Goal: Register for event/course: Sign up to attend an event or enroll in a course

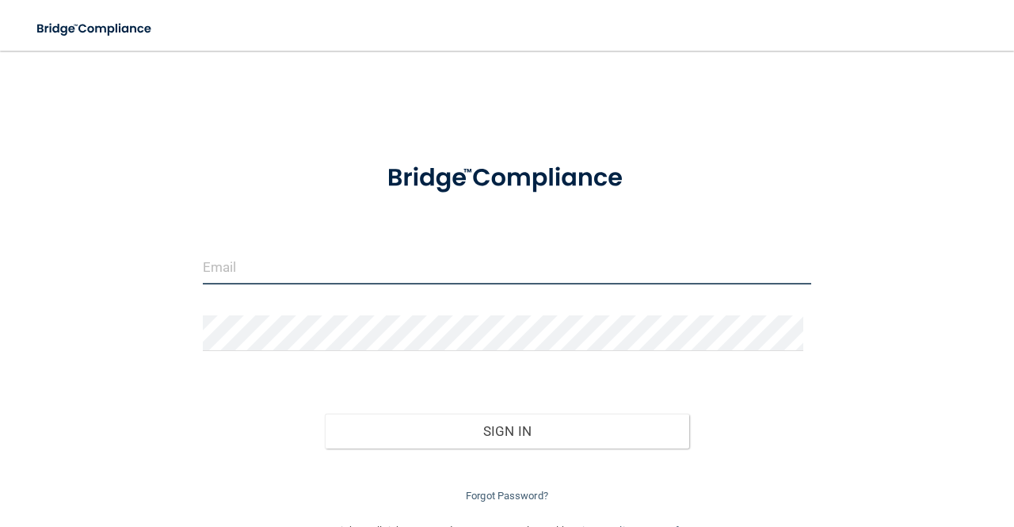
click at [219, 260] on input "email" at bounding box center [507, 267] width 608 height 36
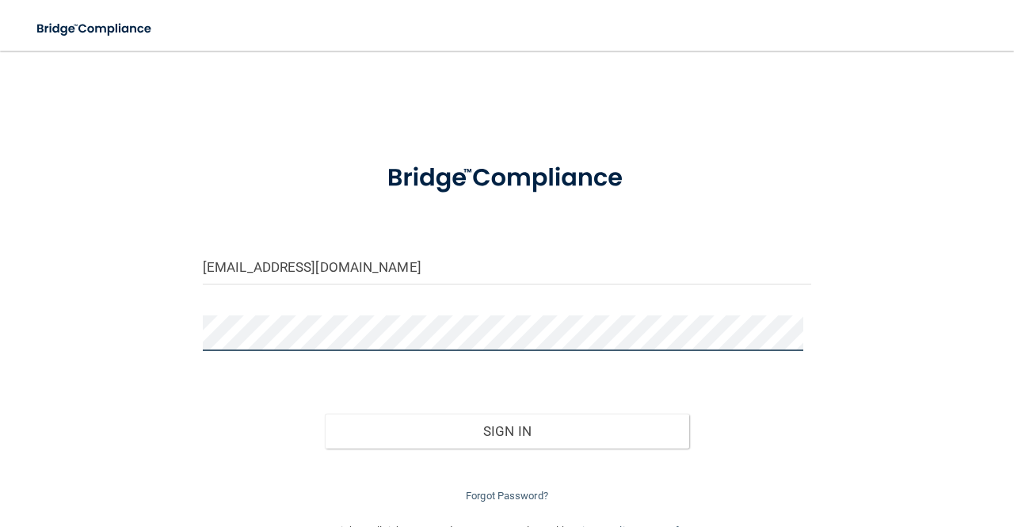
click at [325, 413] on button "Sign In" at bounding box center [507, 430] width 365 height 35
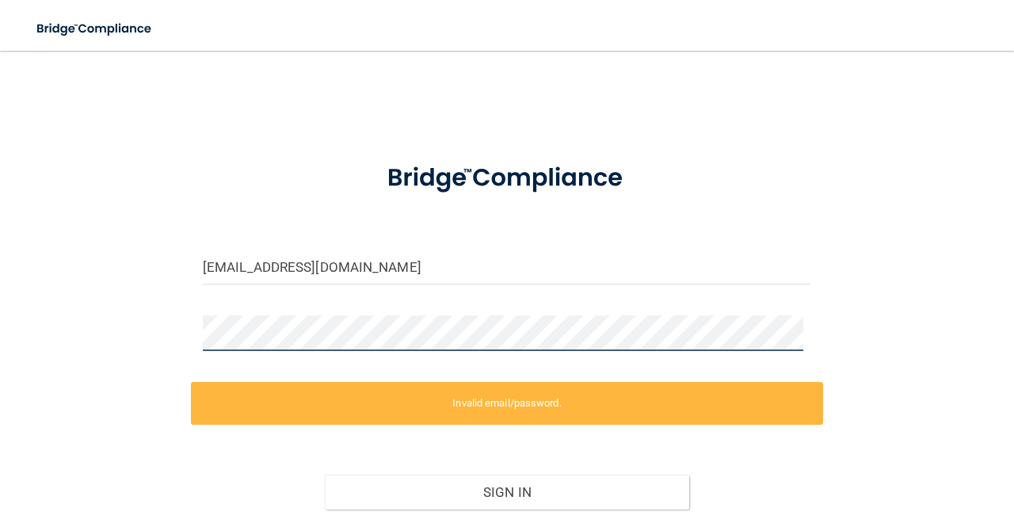
click at [146, 327] on div "[EMAIL_ADDRESS][DOMAIN_NAME] Invalid email/password. You don't have permission …" at bounding box center [507, 317] width 951 height 500
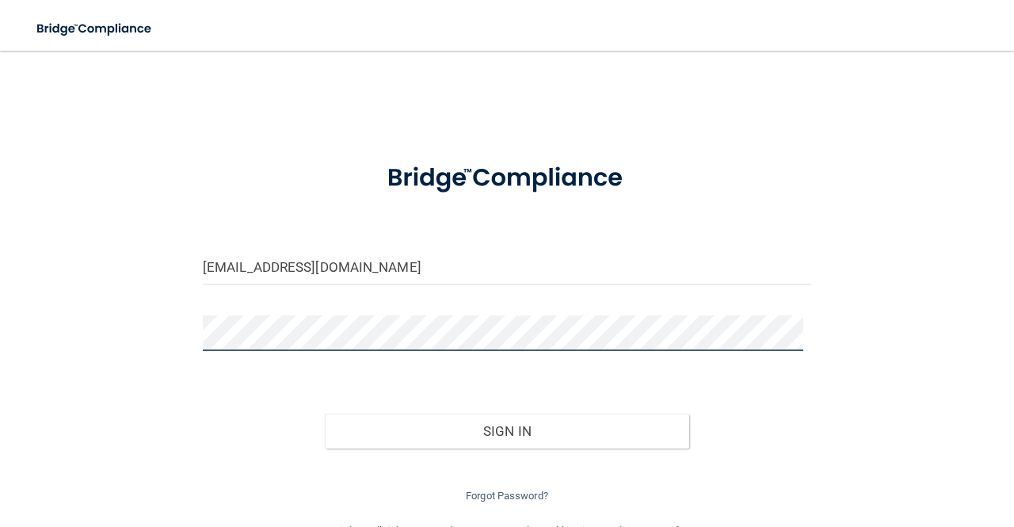
click at [325, 413] on button "Sign In" at bounding box center [507, 430] width 365 height 35
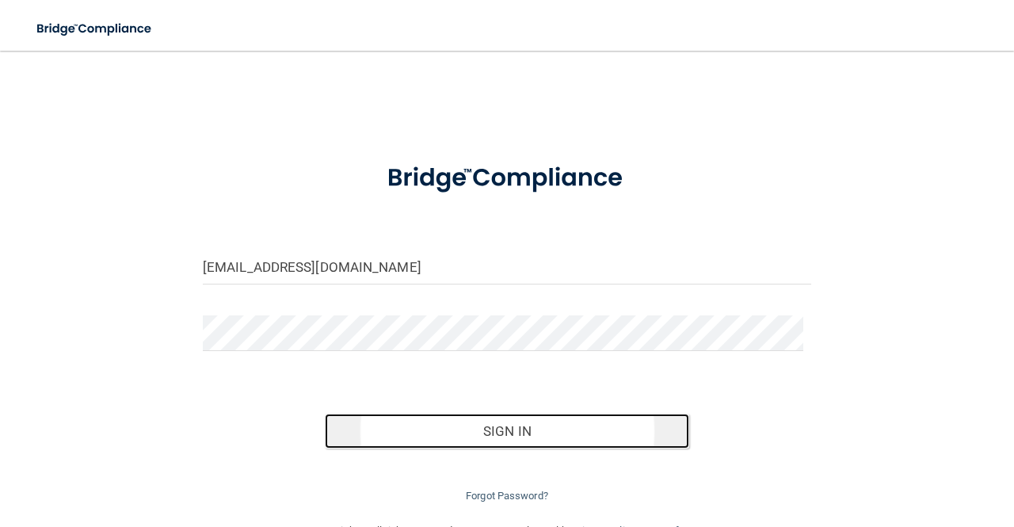
click at [460, 430] on button "Sign In" at bounding box center [507, 430] width 365 height 35
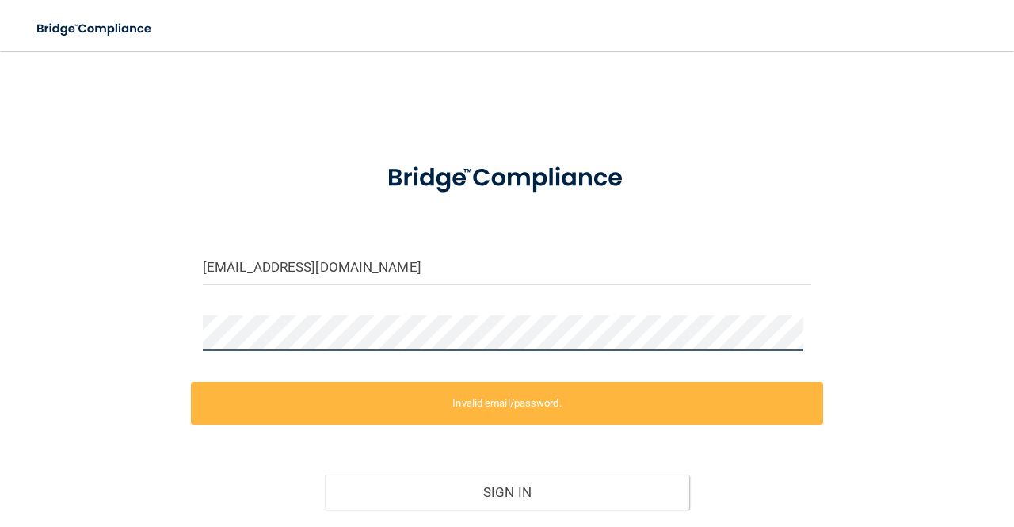
click at [166, 333] on div "[EMAIL_ADDRESS][DOMAIN_NAME] Invalid email/password. You don't have permission …" at bounding box center [507, 317] width 951 height 500
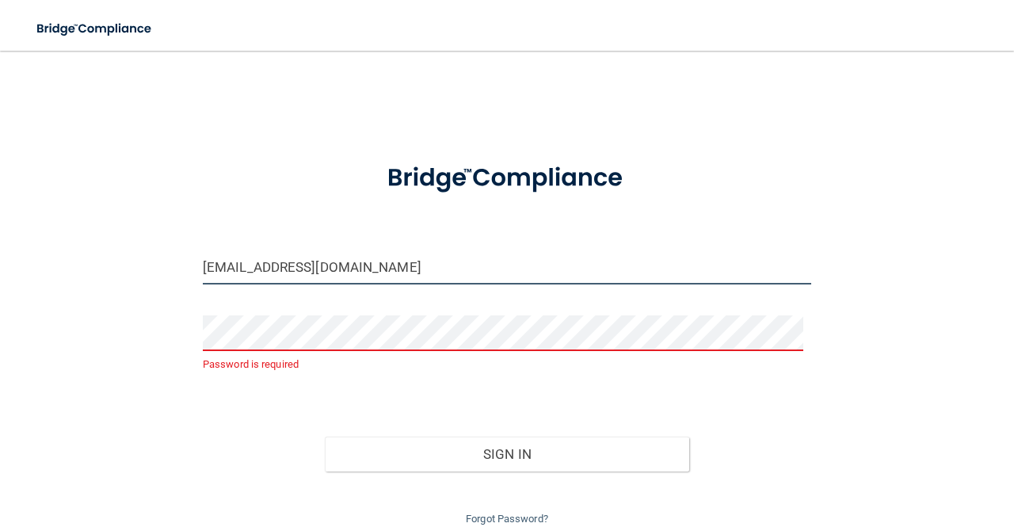
click at [315, 263] on input "[EMAIL_ADDRESS][DOMAIN_NAME]" at bounding box center [507, 267] width 608 height 36
type input "[EMAIL_ADDRESS][PERSON_NAME][DOMAIN_NAME]"
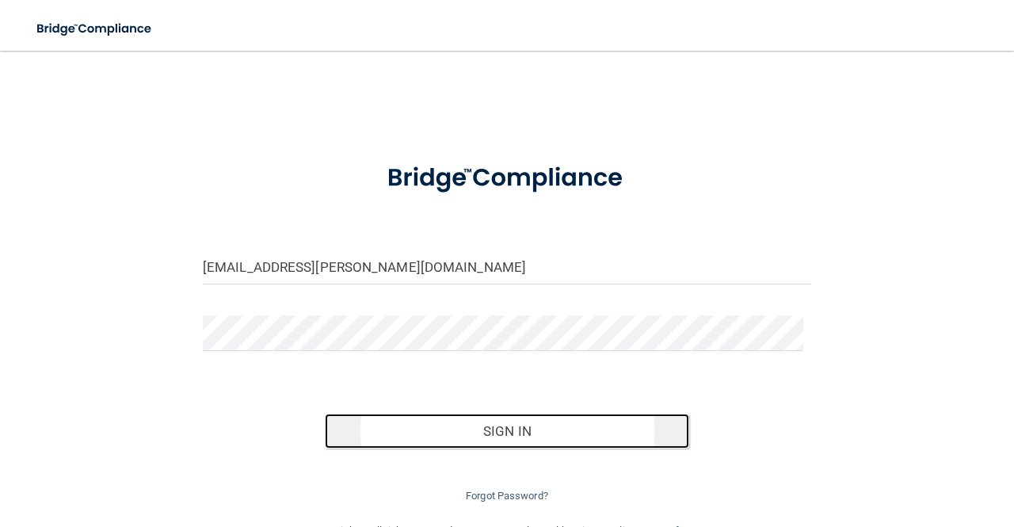
click at [393, 442] on button "Sign In" at bounding box center [507, 430] width 365 height 35
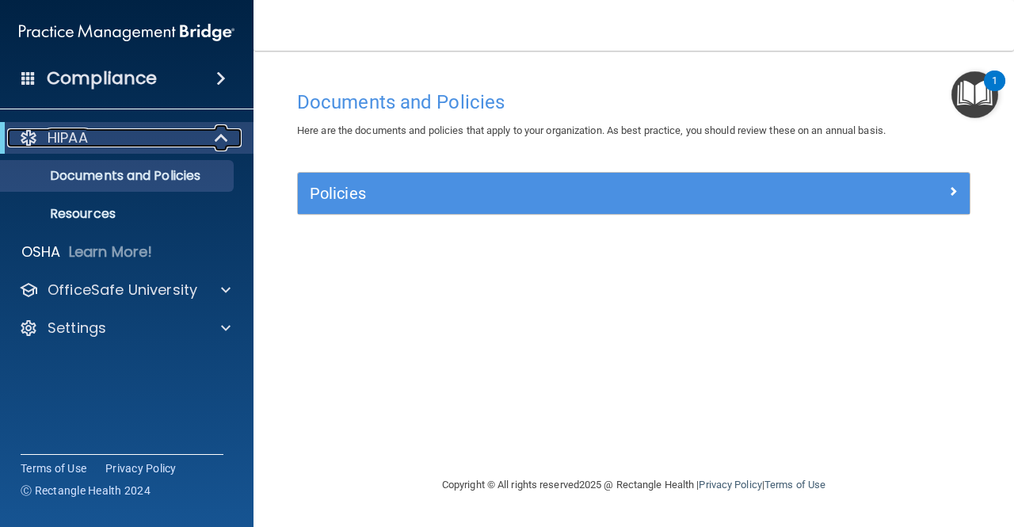
click at [227, 137] on span at bounding box center [222, 137] width 13 height 19
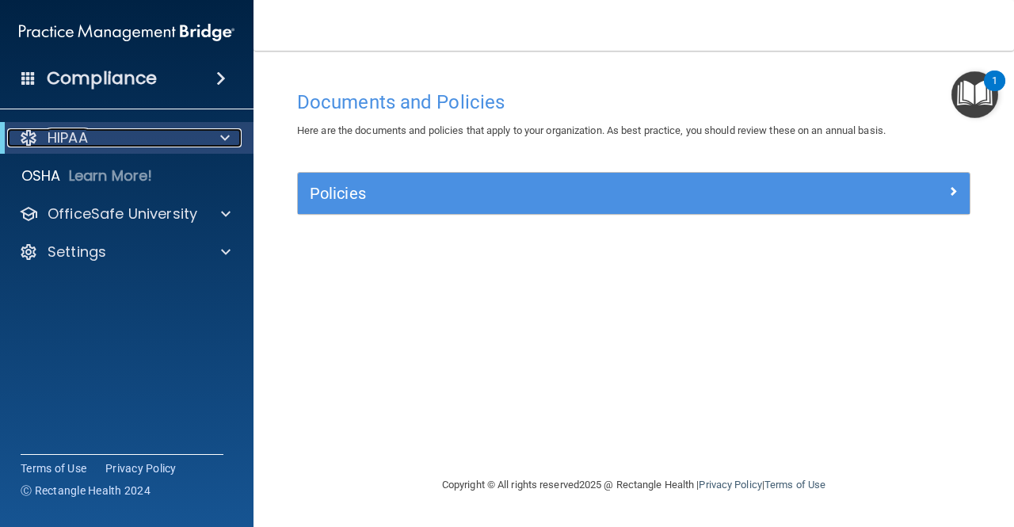
click at [227, 137] on span at bounding box center [225, 137] width 10 height 19
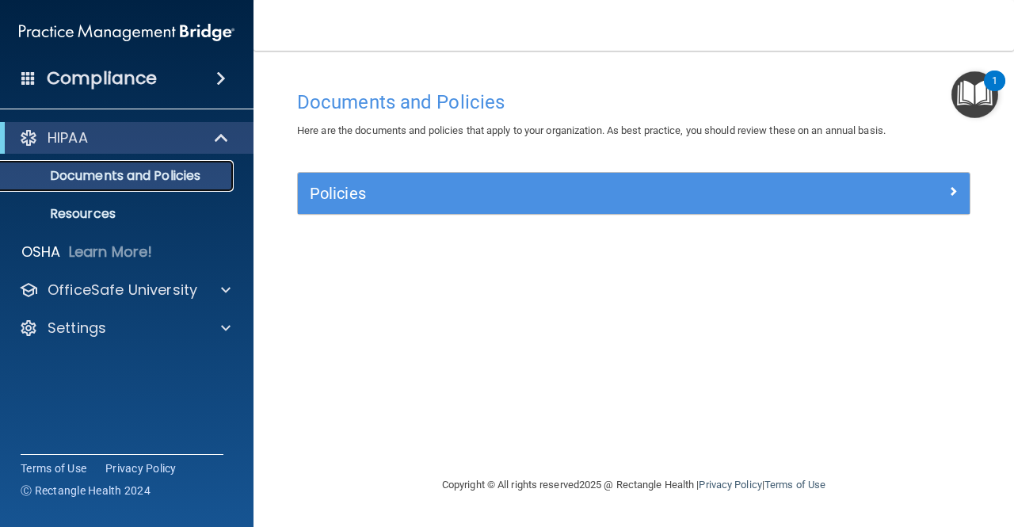
click at [144, 177] on p "Documents and Policies" at bounding box center [118, 176] width 216 height 16
click at [33, 82] on span at bounding box center [28, 77] width 14 height 14
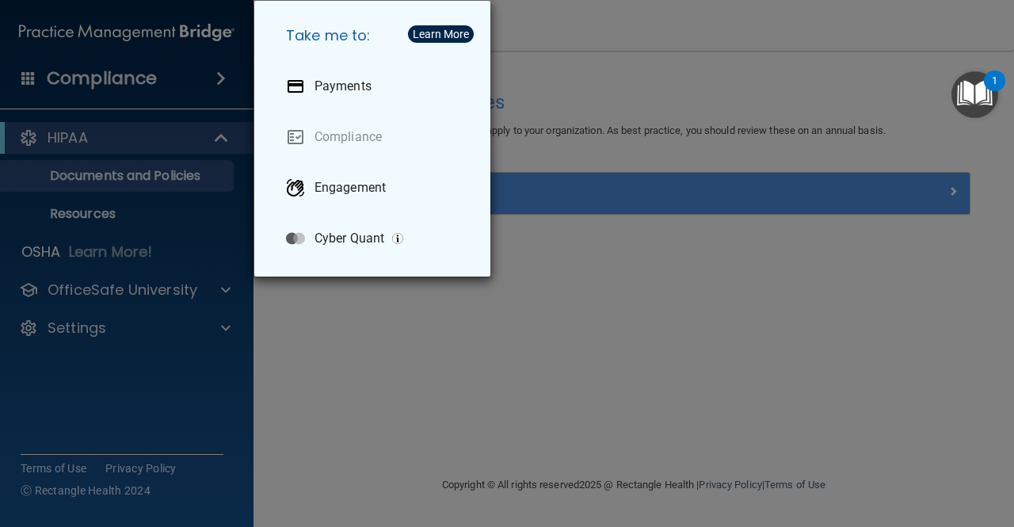
click at [133, 86] on div "Take me to: Payments Compliance Engagement Cyber Quant" at bounding box center [507, 263] width 1014 height 527
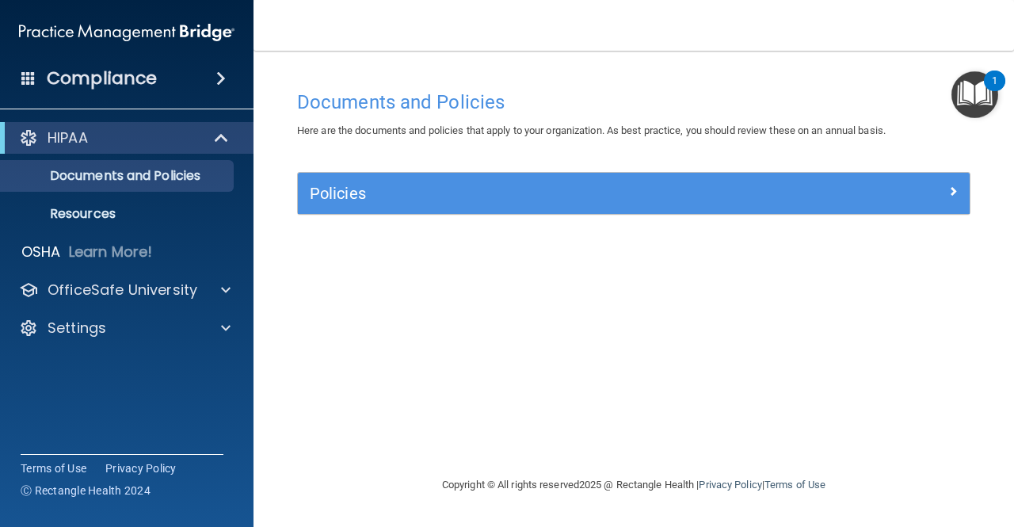
click at [607, 178] on div "Policies" at bounding box center [634, 193] width 672 height 41
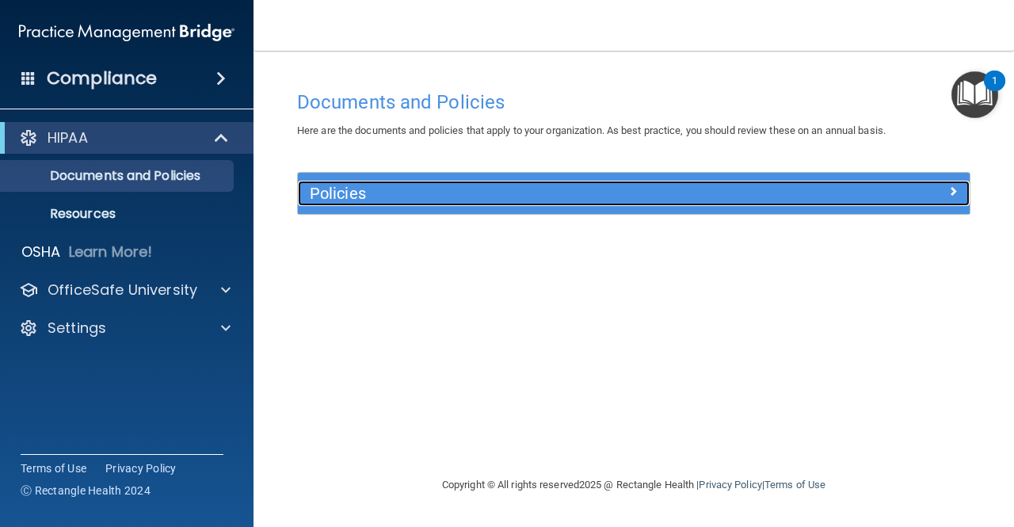
click at [637, 197] on h5 "Policies" at bounding box center [550, 193] width 480 height 17
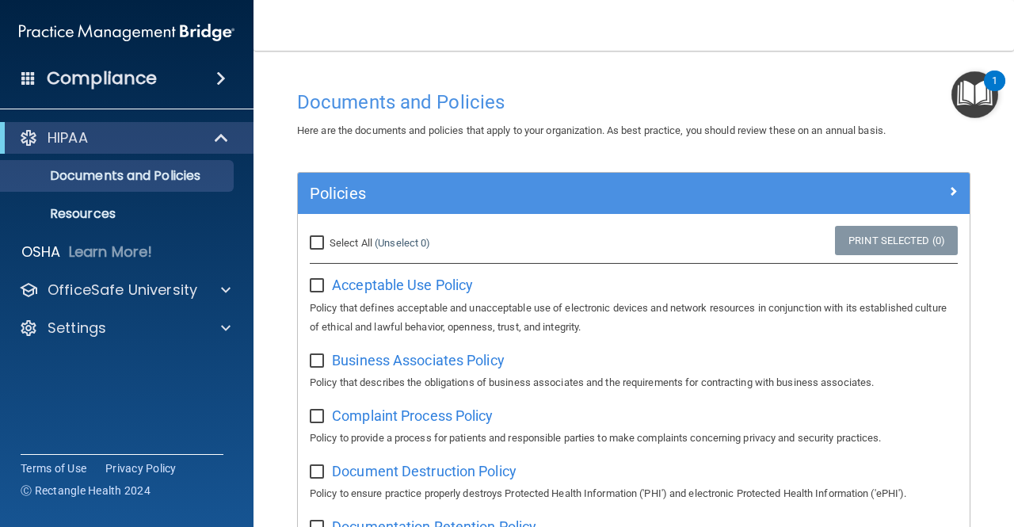
click at [230, 86] on div "Compliance" at bounding box center [126, 78] width 253 height 35
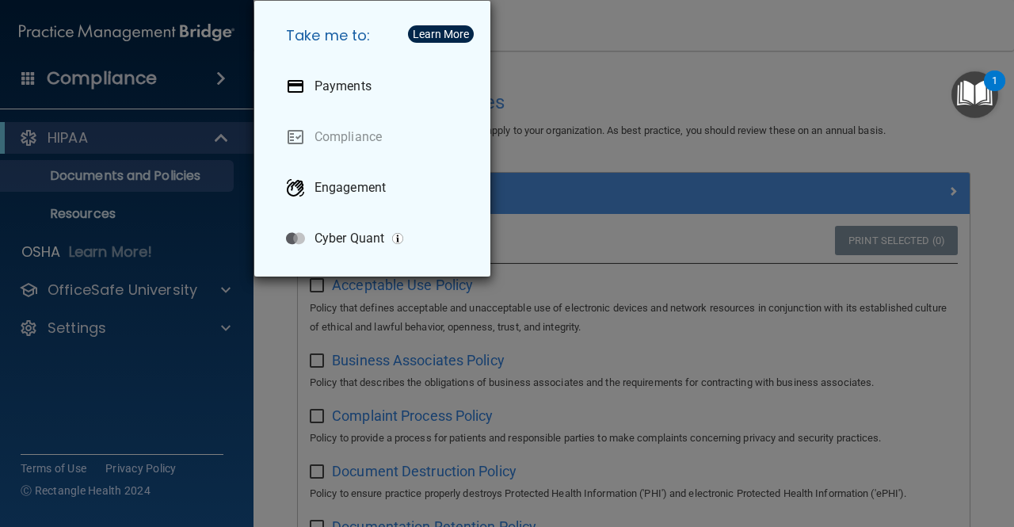
click at [218, 85] on div "Take me to: Payments Compliance Engagement Cyber Quant" at bounding box center [507, 263] width 1014 height 527
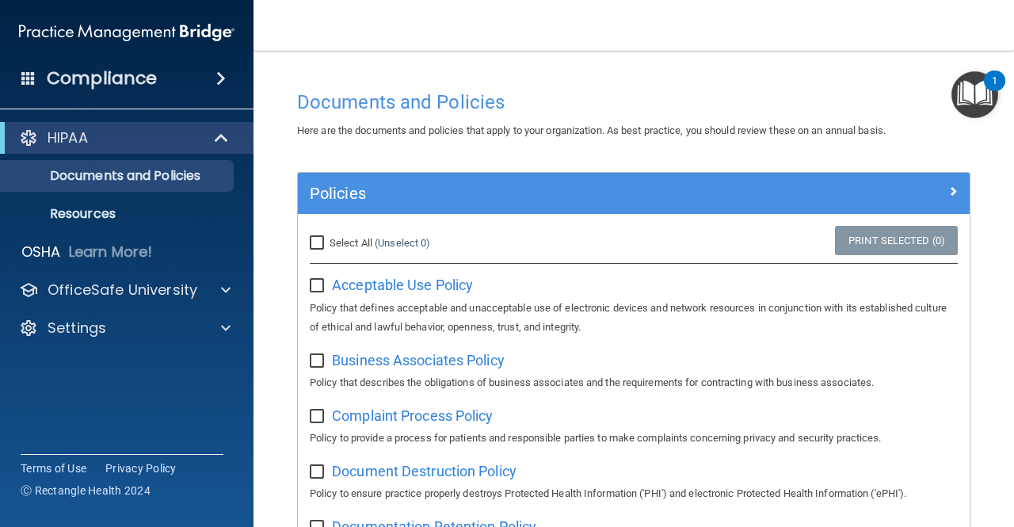
click at [19, 85] on div "Compliance" at bounding box center [126, 78] width 253 height 35
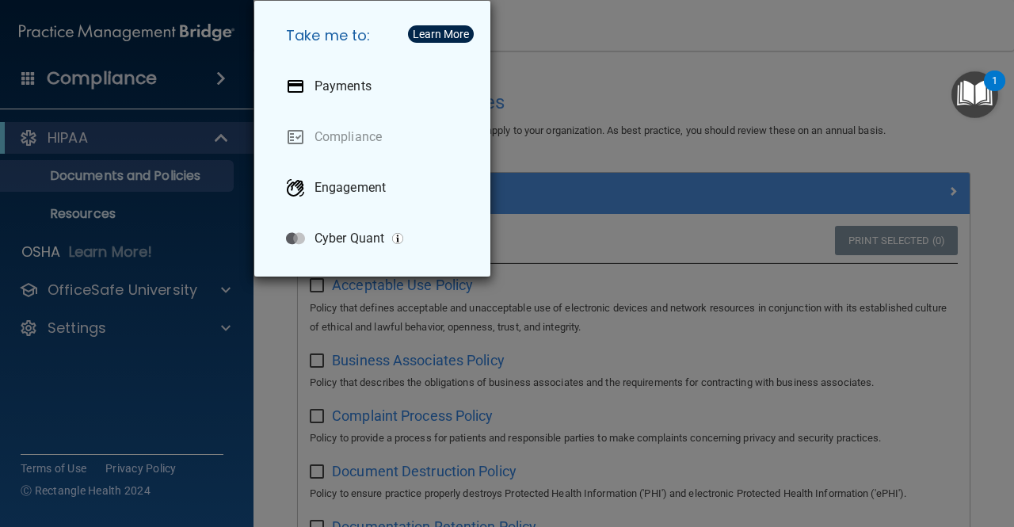
click at [22, 84] on div "Take me to: Payments Compliance Engagement Cyber Quant" at bounding box center [507, 263] width 1014 height 527
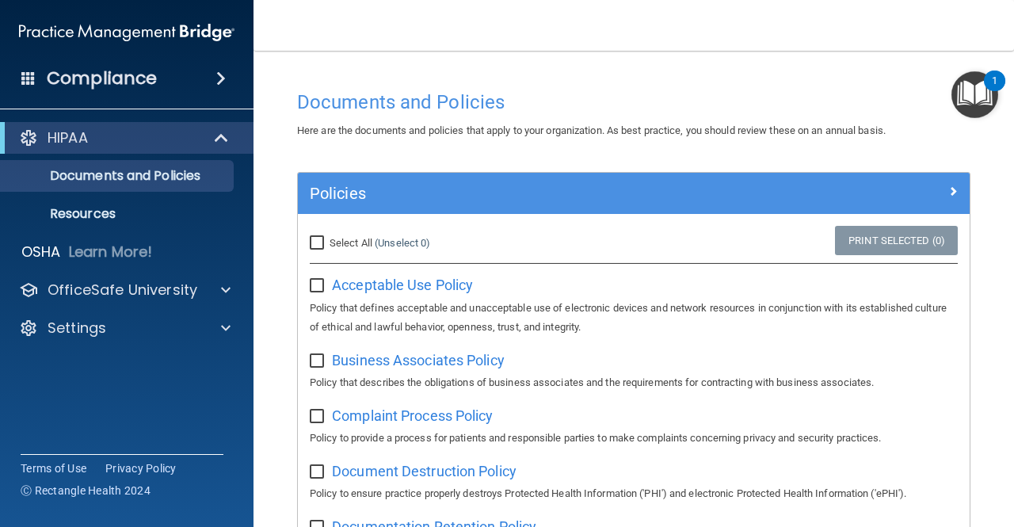
click at [216, 78] on span at bounding box center [221, 78] width 10 height 19
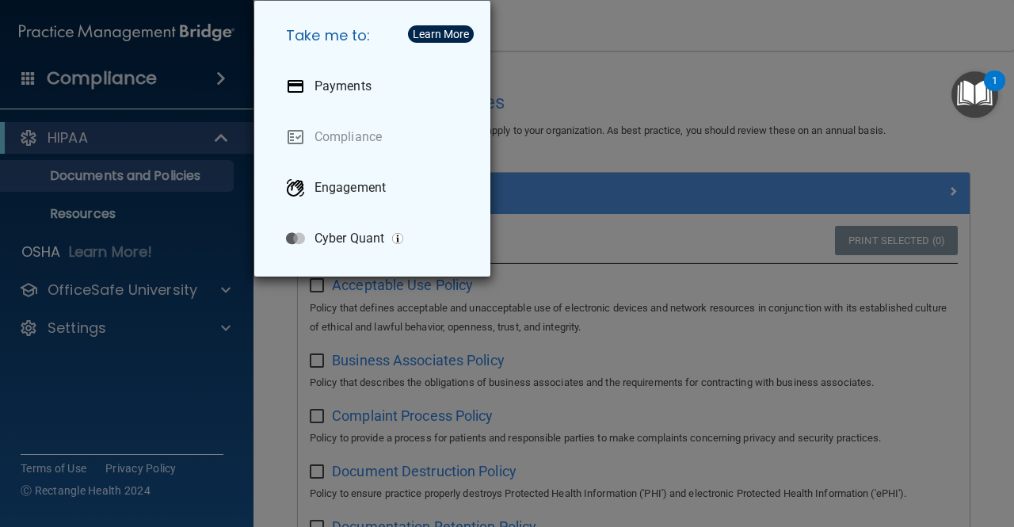
click at [215, 78] on div "Take me to: Payments Compliance Engagement Cyber Quant" at bounding box center [507, 263] width 1014 height 527
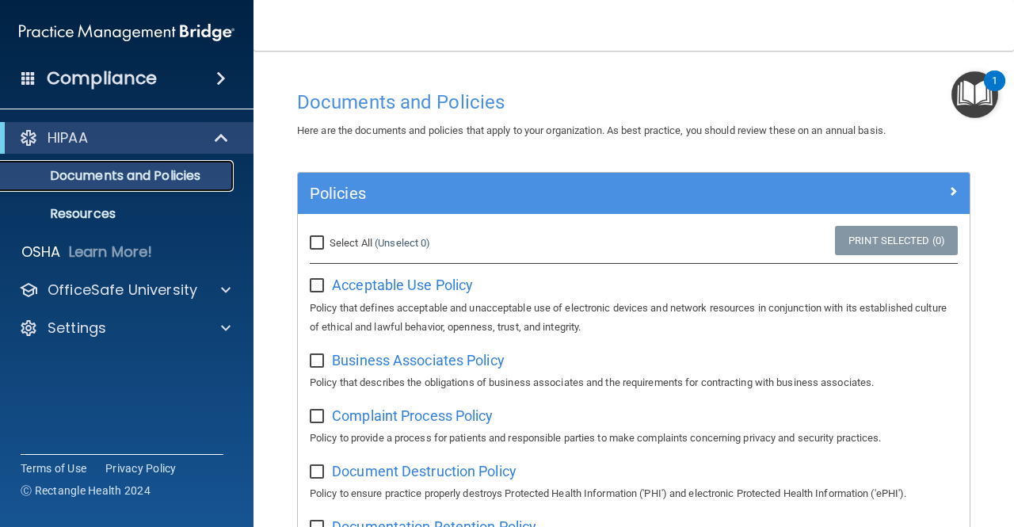
click at [181, 173] on p "Documents and Policies" at bounding box center [118, 176] width 216 height 16
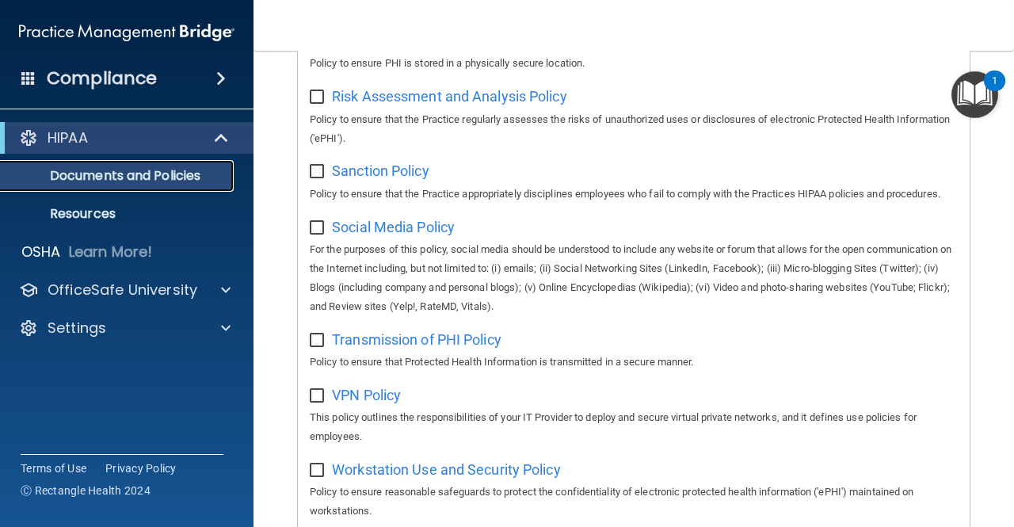
scroll to position [1277, 0]
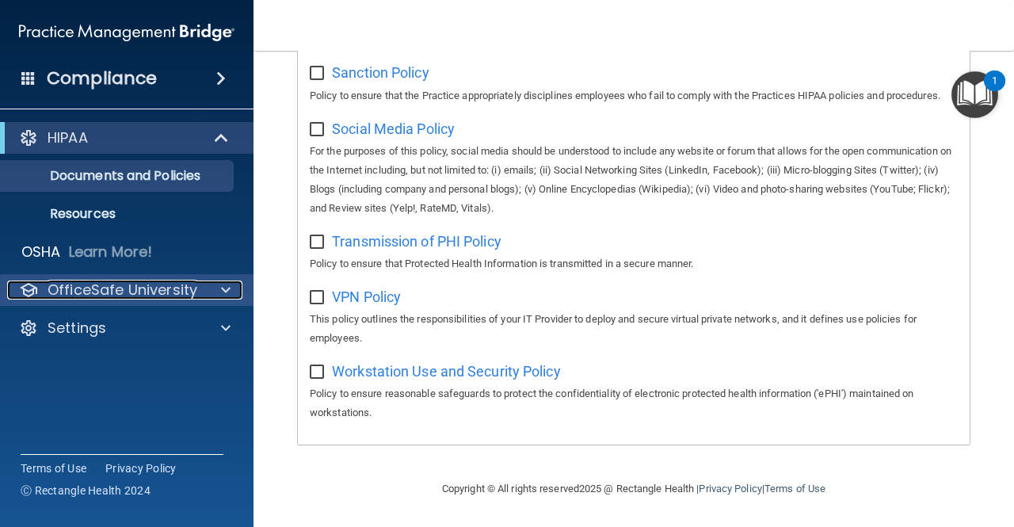
click at [221, 286] on span at bounding box center [226, 289] width 10 height 19
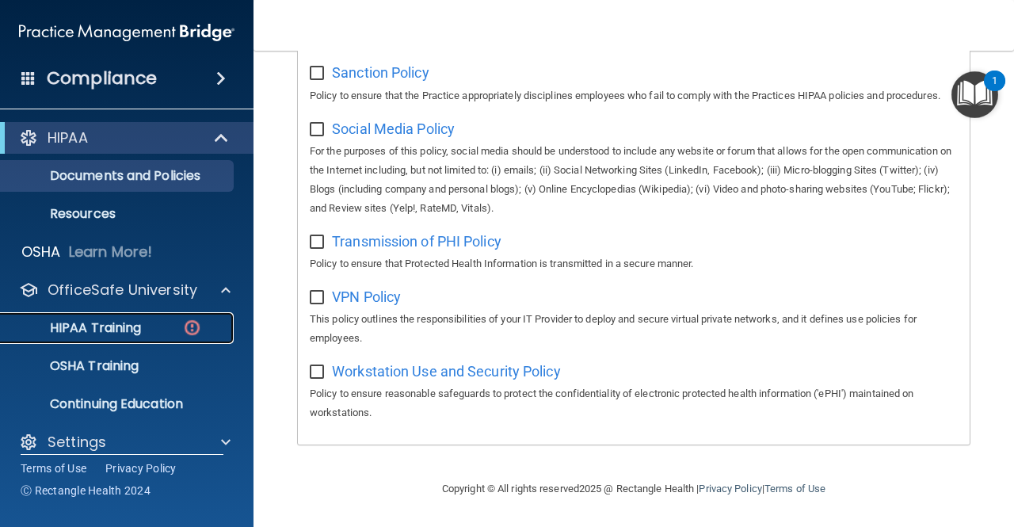
click at [110, 330] on p "HIPAA Training" at bounding box center [75, 328] width 131 height 16
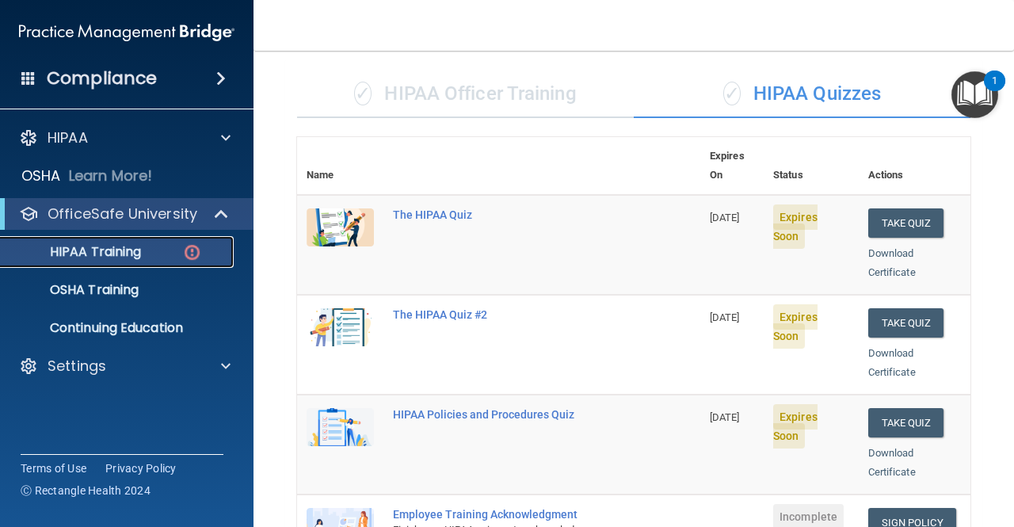
scroll to position [96, 0]
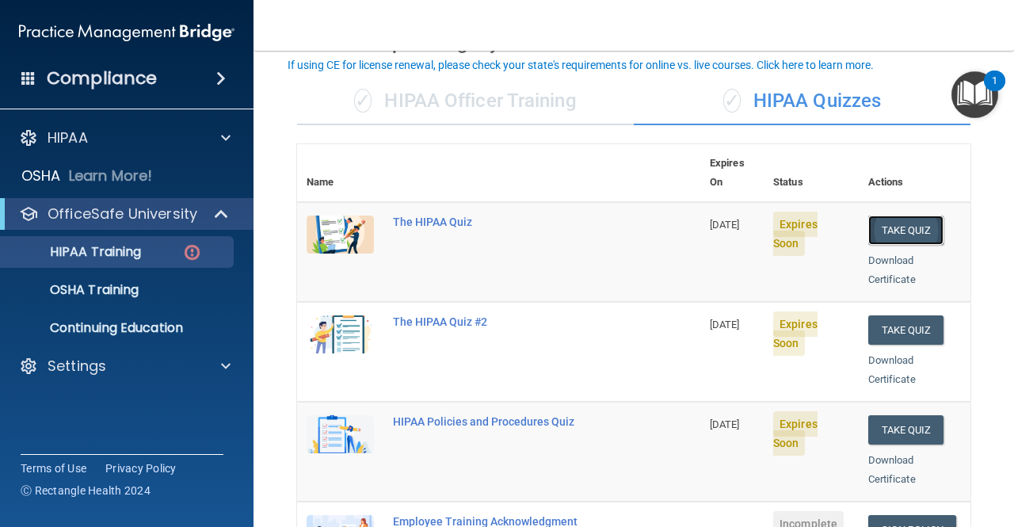
click at [883, 215] on button "Take Quiz" at bounding box center [906, 229] width 76 height 29
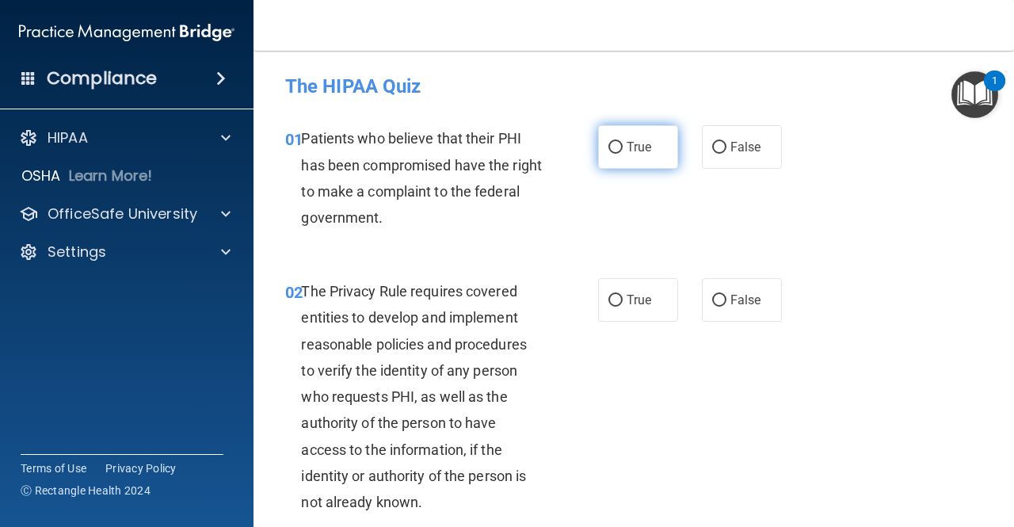
click at [634, 139] on label "True" at bounding box center [638, 147] width 80 height 44
click at [623, 142] on input "True" at bounding box center [615, 148] width 14 height 12
radio input "true"
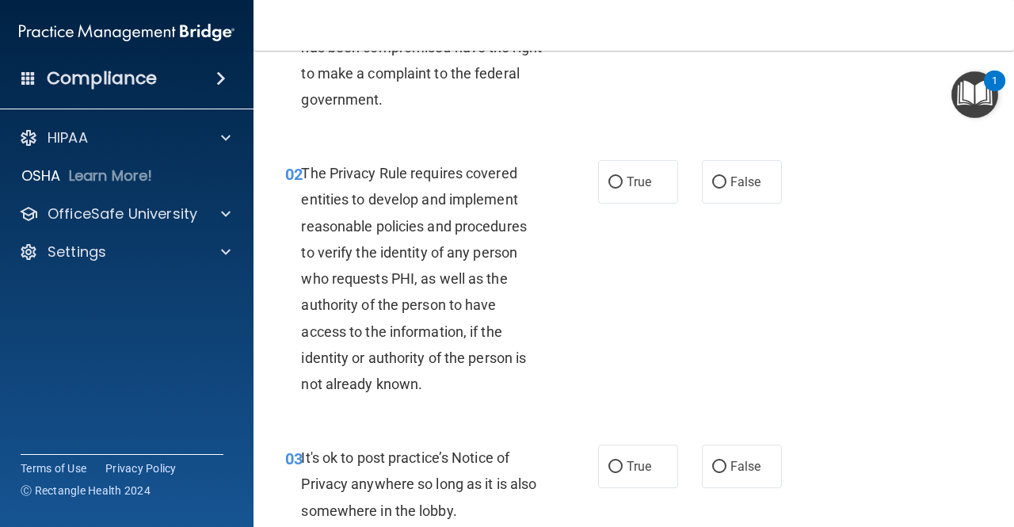
scroll to position [120, 0]
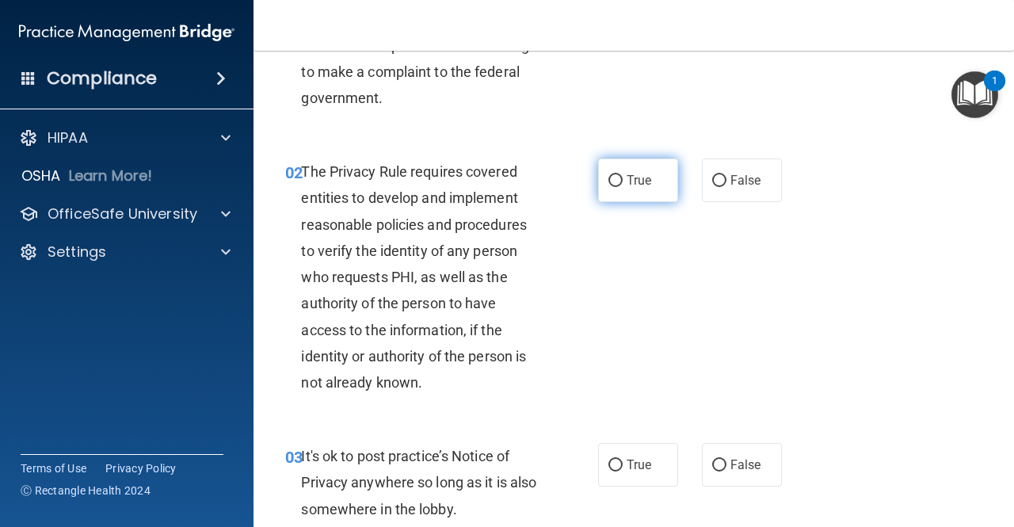
click at [633, 169] on label "True" at bounding box center [638, 180] width 80 height 44
click at [623, 175] on input "True" at bounding box center [615, 181] width 14 height 12
radio input "true"
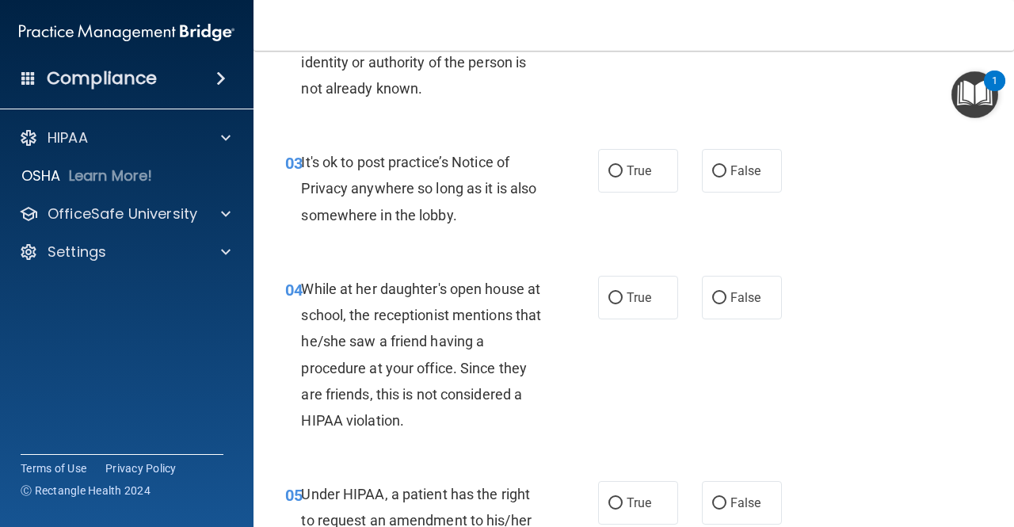
scroll to position [417, 0]
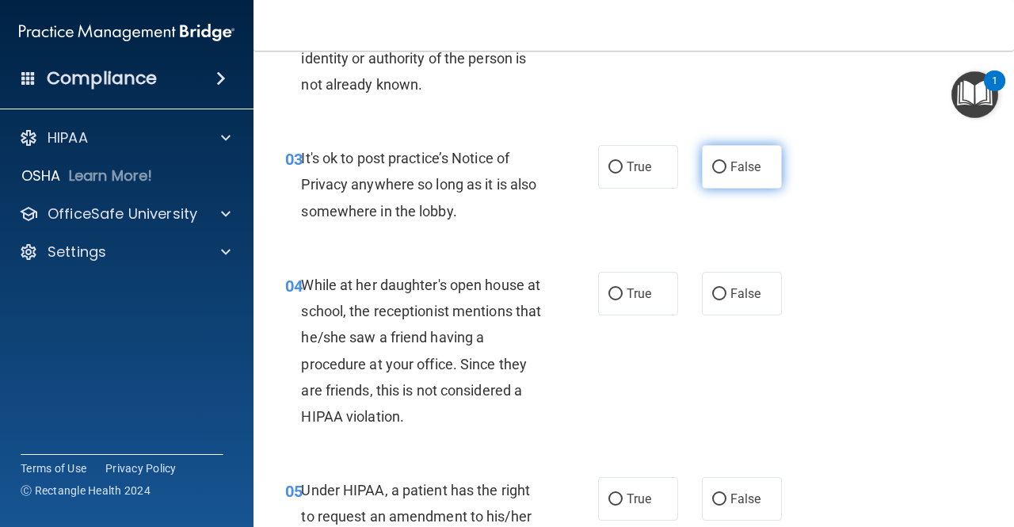
click at [731, 161] on span "False" at bounding box center [745, 166] width 31 height 15
click at [726, 162] on input "False" at bounding box center [719, 168] width 14 height 12
radio input "true"
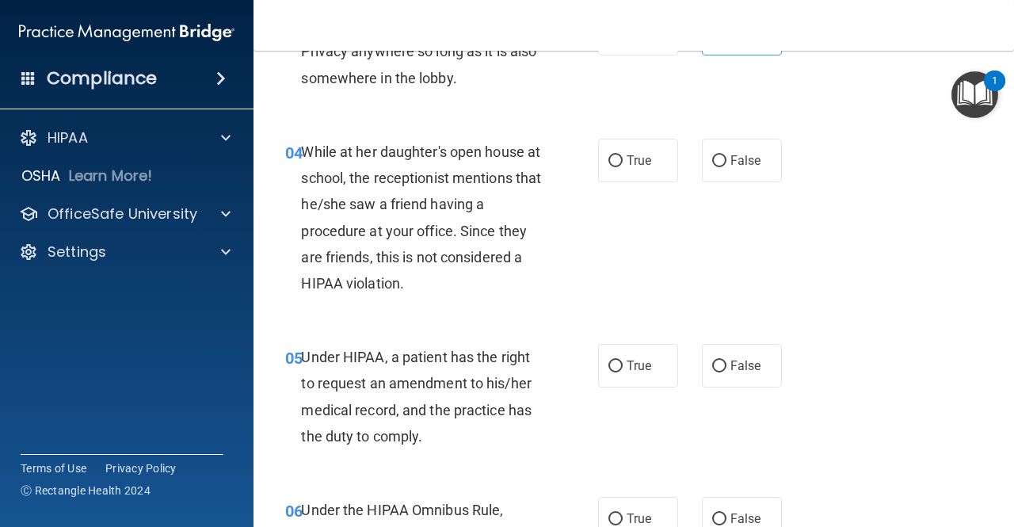
scroll to position [552, 0]
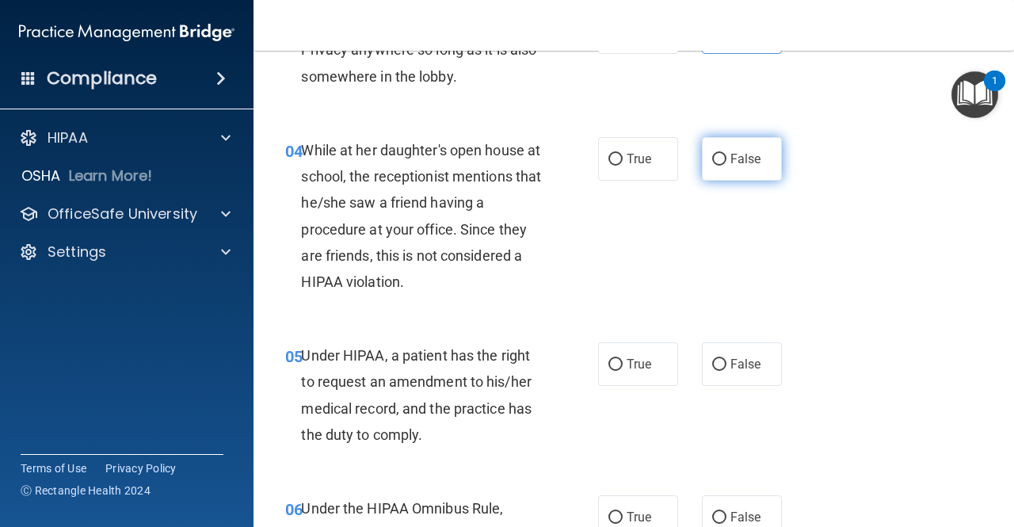
click at [732, 150] on label "False" at bounding box center [742, 159] width 80 height 44
click at [726, 154] on input "False" at bounding box center [719, 160] width 14 height 12
radio input "true"
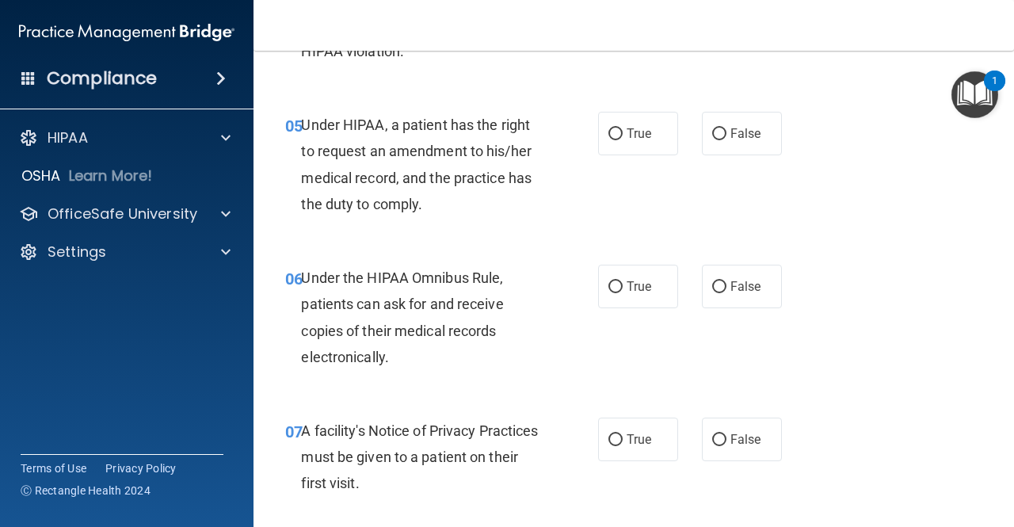
scroll to position [787, 0]
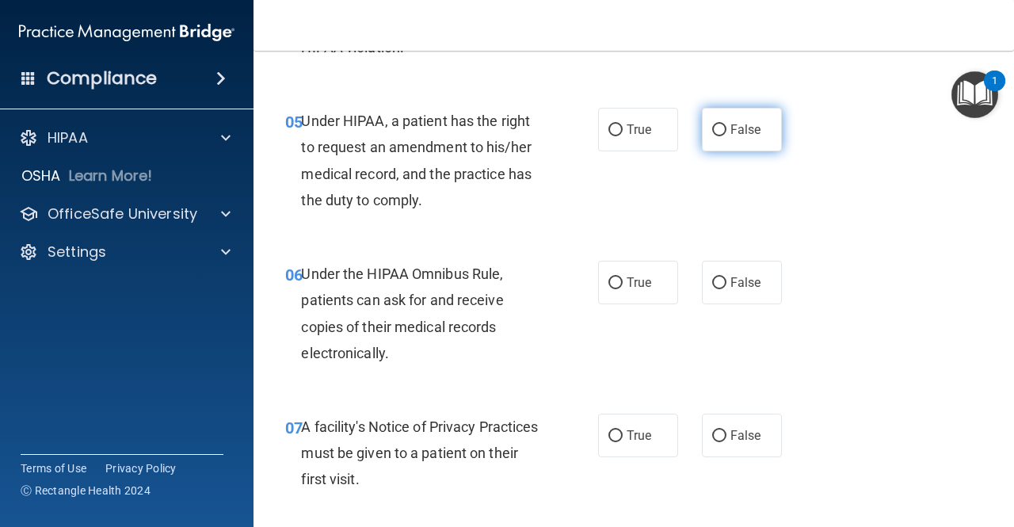
click at [718, 143] on label "False" at bounding box center [742, 130] width 80 height 44
click at [718, 136] on input "False" at bounding box center [719, 130] width 14 height 12
radio input "true"
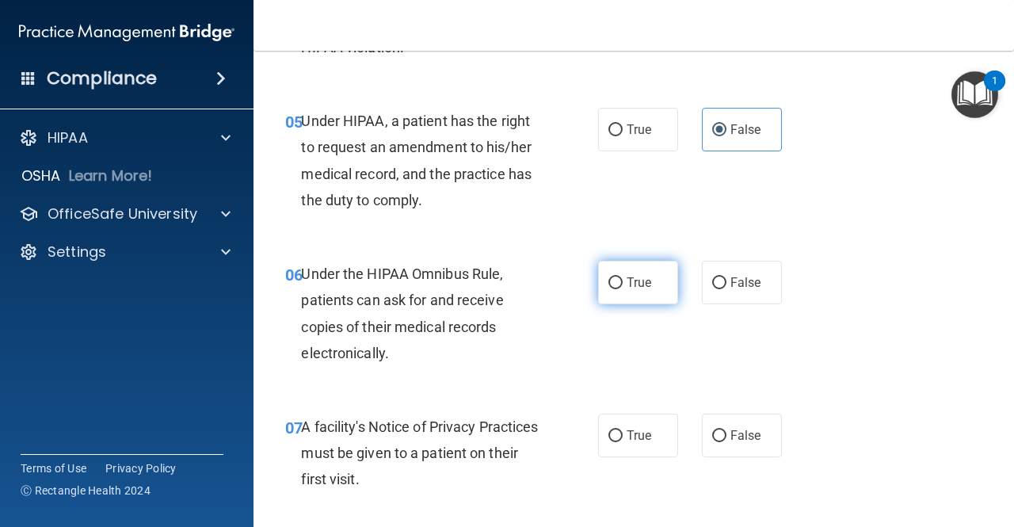
click at [627, 278] on span "True" at bounding box center [639, 282] width 25 height 15
click at [623, 278] on input "True" at bounding box center [615, 283] width 14 height 12
radio input "true"
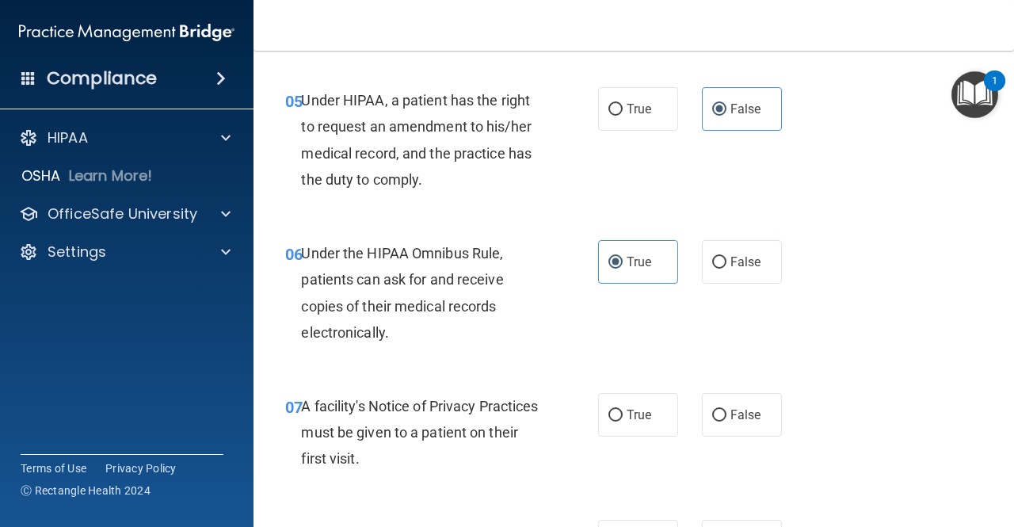
scroll to position [990, 0]
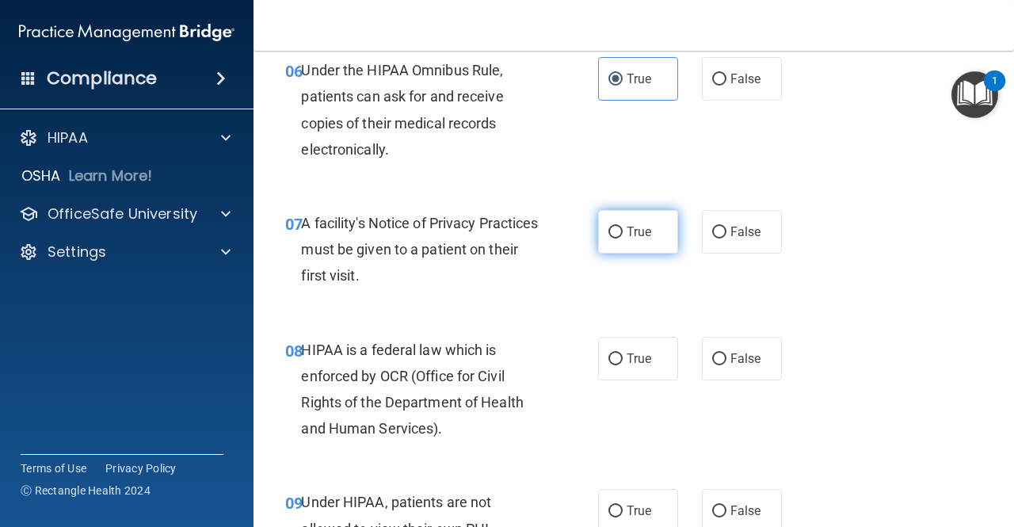
click at [627, 232] on span "True" at bounding box center [639, 231] width 25 height 15
click at [620, 232] on input "True" at bounding box center [615, 233] width 14 height 12
radio input "true"
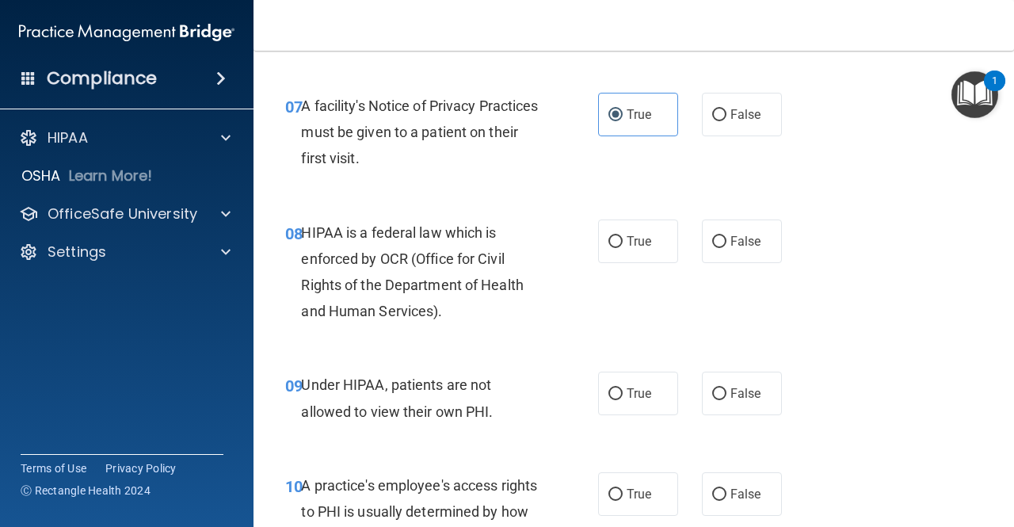
scroll to position [1169, 0]
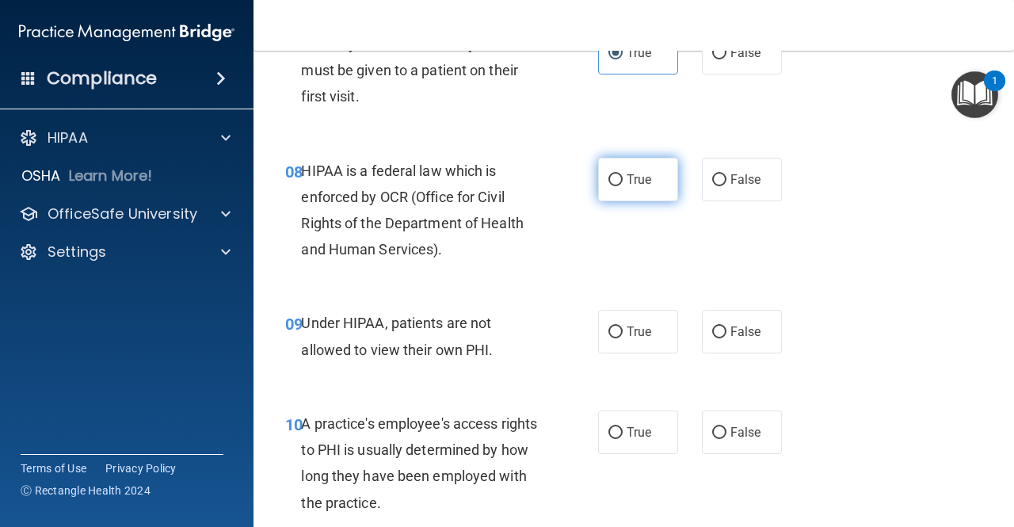
click at [612, 174] on input "True" at bounding box center [615, 180] width 14 height 12
radio input "true"
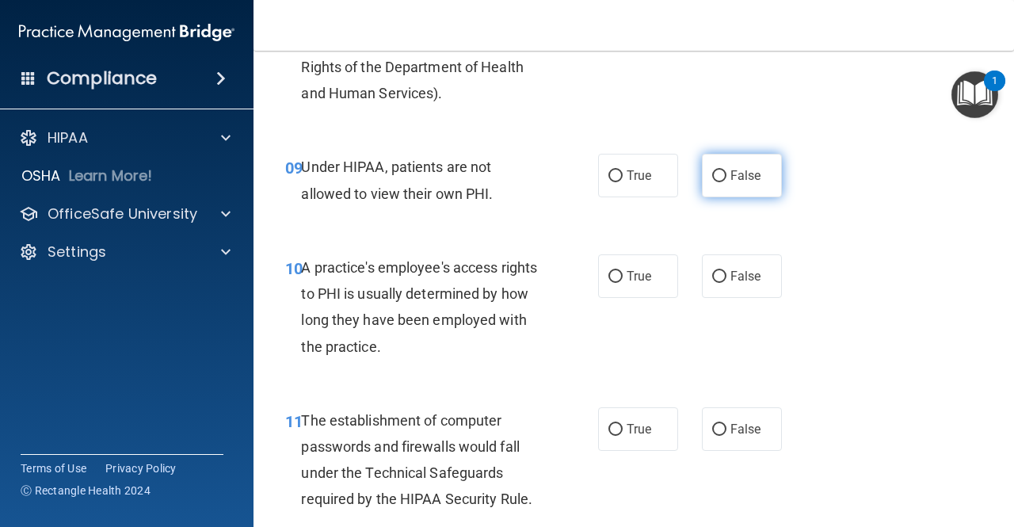
click at [715, 192] on label "False" at bounding box center [742, 176] width 80 height 44
click at [715, 182] on input "False" at bounding box center [719, 176] width 14 height 12
radio input "true"
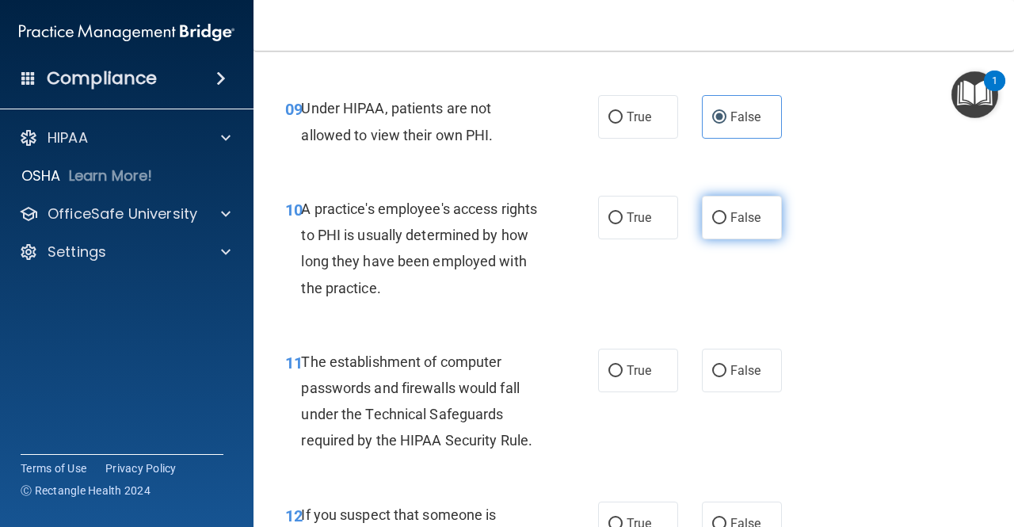
click at [724, 234] on label "False" at bounding box center [742, 218] width 80 height 44
click at [724, 224] on input "False" at bounding box center [719, 218] width 14 height 12
radio input "true"
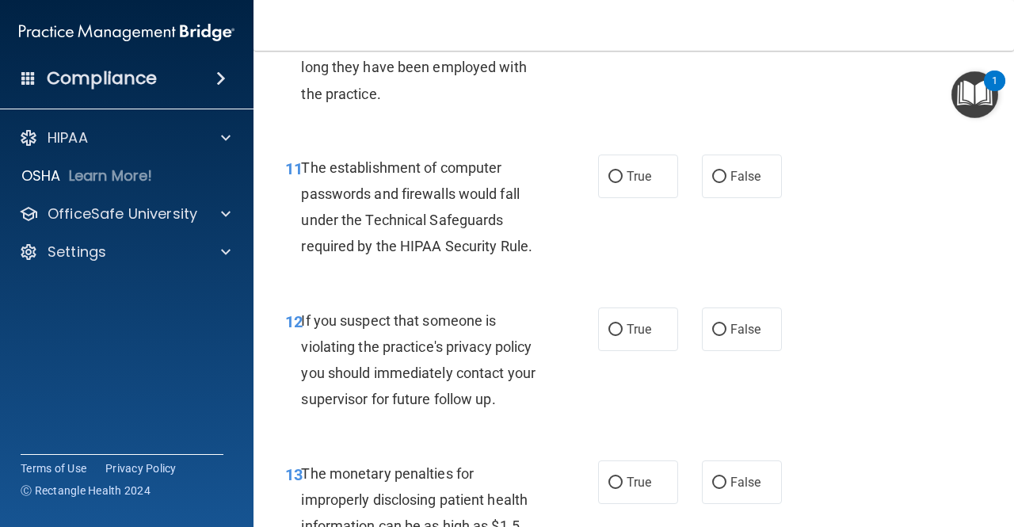
scroll to position [1579, 0]
click at [611, 166] on label "True" at bounding box center [638, 176] width 80 height 44
click at [611, 170] on input "True" at bounding box center [615, 176] width 14 height 12
radio input "true"
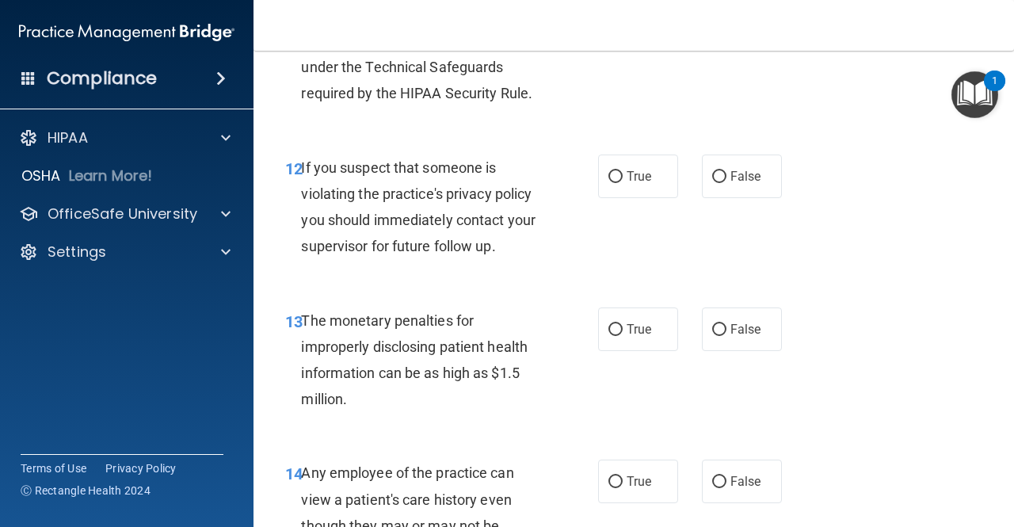
scroll to position [1729, 0]
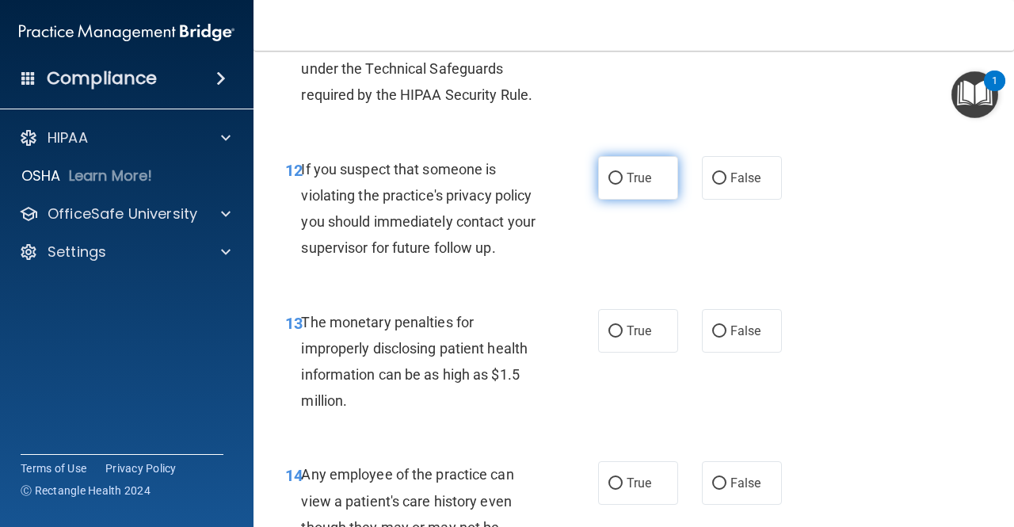
click at [627, 185] on span "True" at bounding box center [639, 177] width 25 height 15
click at [620, 185] on input "True" at bounding box center [615, 179] width 14 height 12
radio input "true"
click at [634, 332] on span "True" at bounding box center [639, 330] width 25 height 15
click at [623, 332] on input "True" at bounding box center [615, 332] width 14 height 12
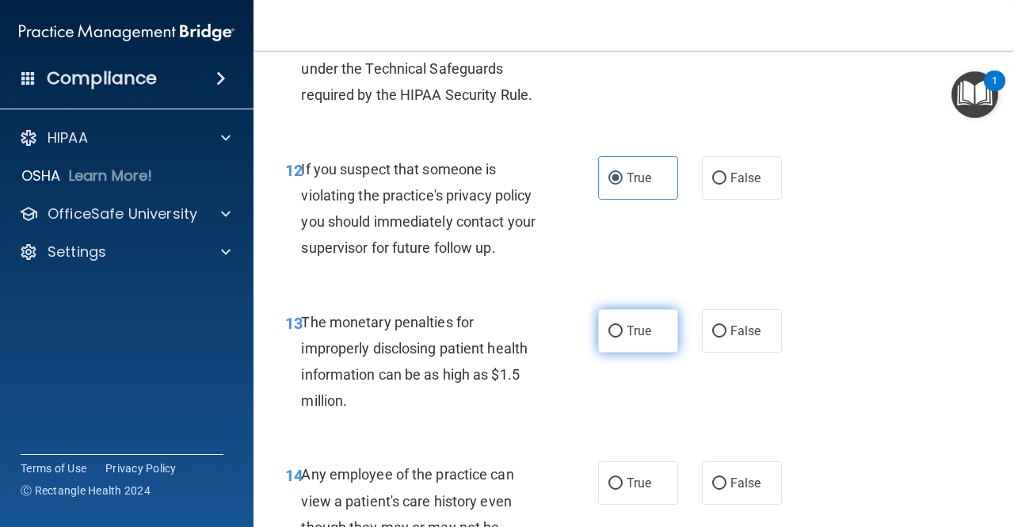
radio input "true"
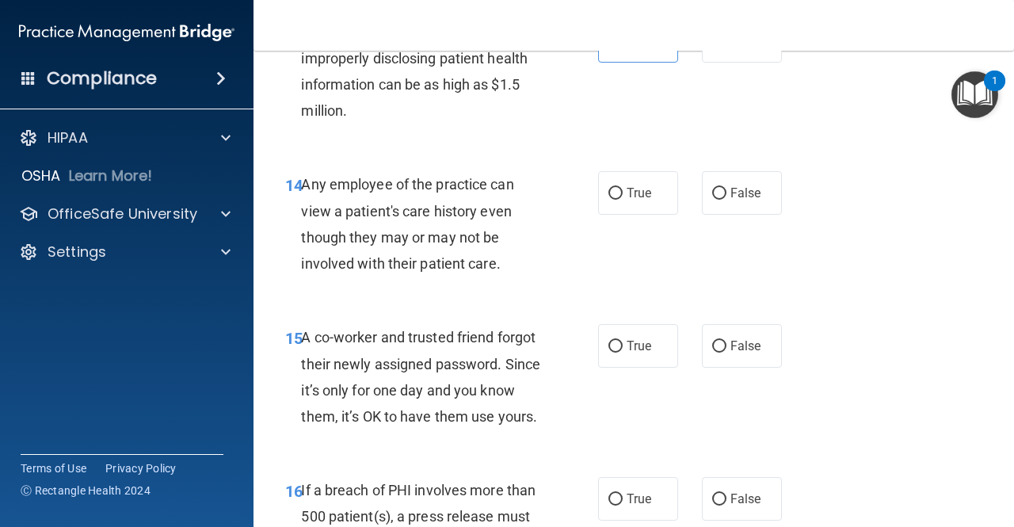
scroll to position [2028, 0]
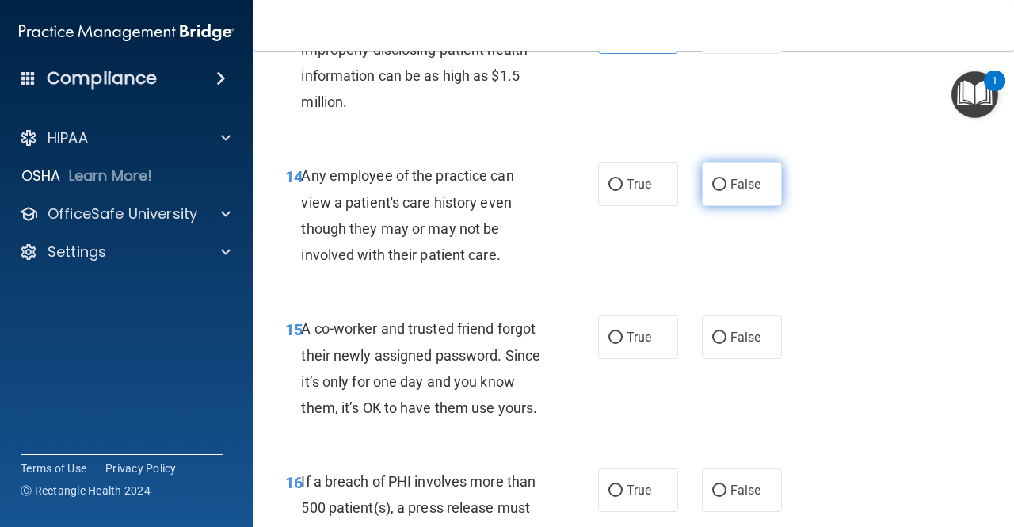
click at [711, 193] on label "False" at bounding box center [742, 184] width 80 height 44
click at [712, 191] on input "False" at bounding box center [719, 185] width 14 height 12
radio input "true"
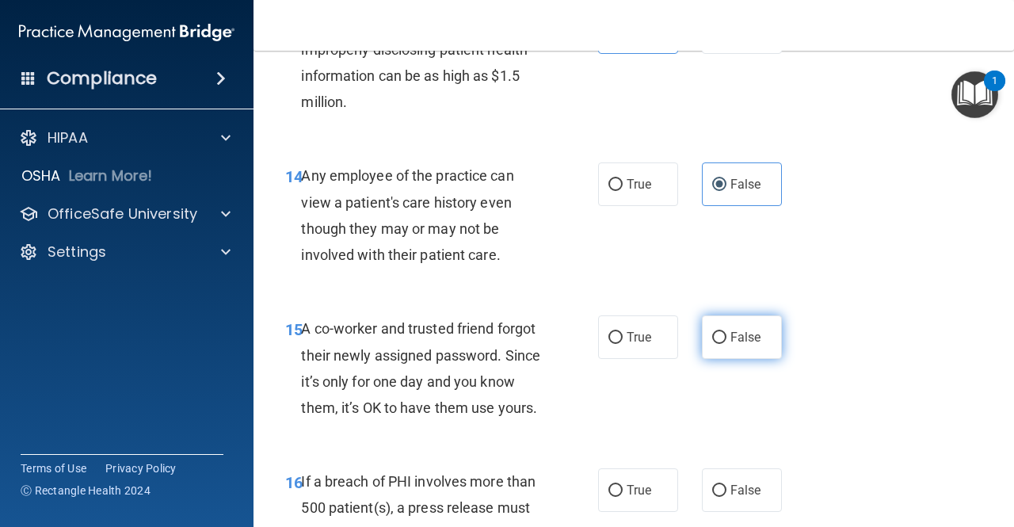
click at [737, 330] on span "False" at bounding box center [745, 337] width 31 height 15
click at [726, 332] on input "False" at bounding box center [719, 338] width 14 height 12
radio input "true"
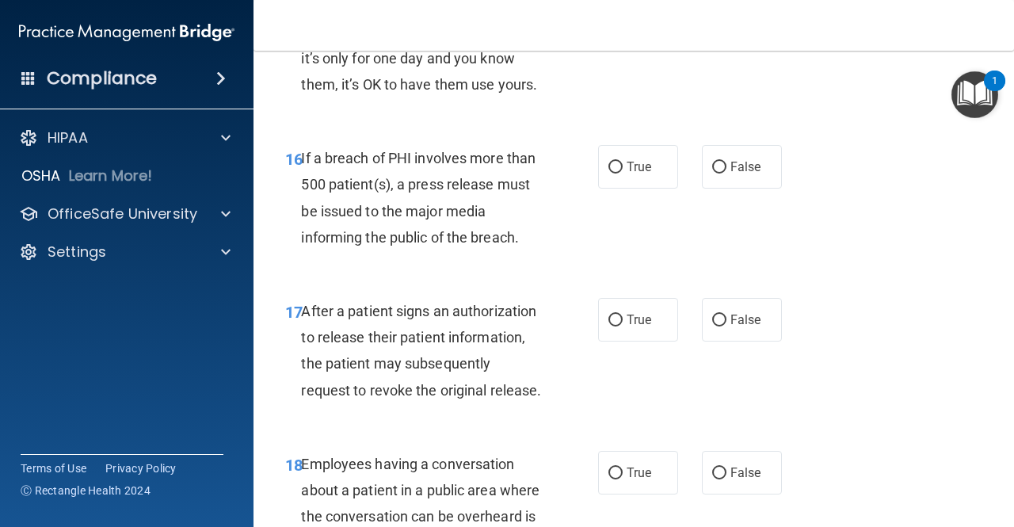
scroll to position [2352, 0]
click at [633, 181] on label "True" at bounding box center [638, 166] width 80 height 44
click at [623, 173] on input "True" at bounding box center [615, 167] width 14 height 12
radio input "true"
click at [635, 326] on span "True" at bounding box center [639, 318] width 25 height 15
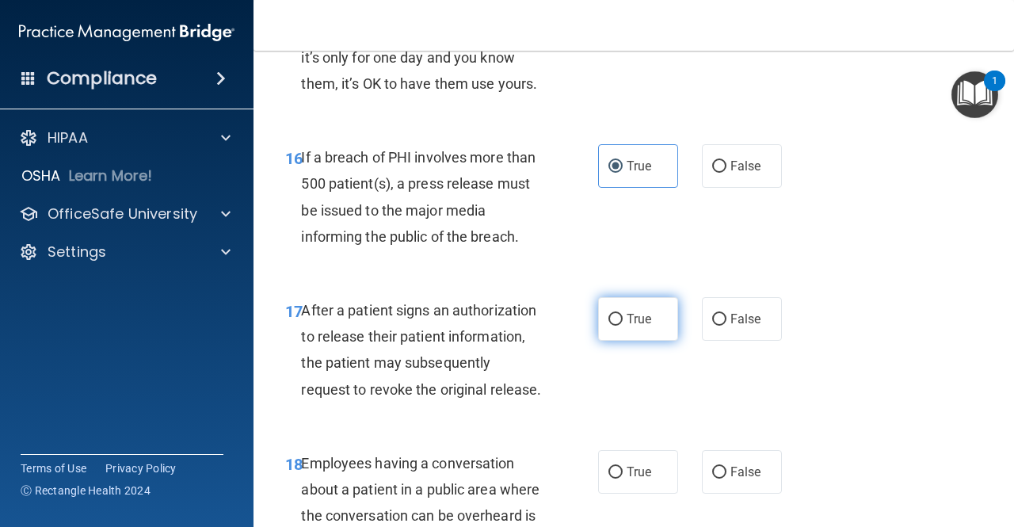
click at [623, 326] on input "True" at bounding box center [615, 320] width 14 height 12
radio input "true"
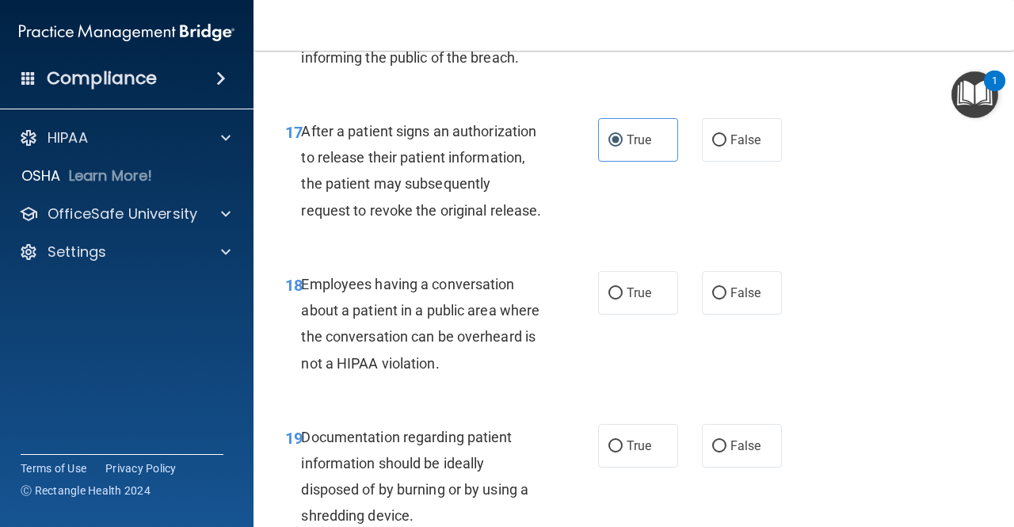
scroll to position [2711, 0]
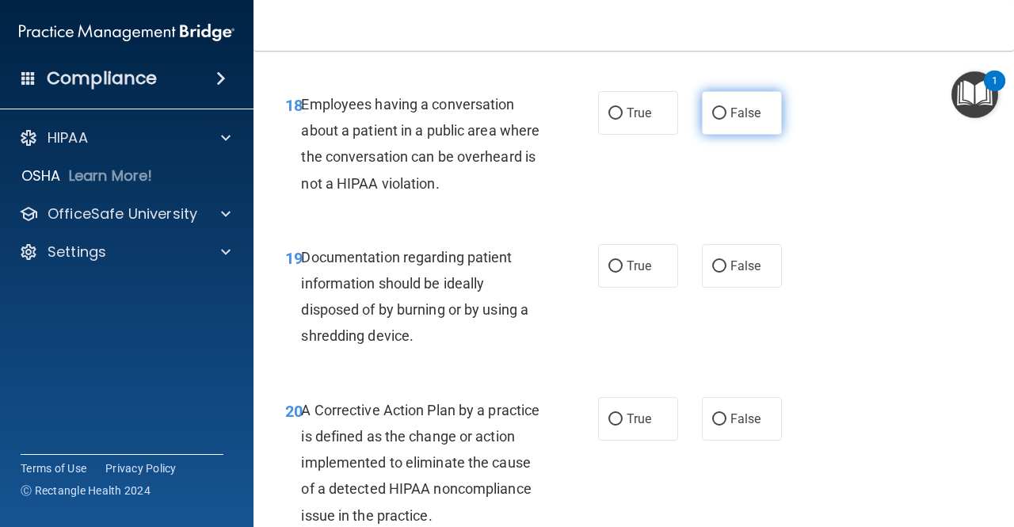
click at [738, 135] on label "False" at bounding box center [742, 113] width 80 height 44
click at [726, 120] on input "False" at bounding box center [719, 114] width 14 height 12
radio input "true"
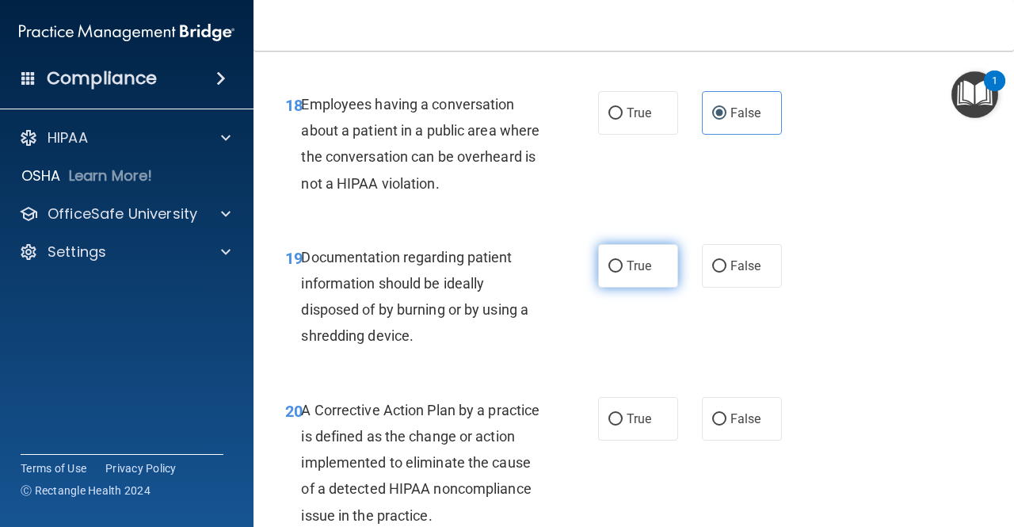
click at [602, 288] on label "True" at bounding box center [638, 266] width 80 height 44
click at [608, 272] on input "True" at bounding box center [615, 267] width 14 height 12
radio input "true"
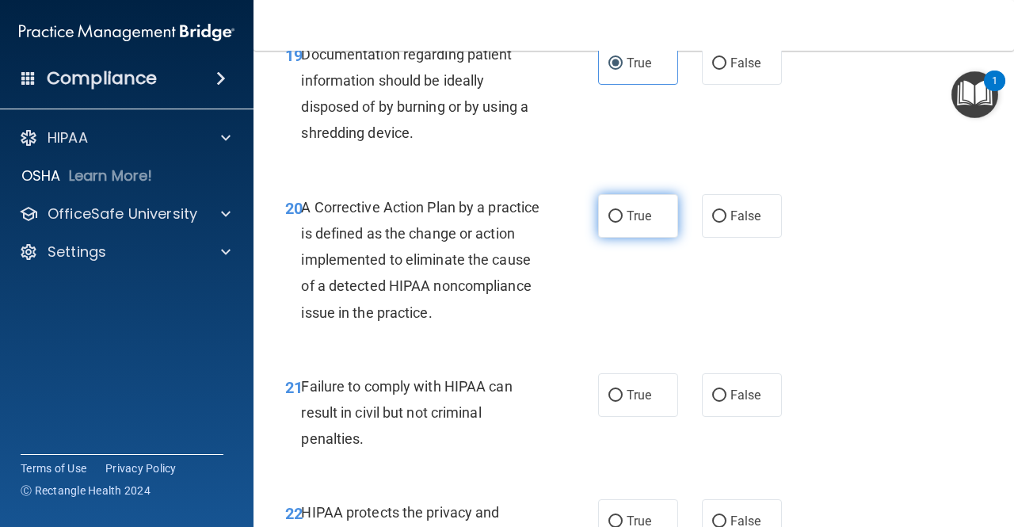
click at [608, 238] on label "True" at bounding box center [638, 216] width 80 height 44
click at [608, 223] on input "True" at bounding box center [615, 217] width 14 height 12
radio input "true"
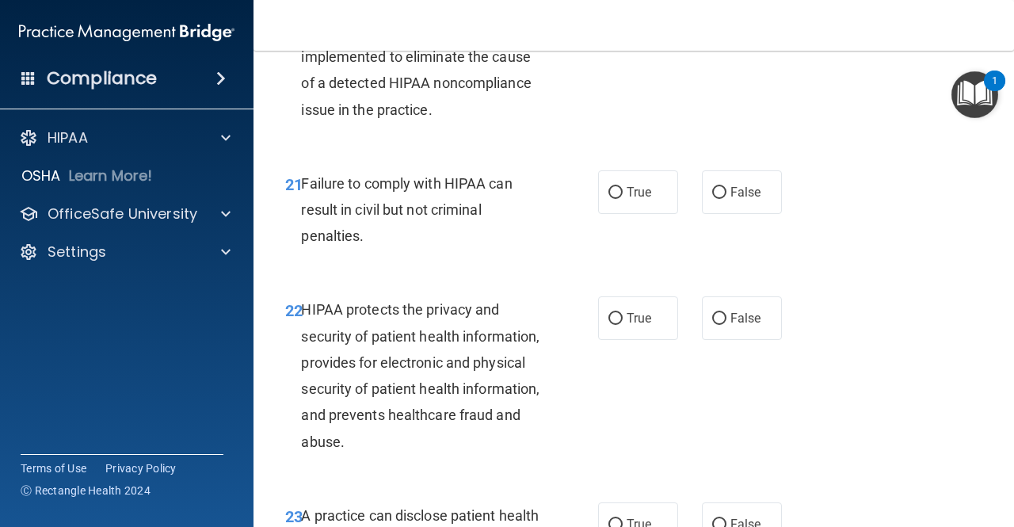
scroll to position [3115, 0]
click at [729, 215] on label "False" at bounding box center [742, 193] width 80 height 44
click at [726, 200] on input "False" at bounding box center [719, 194] width 14 height 12
radio input "true"
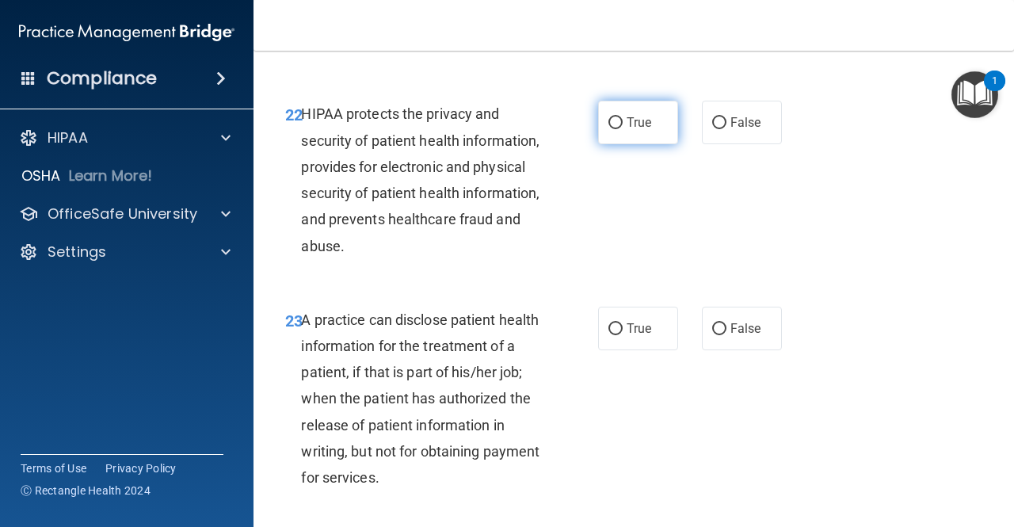
click at [640, 144] on label "True" at bounding box center [638, 123] width 80 height 44
click at [623, 129] on input "True" at bounding box center [615, 123] width 14 height 12
radio input "true"
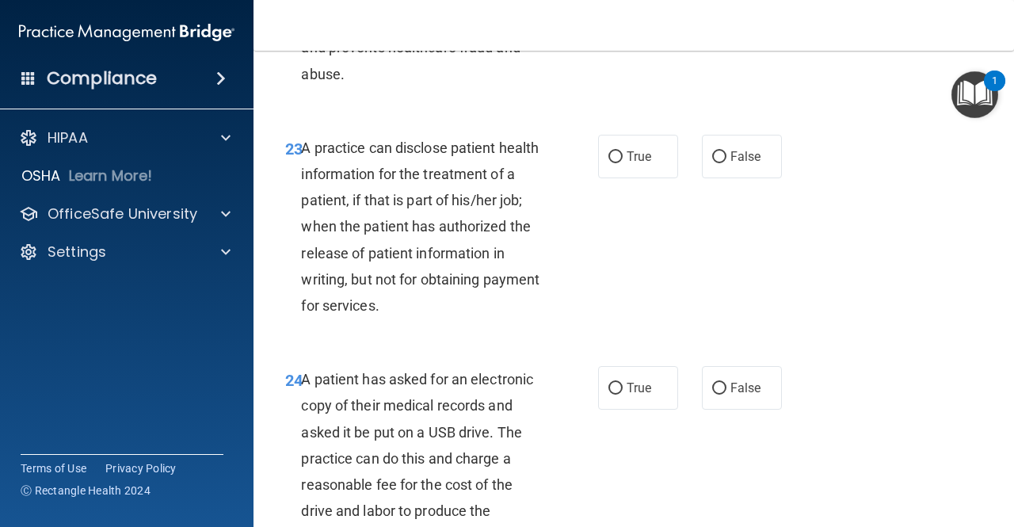
scroll to position [3561, 0]
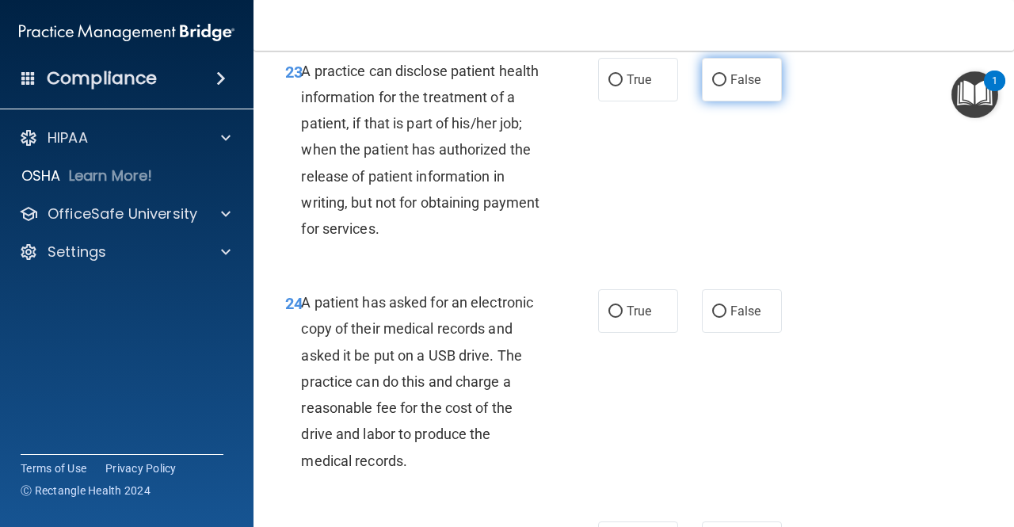
click at [707, 101] on label "False" at bounding box center [742, 80] width 80 height 44
click at [712, 86] on input "False" at bounding box center [719, 80] width 14 height 12
radio input "true"
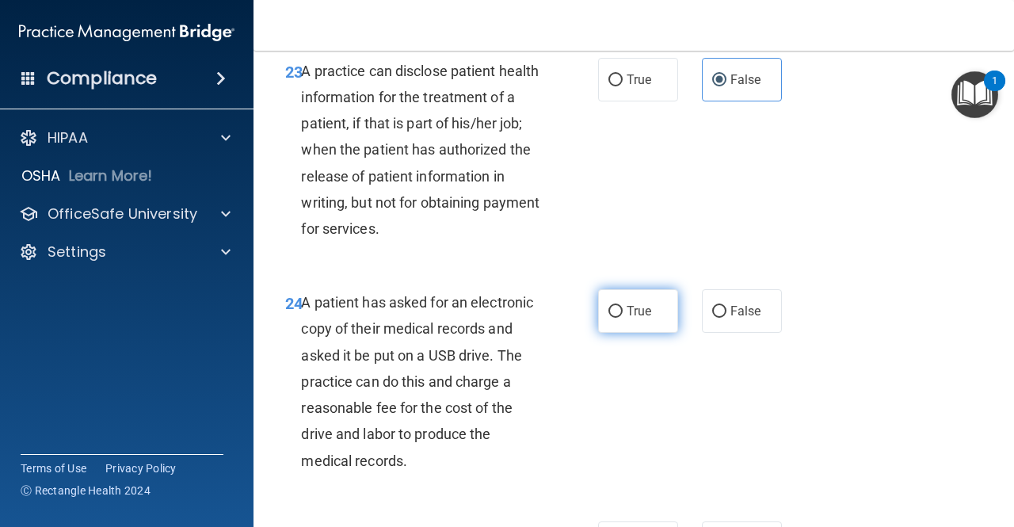
click at [625, 333] on label "True" at bounding box center [638, 311] width 80 height 44
click at [623, 318] on input "True" at bounding box center [615, 312] width 14 height 12
radio input "true"
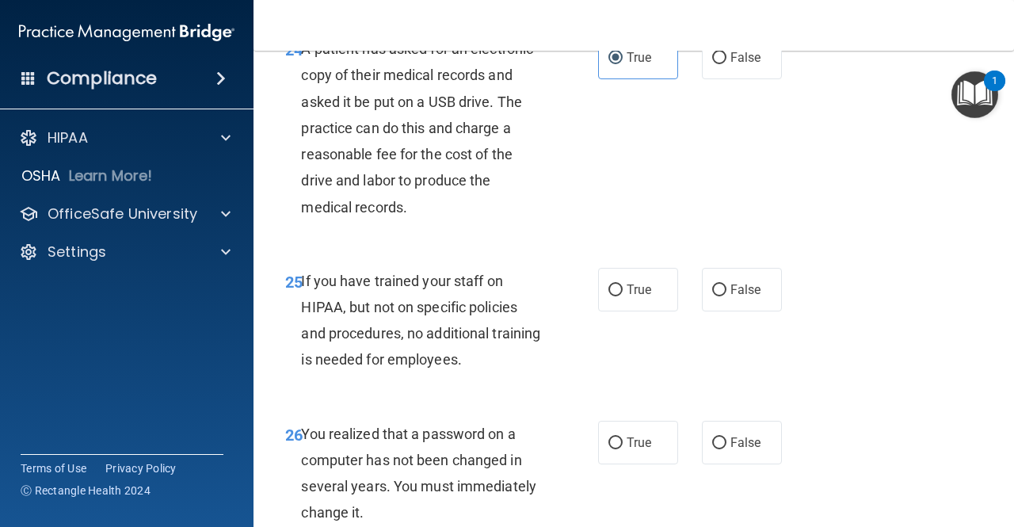
scroll to position [3962, 0]
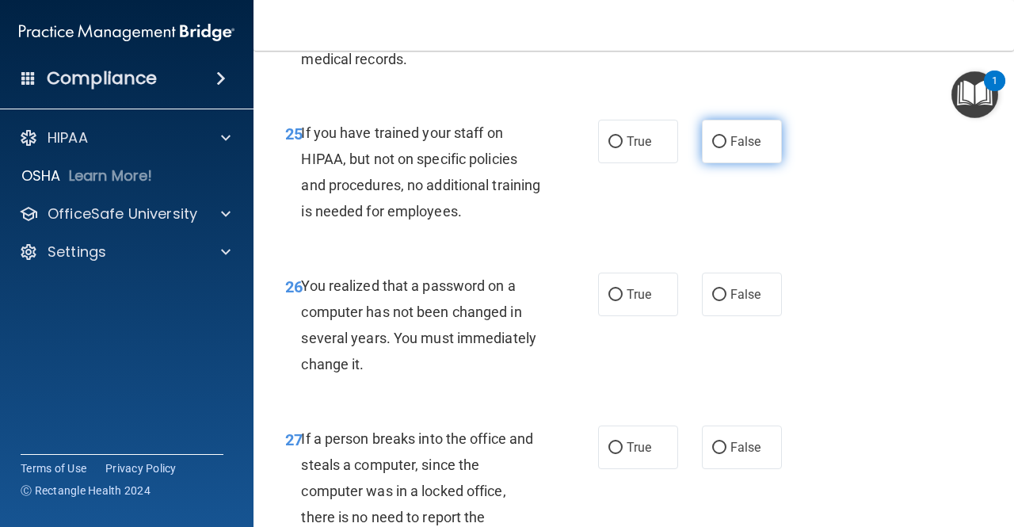
click at [730, 149] on span "False" at bounding box center [745, 141] width 31 height 15
click at [726, 148] on input "False" at bounding box center [719, 142] width 14 height 12
radio input "true"
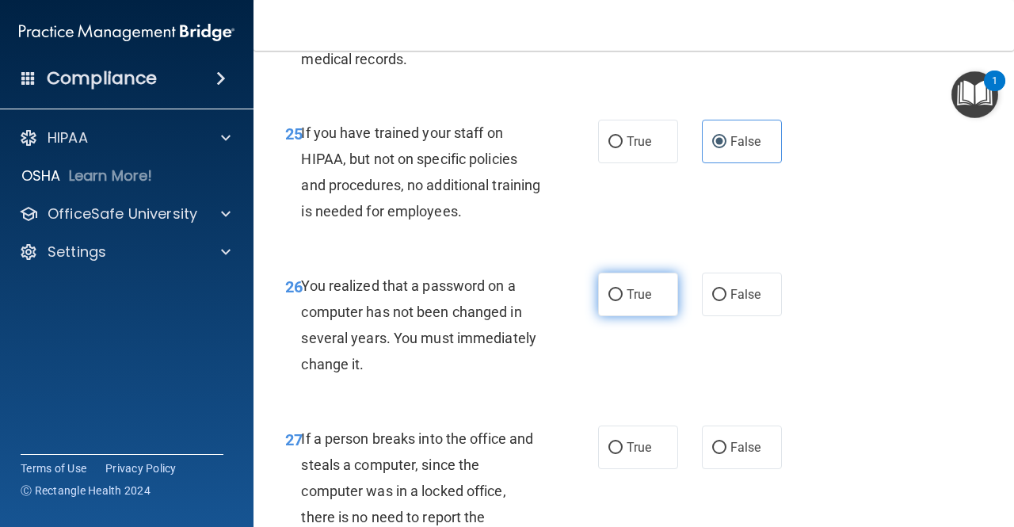
click at [619, 316] on label "True" at bounding box center [638, 294] width 80 height 44
click at [619, 301] on input "True" at bounding box center [615, 295] width 14 height 12
radio input "true"
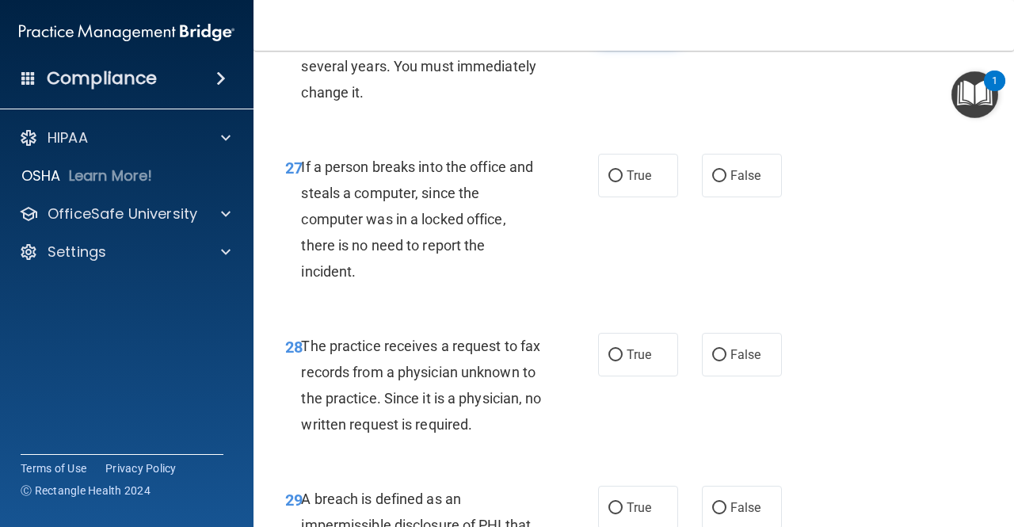
scroll to position [4235, 0]
click at [730, 196] on label "False" at bounding box center [742, 175] width 80 height 44
click at [726, 181] on input "False" at bounding box center [719, 176] width 14 height 12
radio input "true"
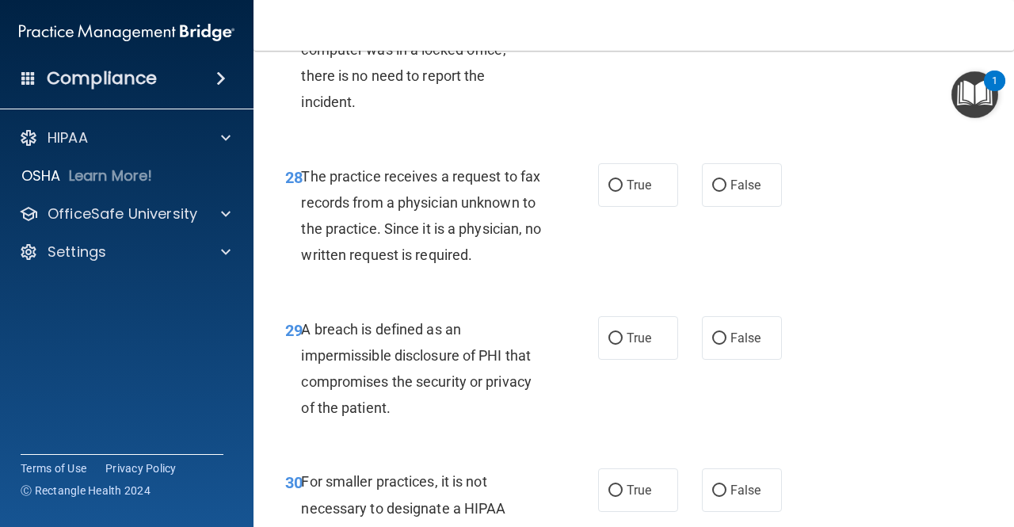
scroll to position [4403, 0]
click at [742, 193] on span "False" at bounding box center [745, 185] width 31 height 15
click at [726, 192] on input "False" at bounding box center [719, 187] width 14 height 12
radio input "true"
click at [619, 360] on label "True" at bounding box center [638, 339] width 80 height 44
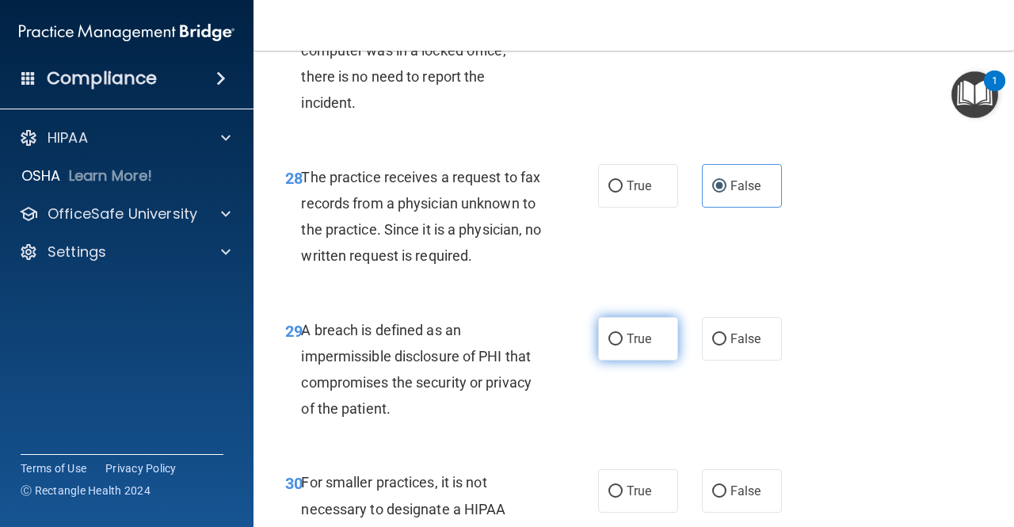
click at [619, 345] on input "True" at bounding box center [615, 339] width 14 height 12
radio input "true"
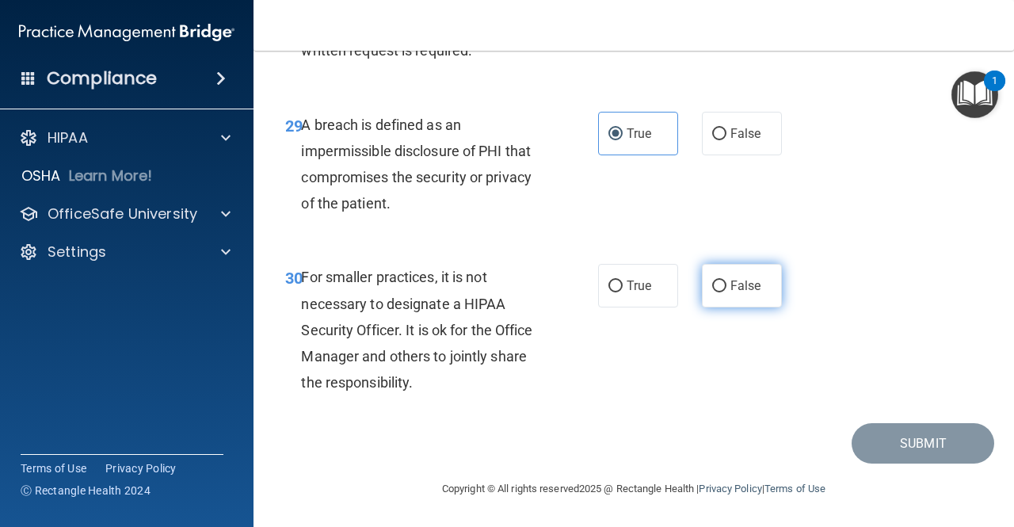
click at [730, 293] on span "False" at bounding box center [745, 285] width 31 height 15
click at [724, 292] on input "False" at bounding box center [719, 286] width 14 height 12
radio input "true"
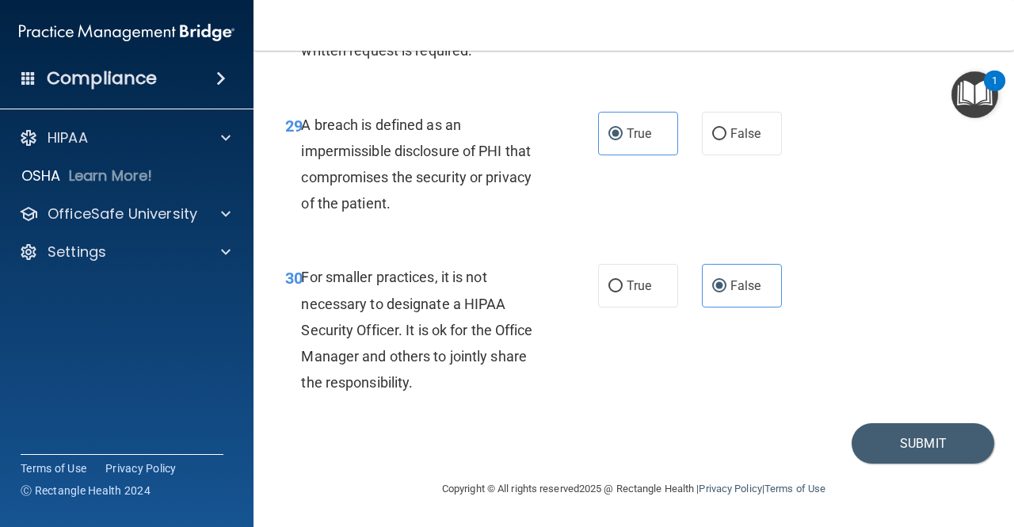
scroll to position [4686, 0]
click at [874, 442] on button "Submit" at bounding box center [923, 443] width 143 height 40
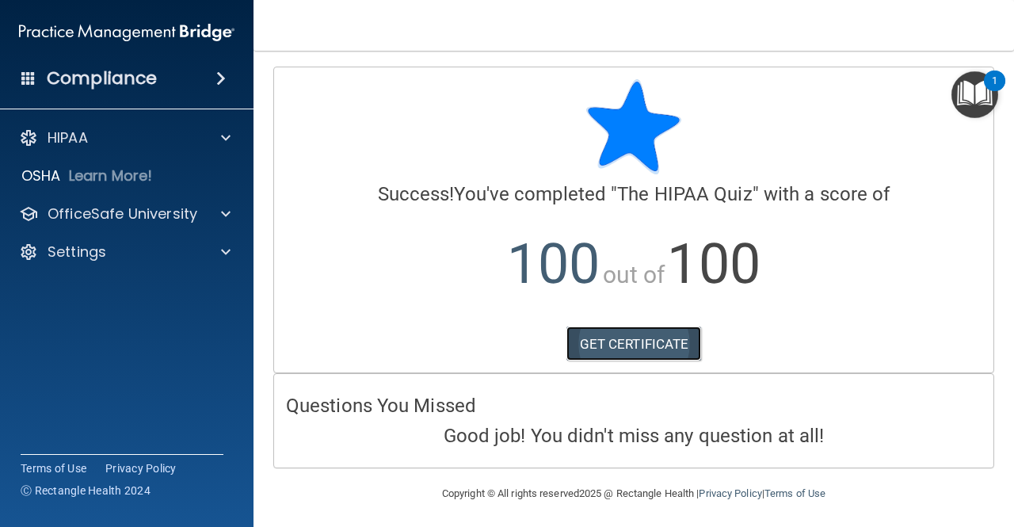
click at [644, 329] on link "GET CERTIFICATE" at bounding box center [633, 343] width 135 height 35
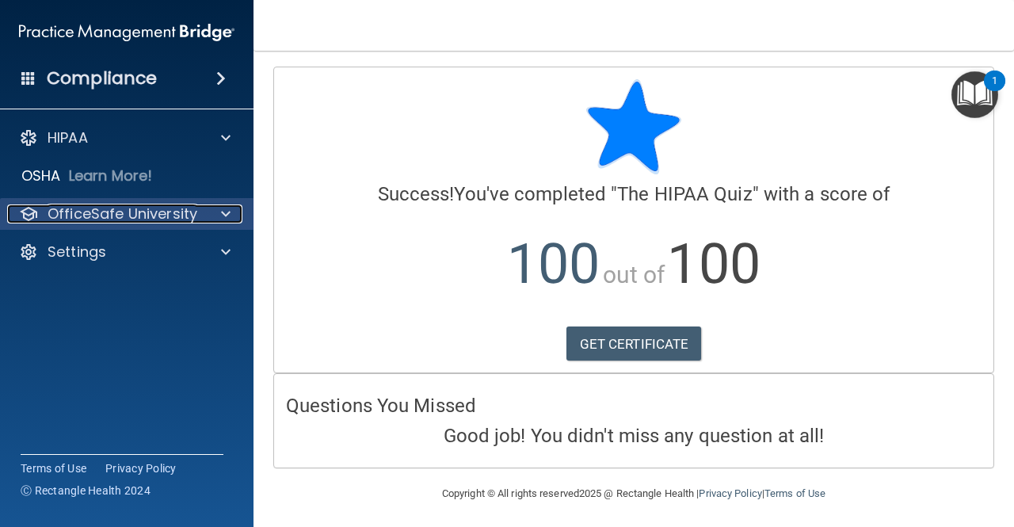
click at [221, 211] on span at bounding box center [226, 213] width 10 height 19
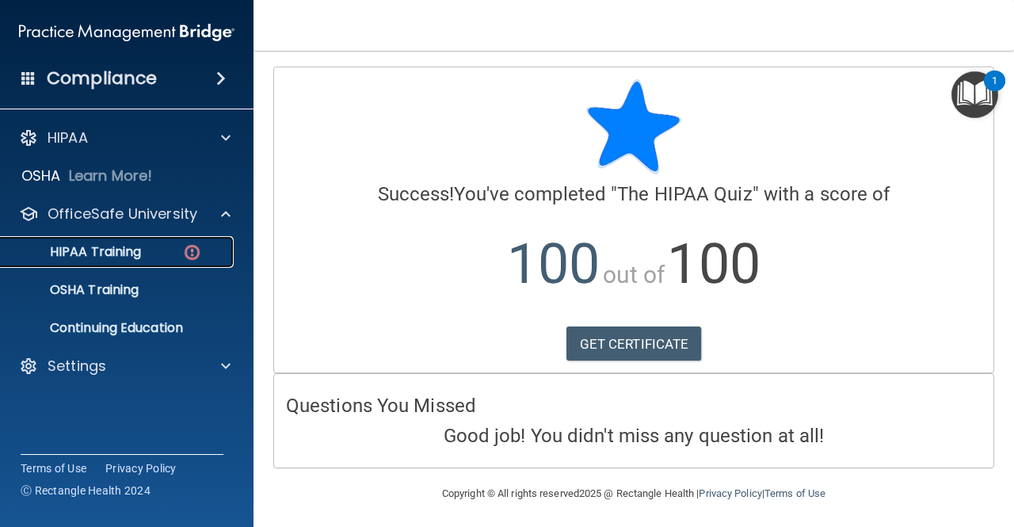
click at [143, 246] on div "HIPAA Training" at bounding box center [118, 252] width 216 height 16
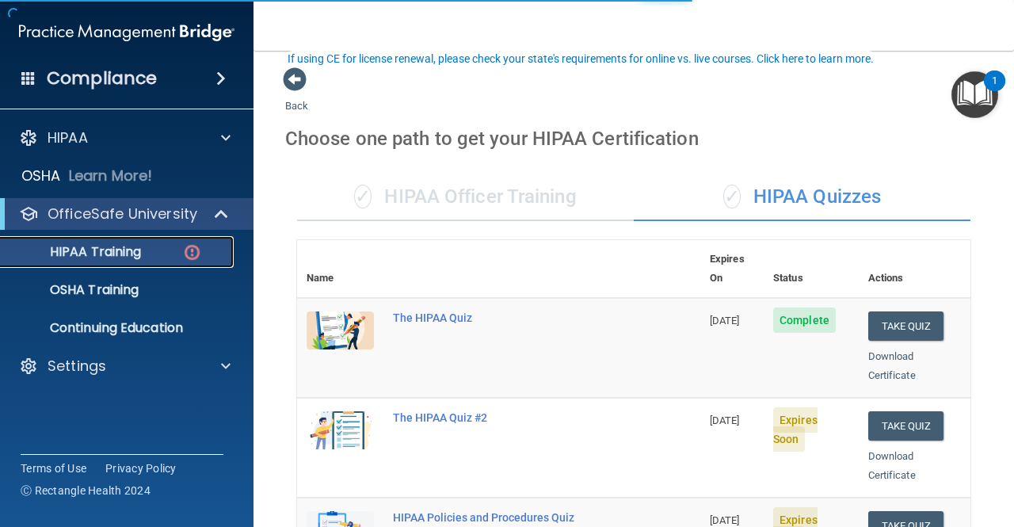
scroll to position [124, 0]
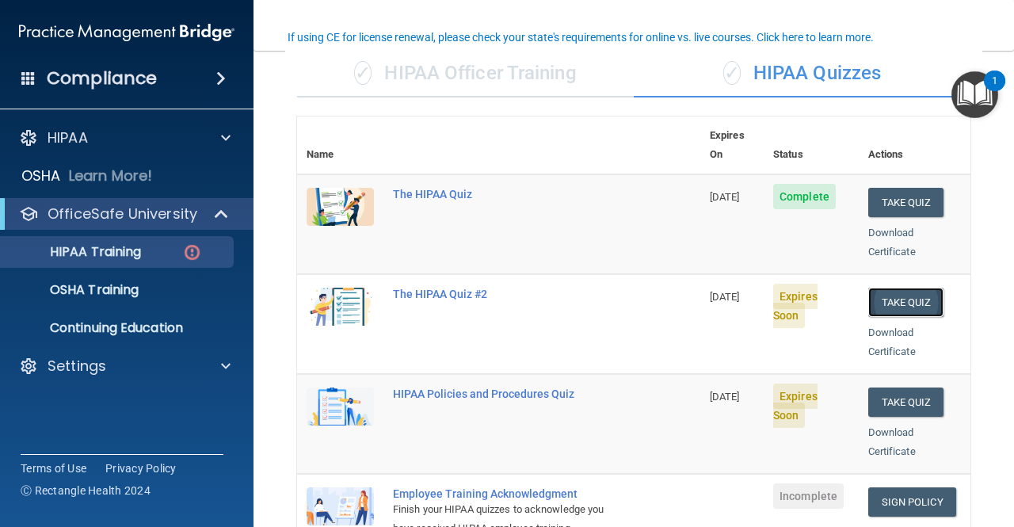
click at [868, 288] on button "Take Quiz" at bounding box center [906, 302] width 76 height 29
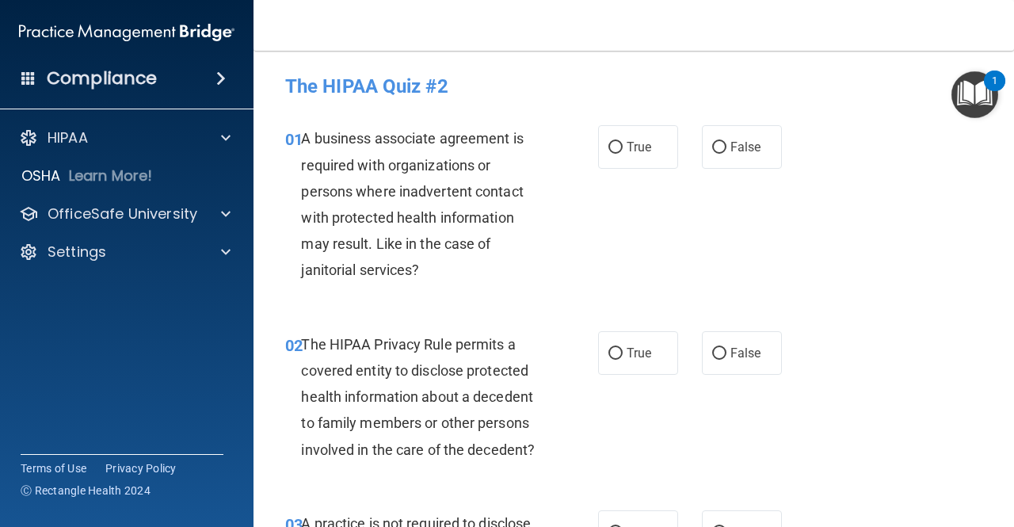
scroll to position [22, 0]
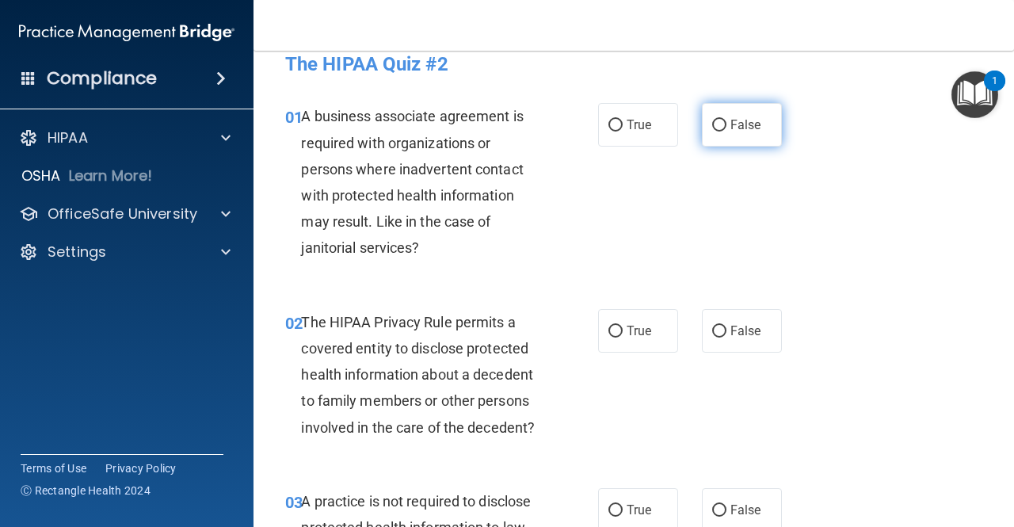
click at [730, 120] on span "False" at bounding box center [745, 124] width 31 height 15
click at [726, 120] on input "False" at bounding box center [719, 126] width 14 height 12
radio input "true"
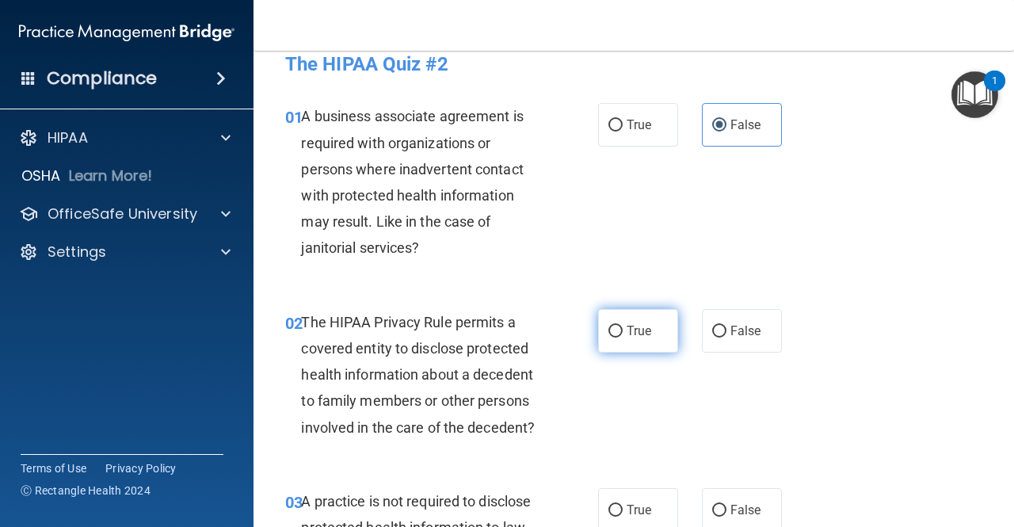
click at [618, 319] on label "True" at bounding box center [638, 331] width 80 height 44
click at [618, 326] on input "True" at bounding box center [615, 332] width 14 height 12
radio input "true"
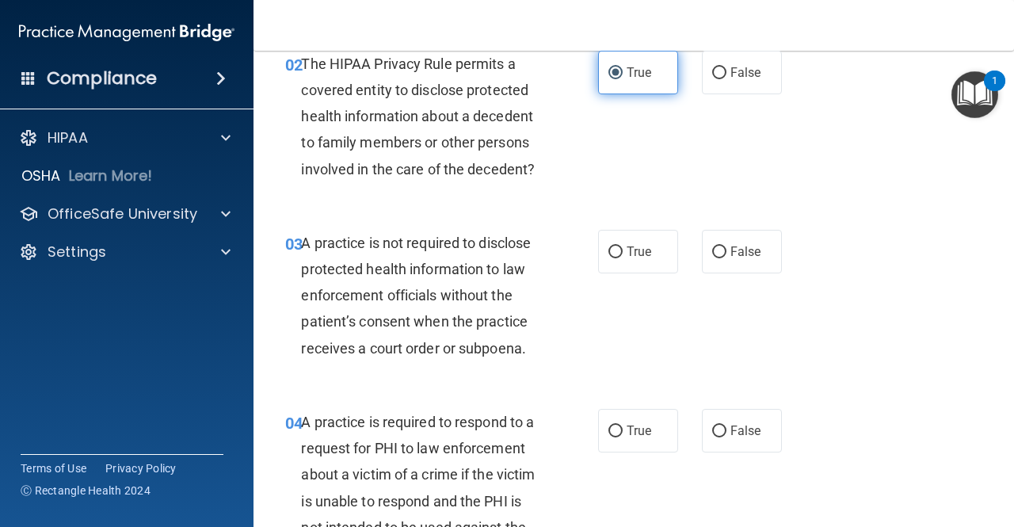
scroll to position [282, 0]
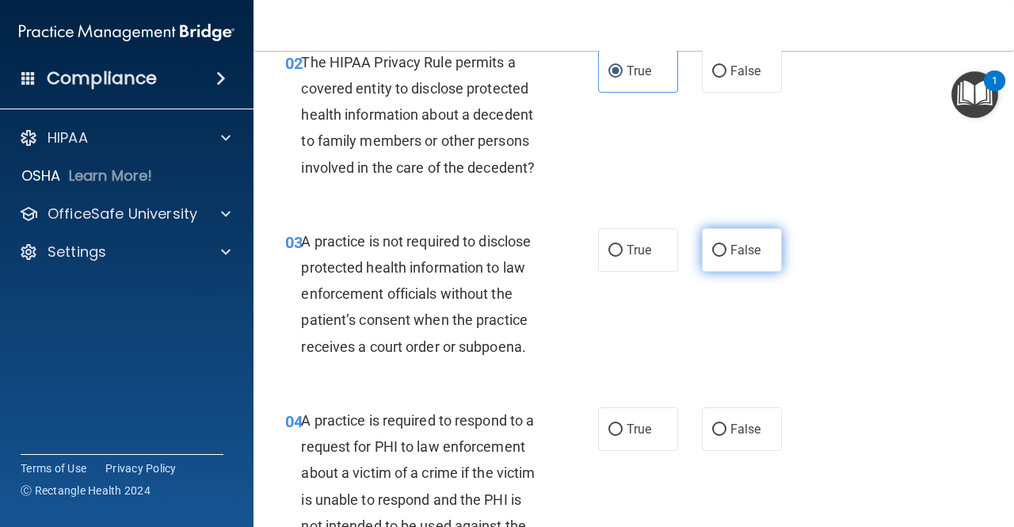
click at [730, 253] on span "False" at bounding box center [745, 249] width 31 height 15
click at [726, 253] on input "False" at bounding box center [719, 251] width 14 height 12
radio input "true"
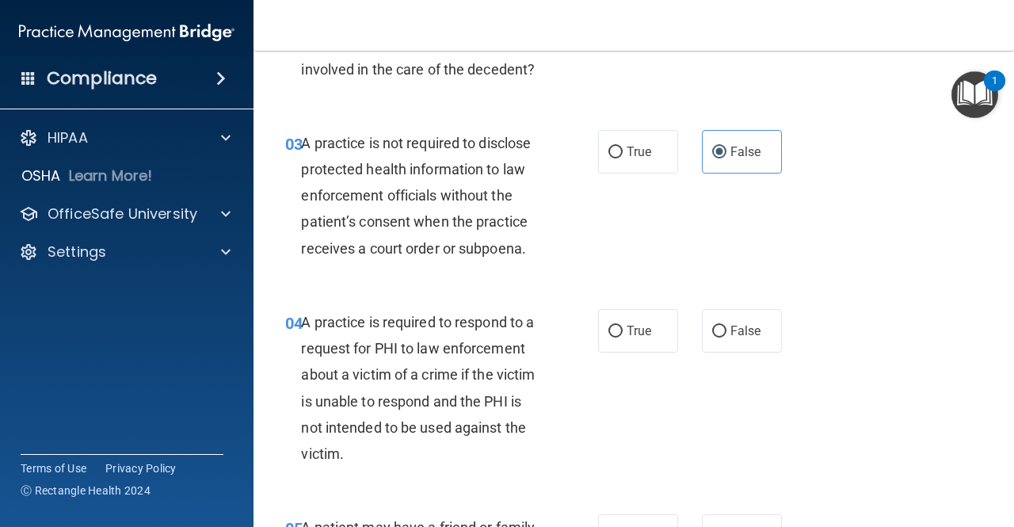
scroll to position [383, 0]
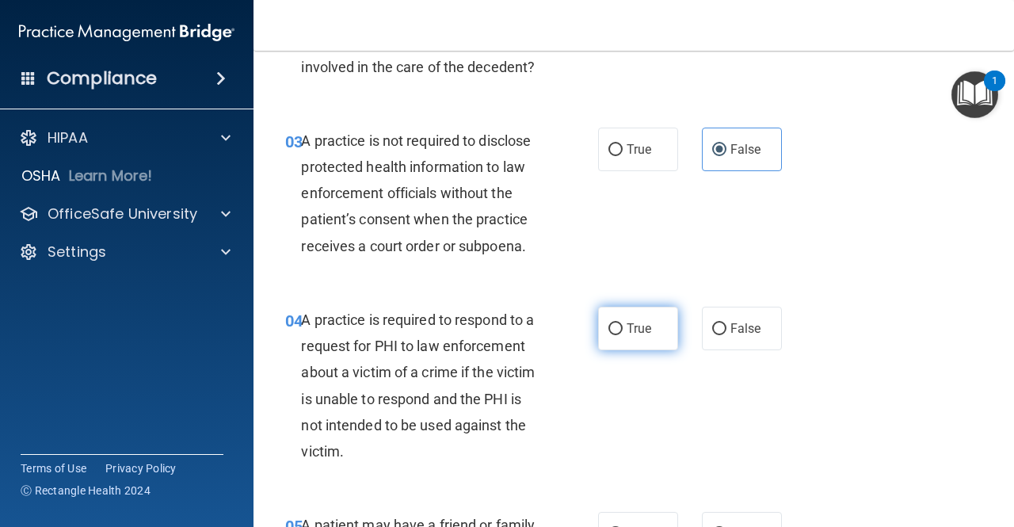
click at [641, 337] on label "True" at bounding box center [638, 329] width 80 height 44
click at [623, 335] on input "True" at bounding box center [615, 329] width 14 height 12
radio input "true"
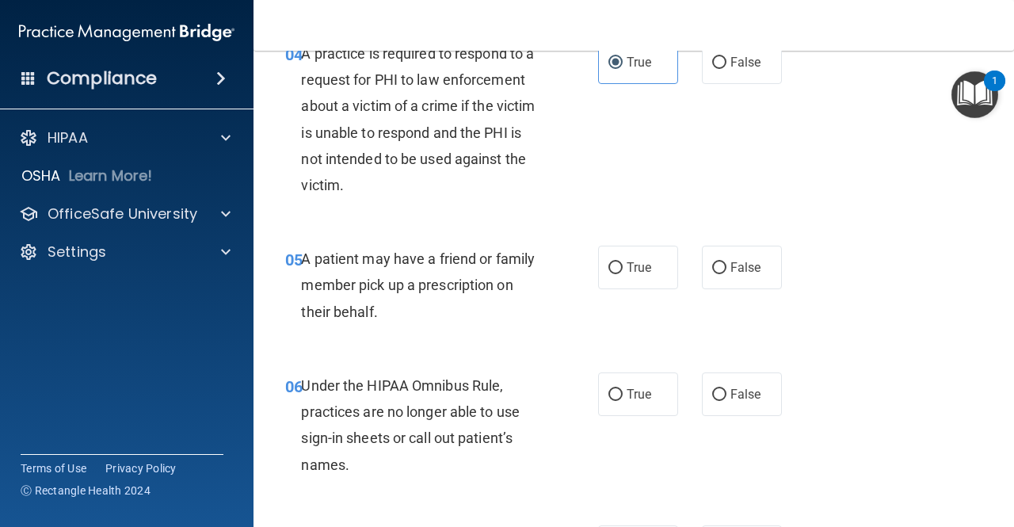
scroll to position [650, 0]
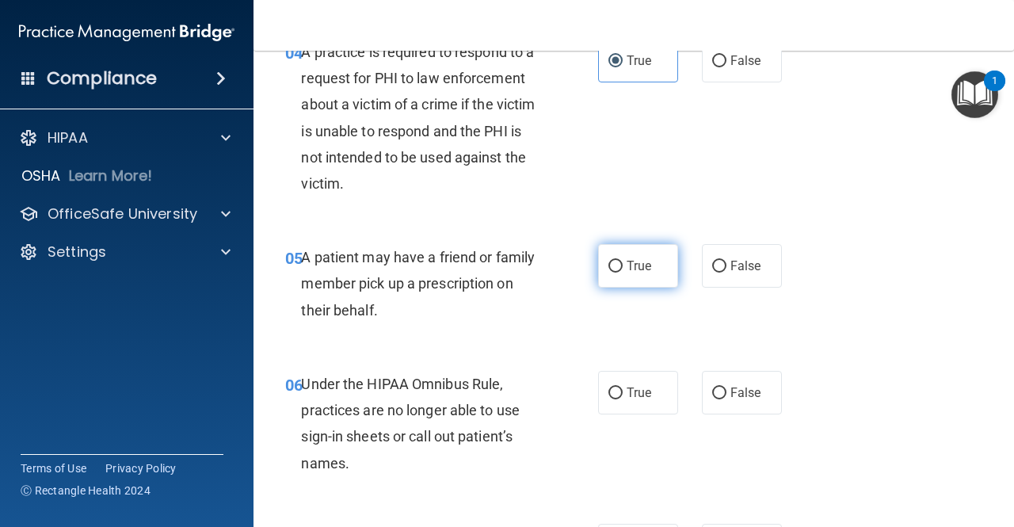
click at [627, 263] on span "True" at bounding box center [639, 265] width 25 height 15
click at [622, 263] on input "True" at bounding box center [615, 267] width 14 height 12
radio input "true"
click at [754, 414] on div "06 Under the HIPAA Omnibus Rule, practices are no longer able to use sign-in sh…" at bounding box center [633, 427] width 721 height 153
click at [729, 404] on label "False" at bounding box center [742, 393] width 80 height 44
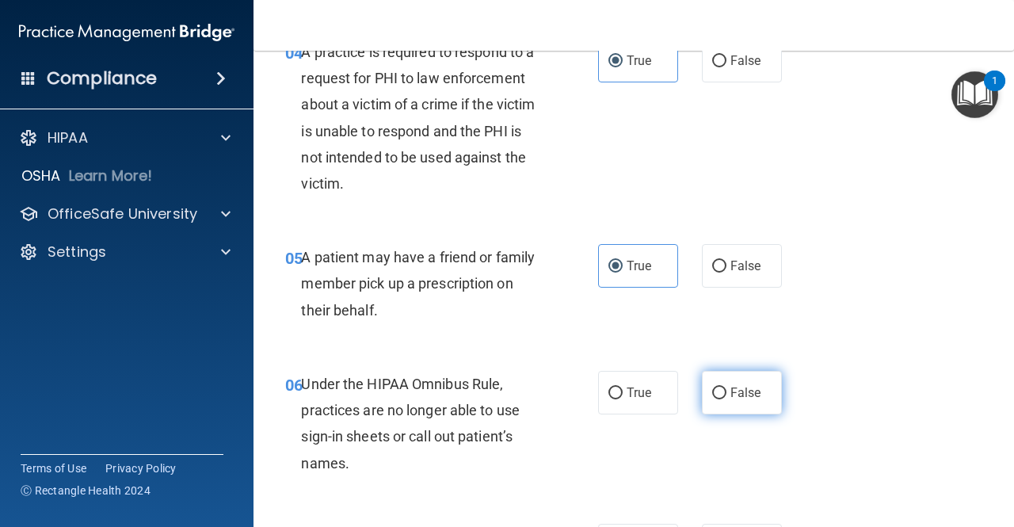
click at [726, 399] on input "False" at bounding box center [719, 393] width 14 height 12
radio input "true"
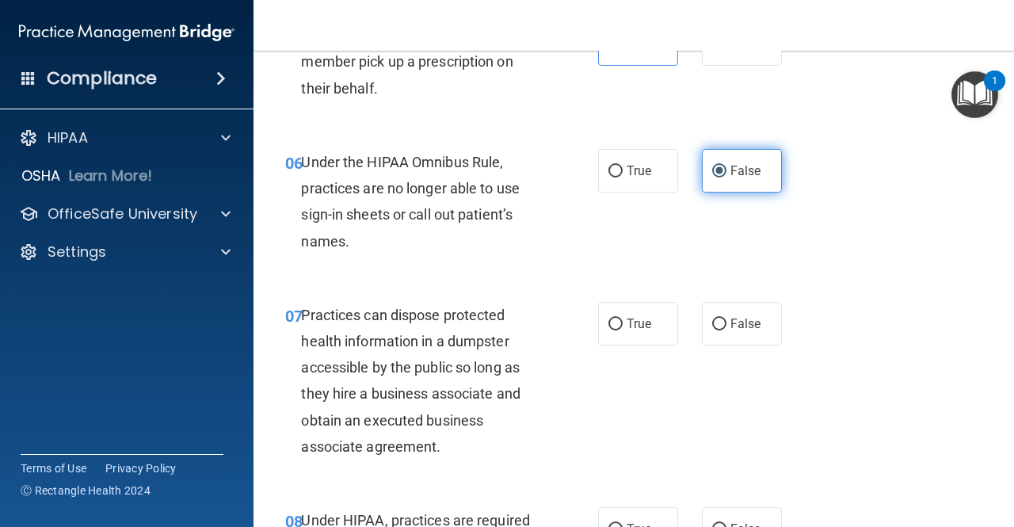
scroll to position [878, 0]
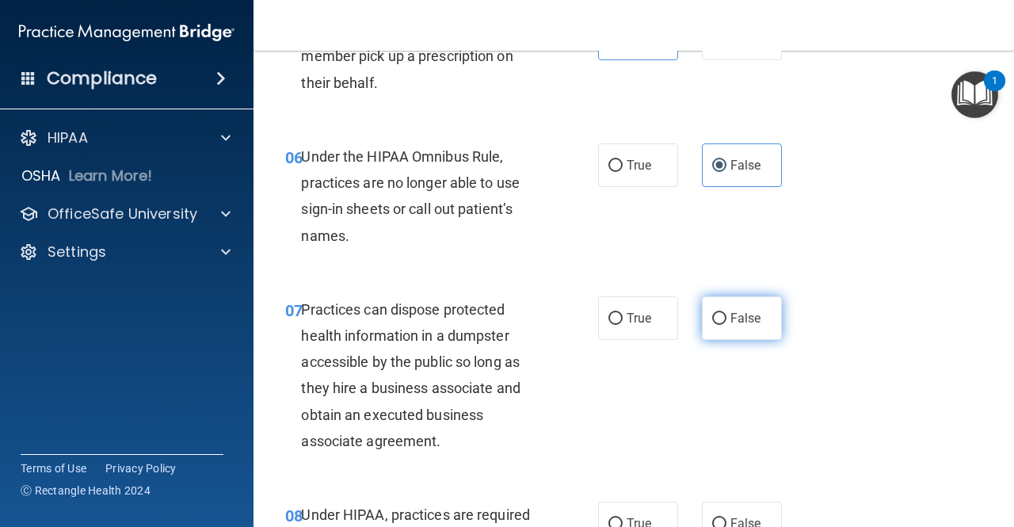
click at [712, 314] on input "False" at bounding box center [719, 319] width 14 height 12
radio input "true"
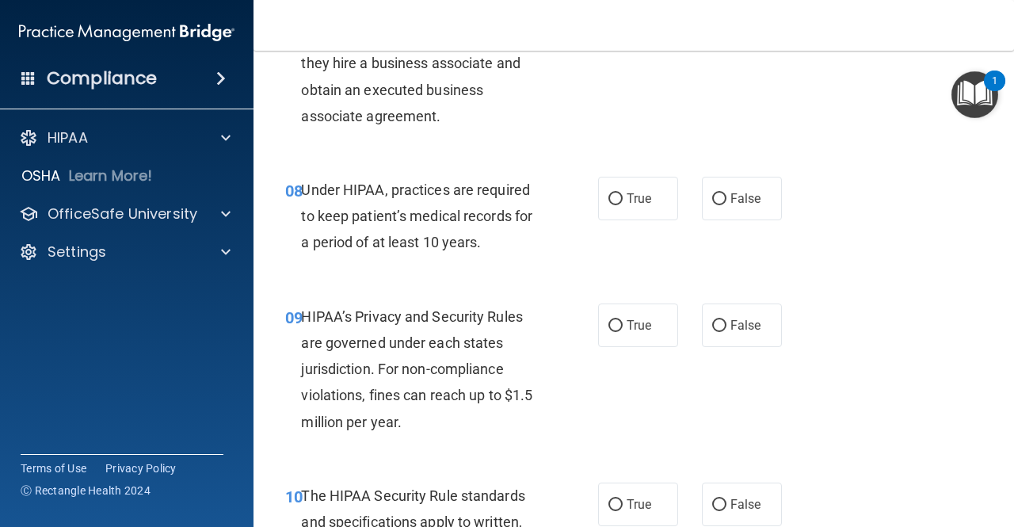
scroll to position [1204, 0]
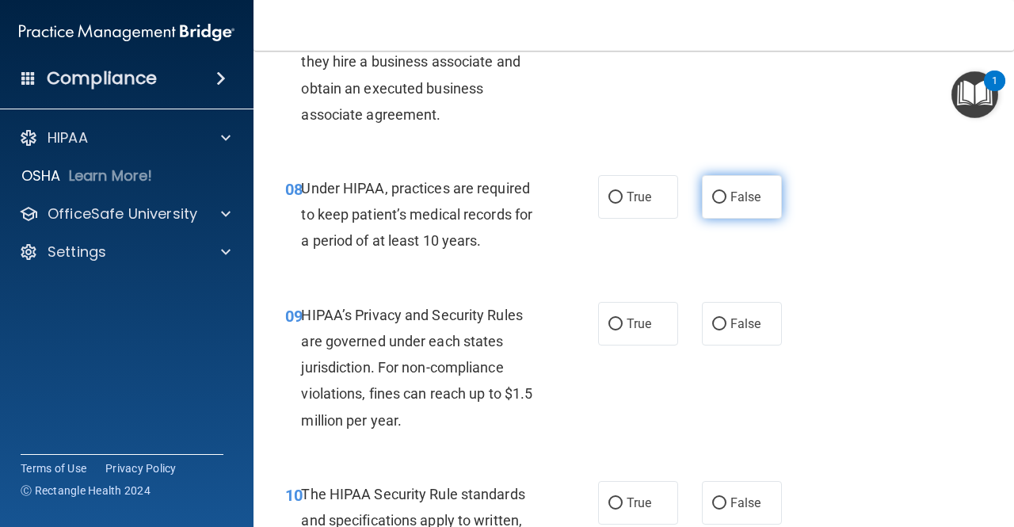
click at [730, 196] on span "False" at bounding box center [745, 196] width 31 height 15
click at [722, 196] on input "False" at bounding box center [719, 198] width 14 height 12
radio input "true"
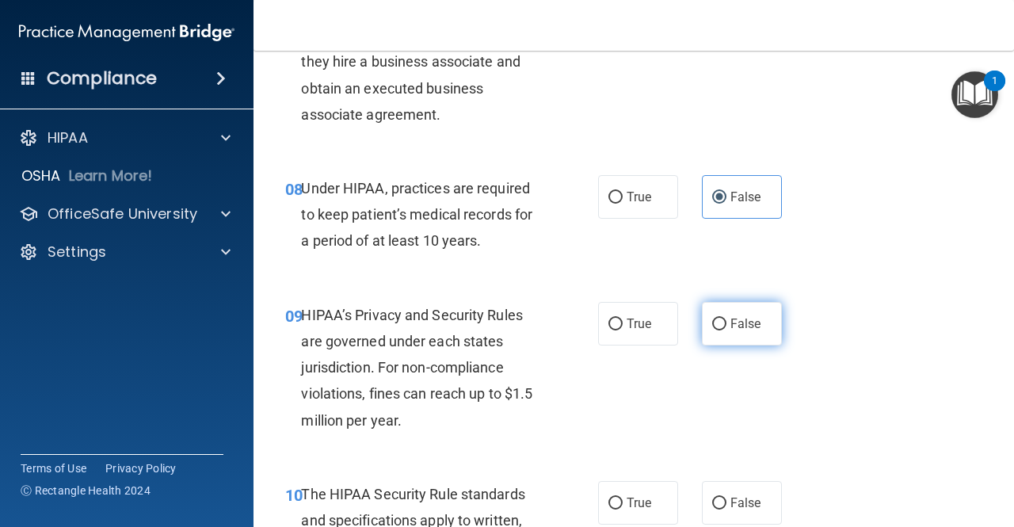
click at [730, 318] on span "False" at bounding box center [745, 323] width 31 height 15
click at [722, 318] on input "False" at bounding box center [719, 324] width 14 height 12
radio input "true"
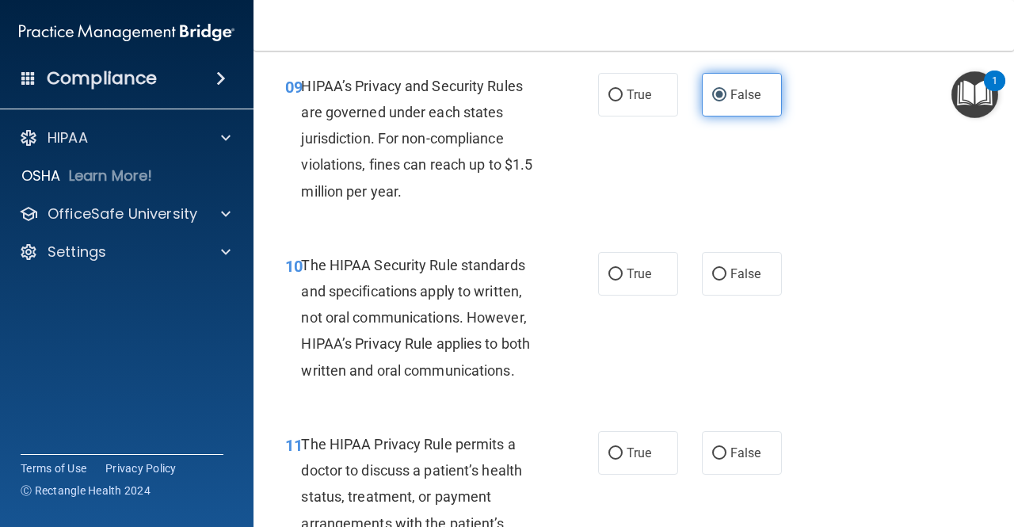
scroll to position [1435, 0]
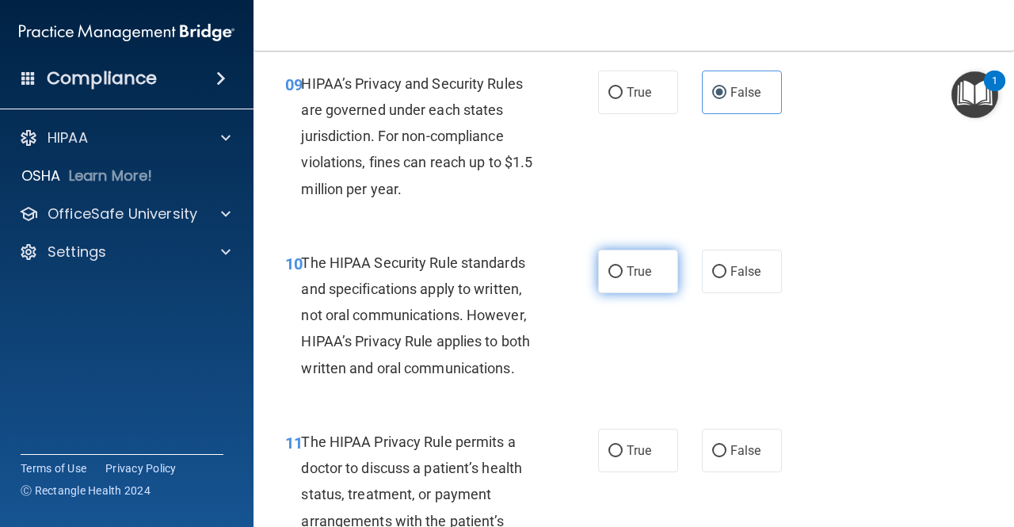
click at [642, 279] on label "True" at bounding box center [638, 272] width 80 height 44
click at [623, 278] on input "True" at bounding box center [615, 272] width 14 height 12
radio input "true"
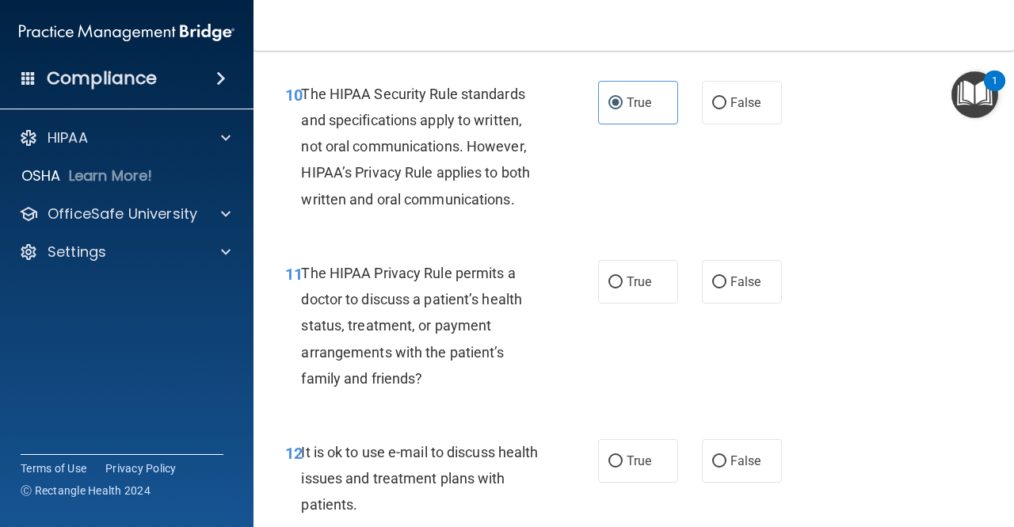
scroll to position [1674, 0]
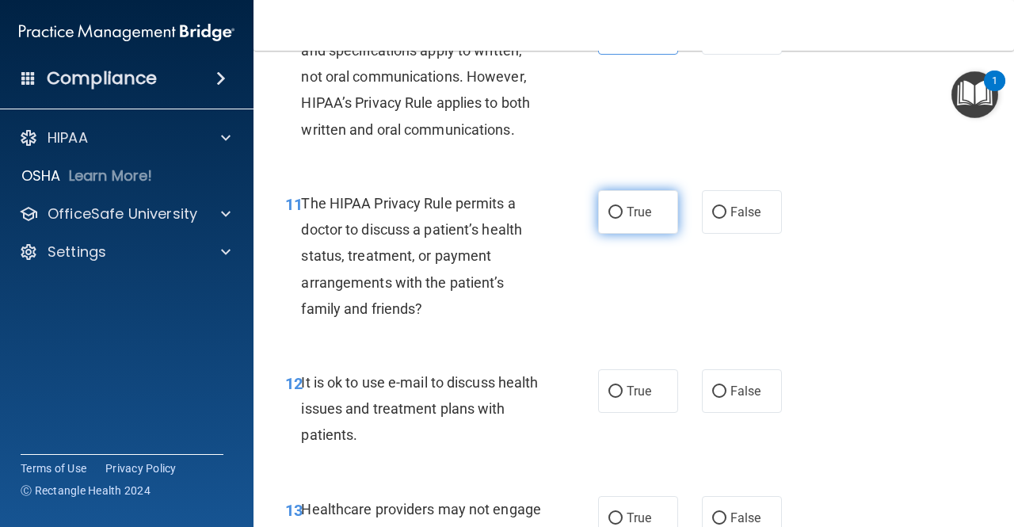
click at [632, 199] on label "True" at bounding box center [638, 212] width 80 height 44
click at [623, 207] on input "True" at bounding box center [615, 213] width 14 height 12
radio input "true"
click at [629, 394] on span "True" at bounding box center [639, 390] width 25 height 15
click at [623, 394] on input "True" at bounding box center [615, 392] width 14 height 12
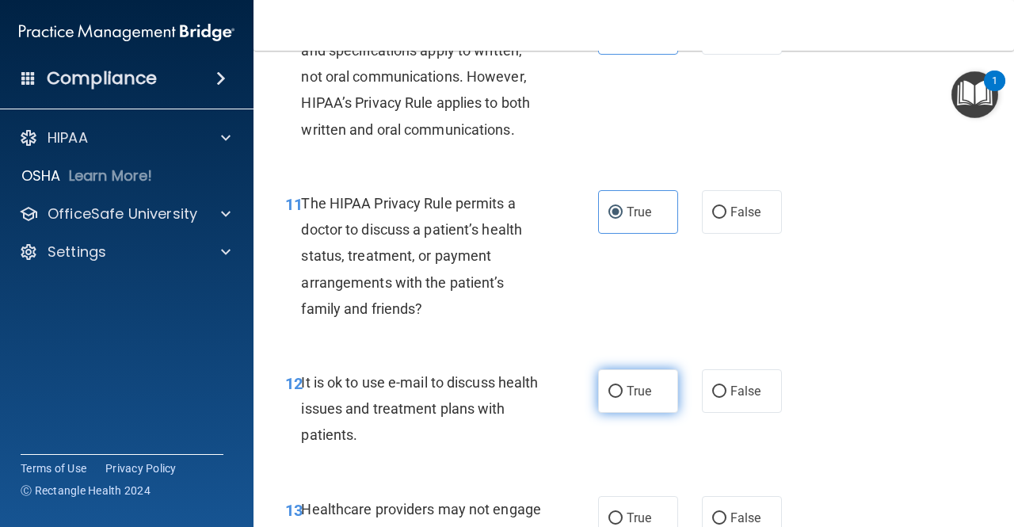
radio input "true"
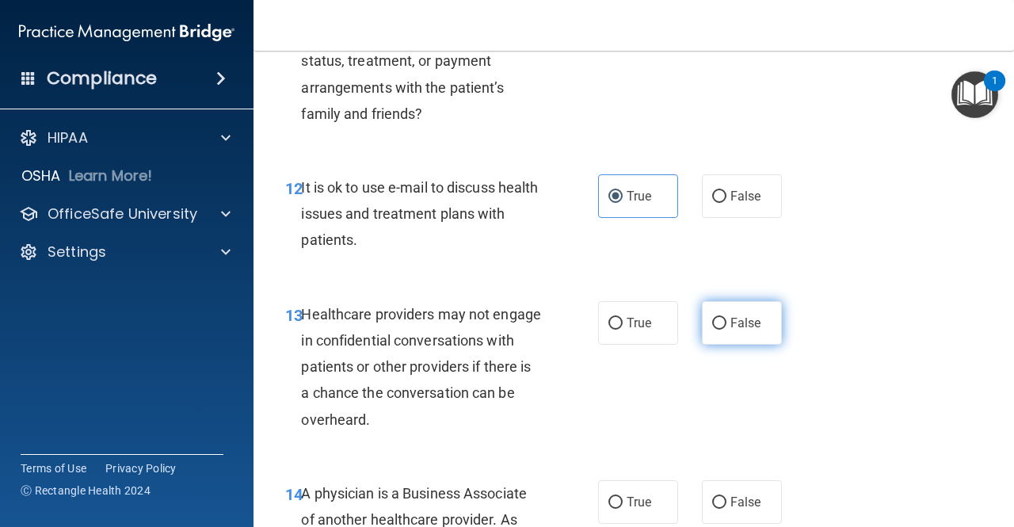
click at [751, 326] on span "False" at bounding box center [745, 322] width 31 height 15
click at [726, 326] on input "False" at bounding box center [719, 324] width 14 height 12
radio input "true"
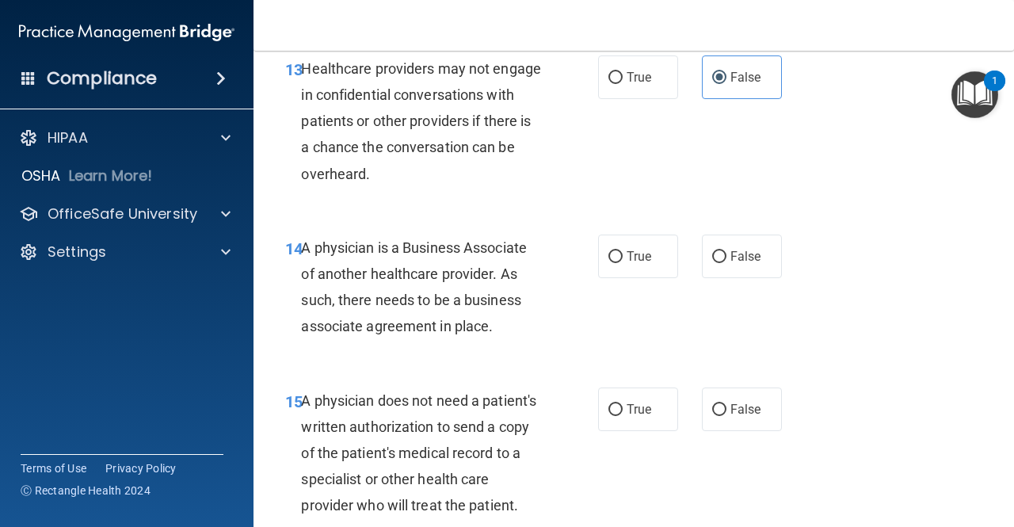
scroll to position [2186, 0]
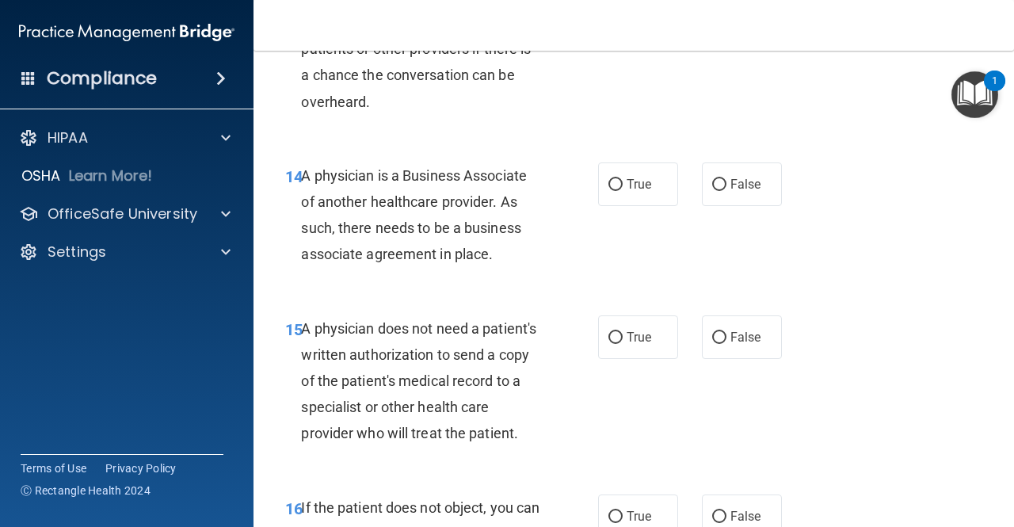
click at [735, 210] on div "14 A physician is a Business Associate of another healthcare provider. As such,…" at bounding box center [633, 219] width 721 height 153
click at [714, 185] on input "False" at bounding box center [719, 185] width 14 height 12
radio input "true"
click at [635, 347] on label "True" at bounding box center [638, 337] width 80 height 44
click at [623, 344] on input "True" at bounding box center [615, 338] width 14 height 12
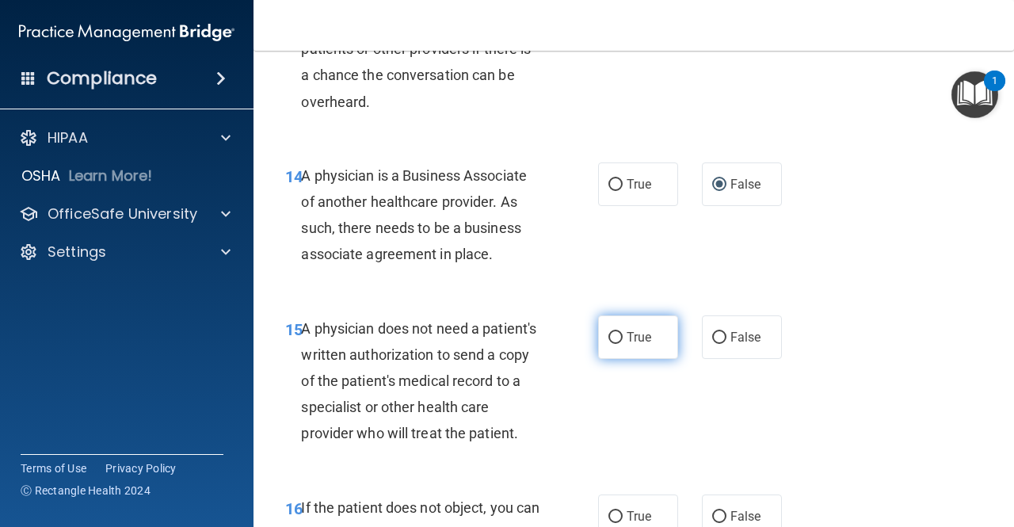
radio input "true"
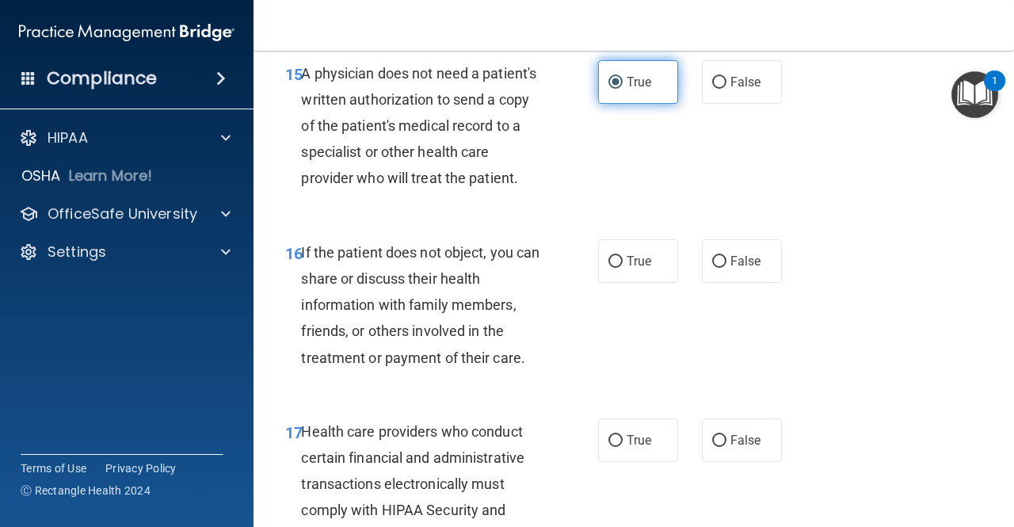
scroll to position [2442, 0]
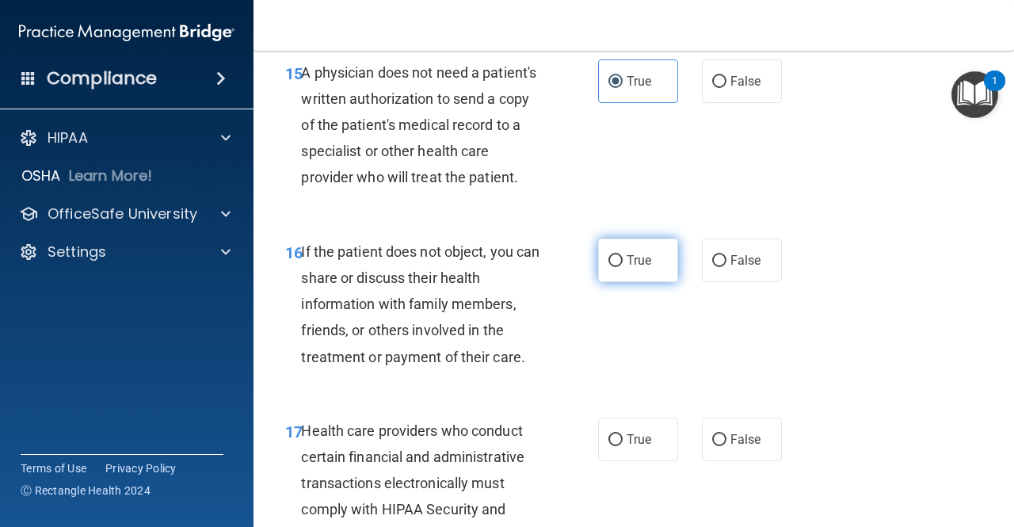
click at [626, 282] on label "True" at bounding box center [638, 260] width 80 height 44
click at [623, 267] on input "True" at bounding box center [615, 261] width 14 height 12
radio input "true"
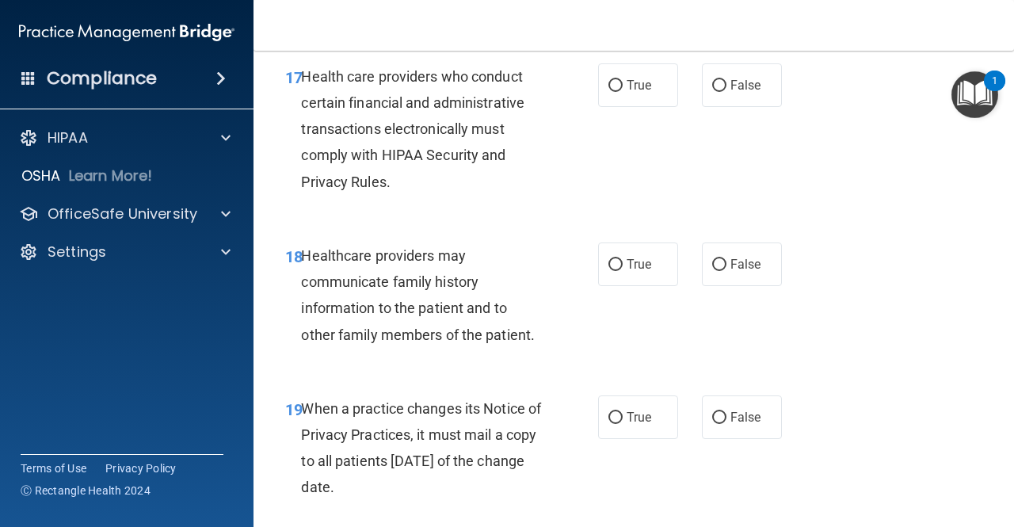
scroll to position [2799, 0]
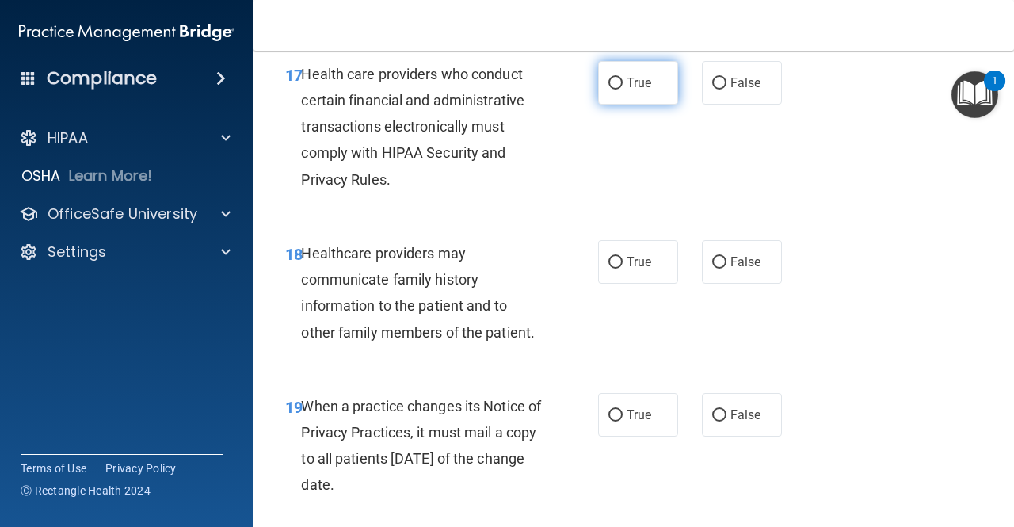
click at [653, 105] on label "True" at bounding box center [638, 83] width 80 height 44
click at [623, 90] on input "True" at bounding box center [615, 84] width 14 height 12
radio input "true"
click at [707, 273] on label "False" at bounding box center [742, 262] width 80 height 44
click at [712, 269] on input "False" at bounding box center [719, 263] width 14 height 12
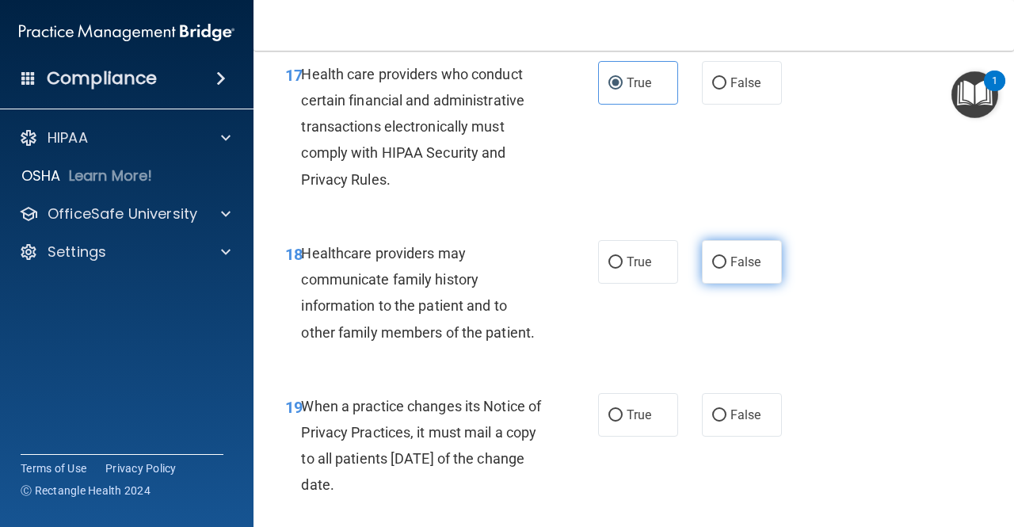
radio input "true"
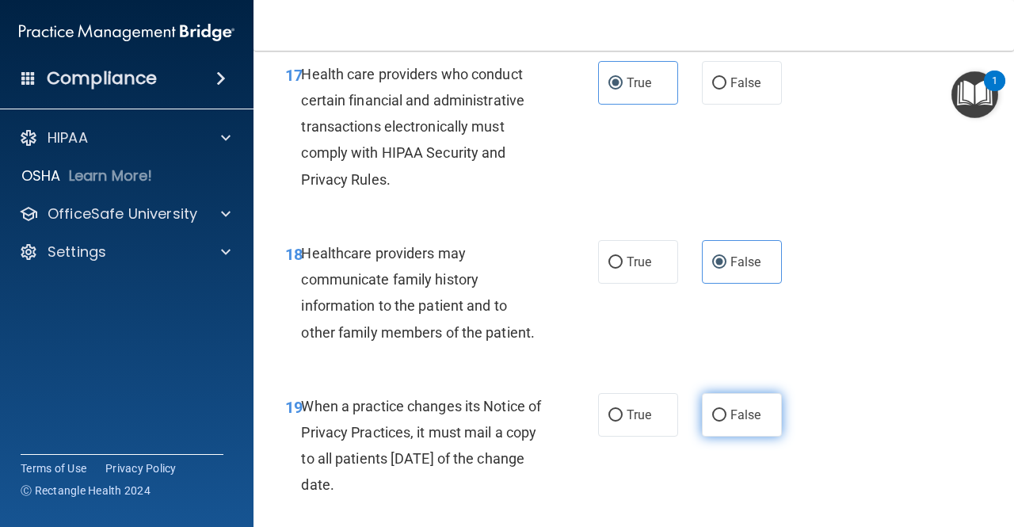
click at [718, 421] on input "False" at bounding box center [719, 416] width 14 height 12
radio input "true"
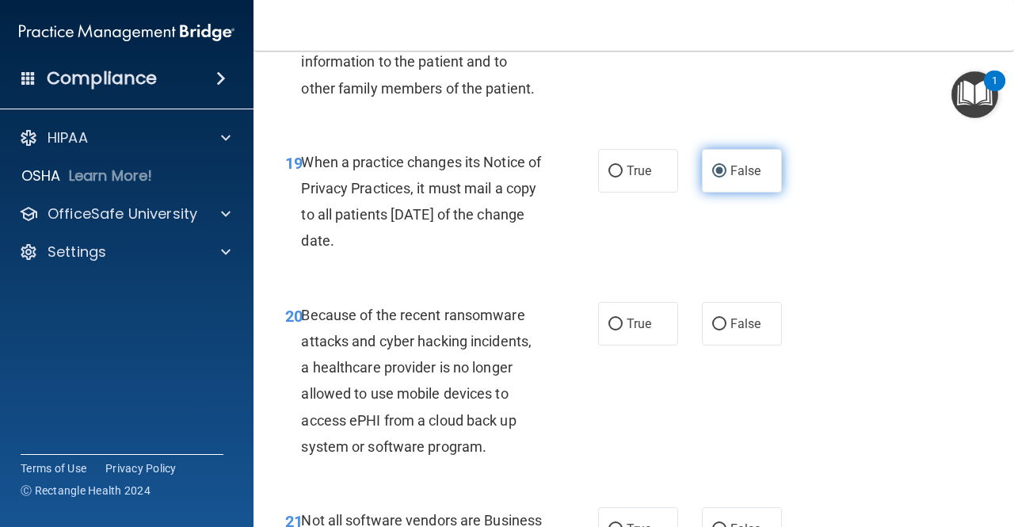
scroll to position [3176, 0]
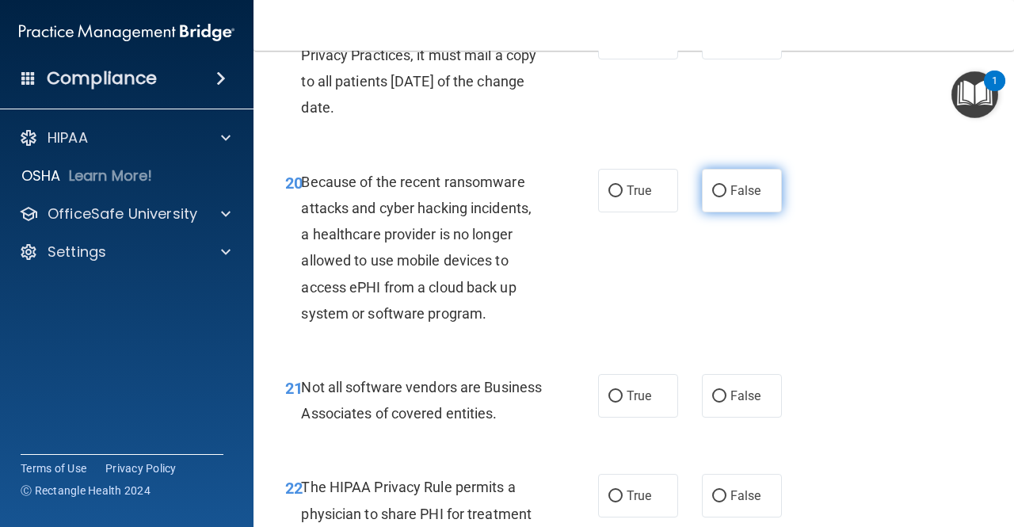
click at [724, 212] on label "False" at bounding box center [742, 191] width 80 height 44
click at [724, 197] on input "False" at bounding box center [719, 191] width 14 height 12
radio input "true"
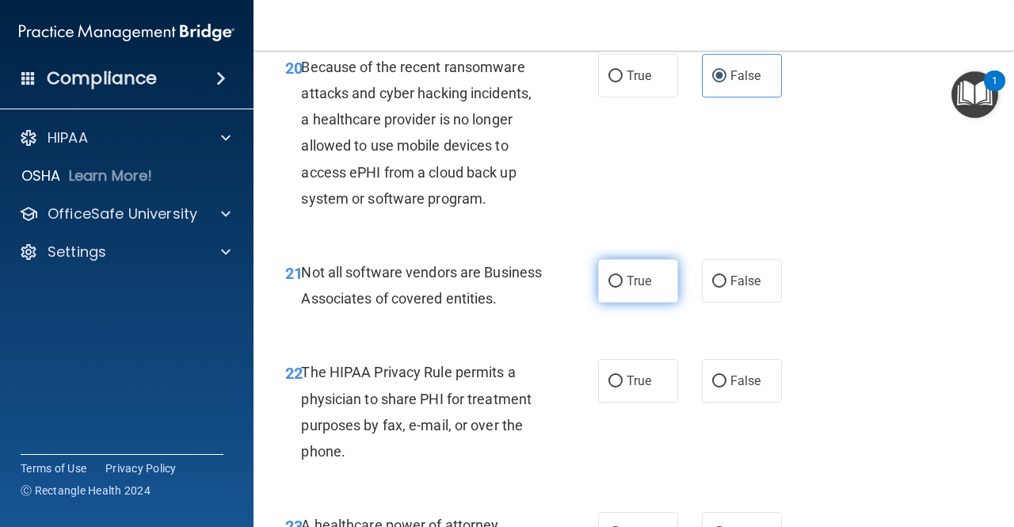
click at [613, 284] on label "True" at bounding box center [638, 281] width 80 height 44
click at [613, 284] on input "True" at bounding box center [615, 282] width 14 height 12
radio input "true"
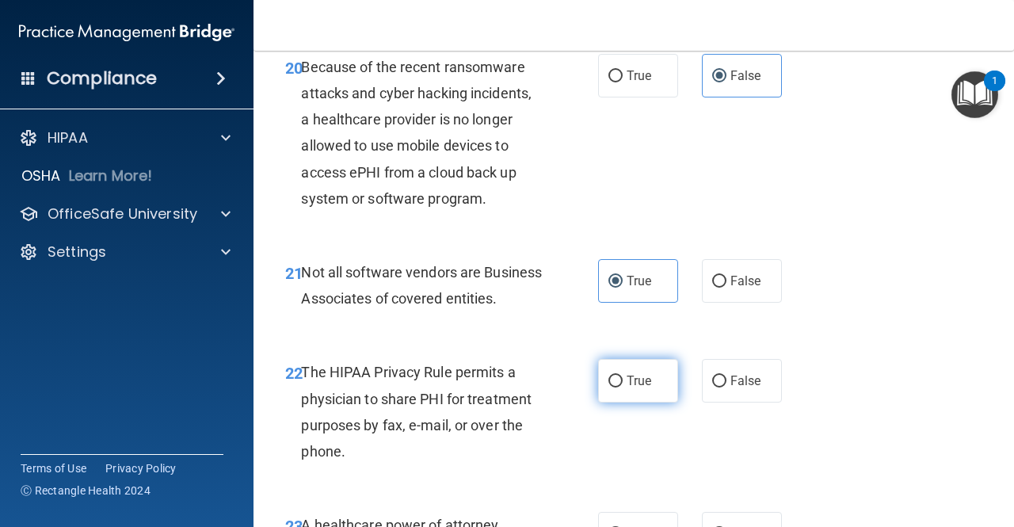
click at [599, 402] on label "True" at bounding box center [638, 381] width 80 height 44
click at [608, 387] on input "True" at bounding box center [615, 381] width 14 height 12
radio input "true"
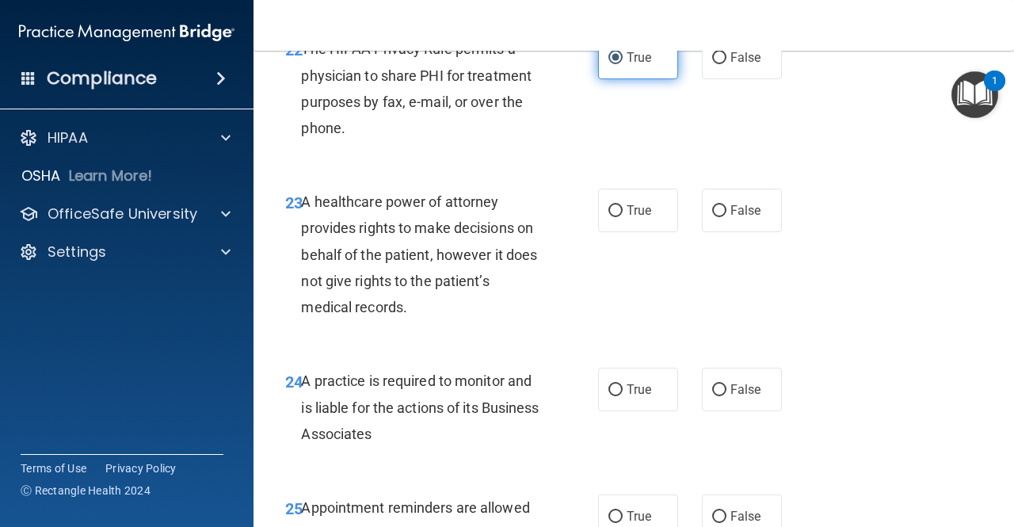
scroll to position [3614, 0]
click at [739, 231] on label "False" at bounding box center [742, 210] width 80 height 44
click at [726, 216] on input "False" at bounding box center [719, 210] width 14 height 12
radio input "true"
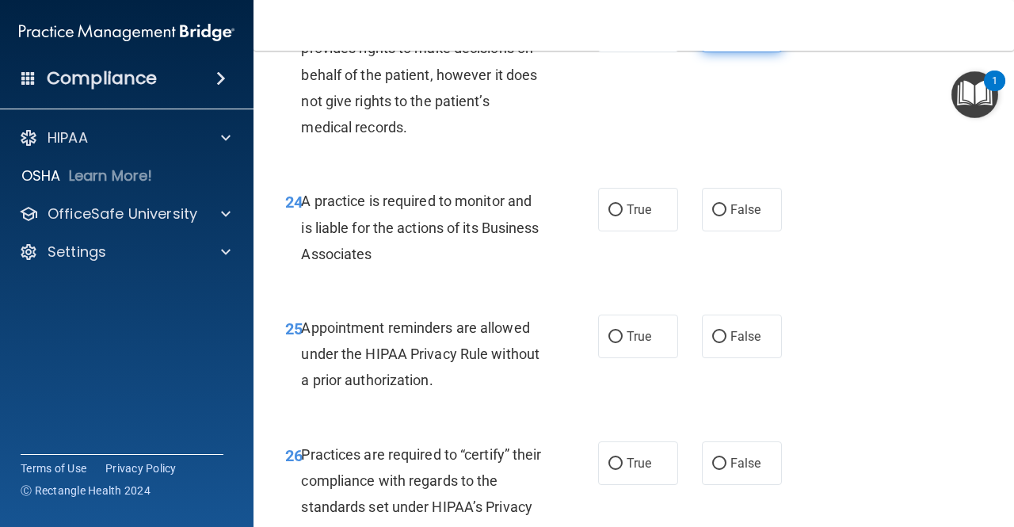
scroll to position [3796, 0]
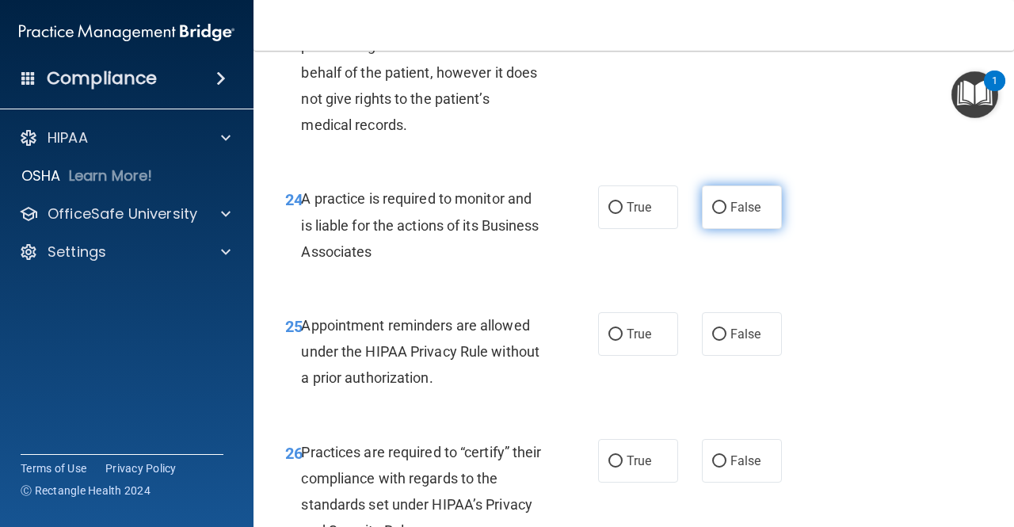
click at [733, 215] on span "False" at bounding box center [745, 207] width 31 height 15
click at [726, 214] on input "False" at bounding box center [719, 208] width 14 height 12
radio input "true"
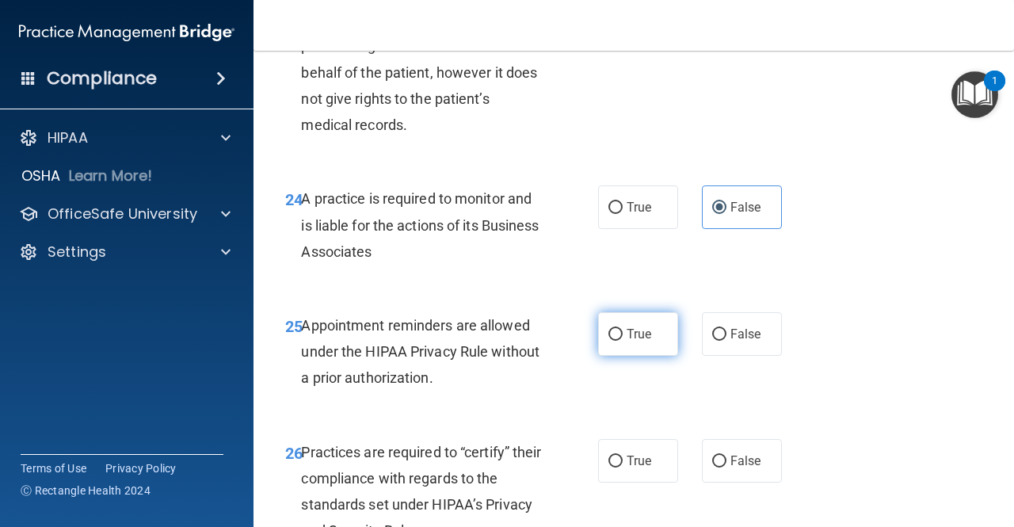
click at [616, 356] on label "True" at bounding box center [638, 334] width 80 height 44
click at [616, 341] on input "True" at bounding box center [615, 335] width 14 height 12
radio input "true"
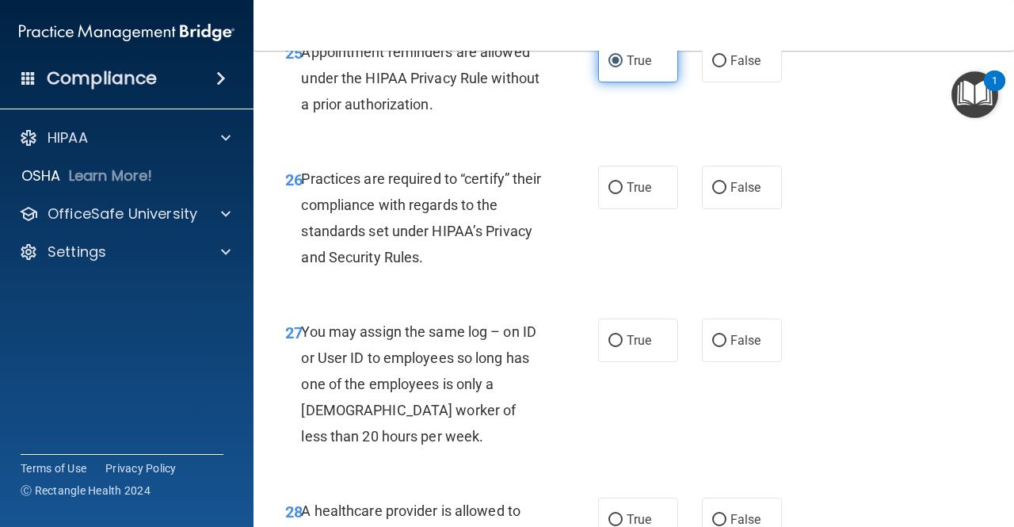
scroll to position [4071, 0]
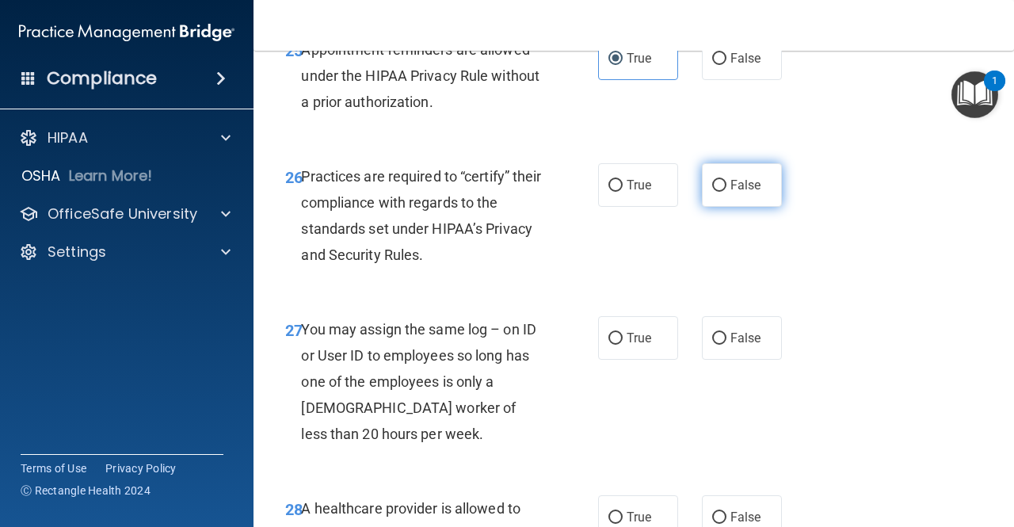
click at [740, 207] on label "False" at bounding box center [742, 185] width 80 height 44
click at [726, 192] on input "False" at bounding box center [719, 186] width 14 height 12
radio input "true"
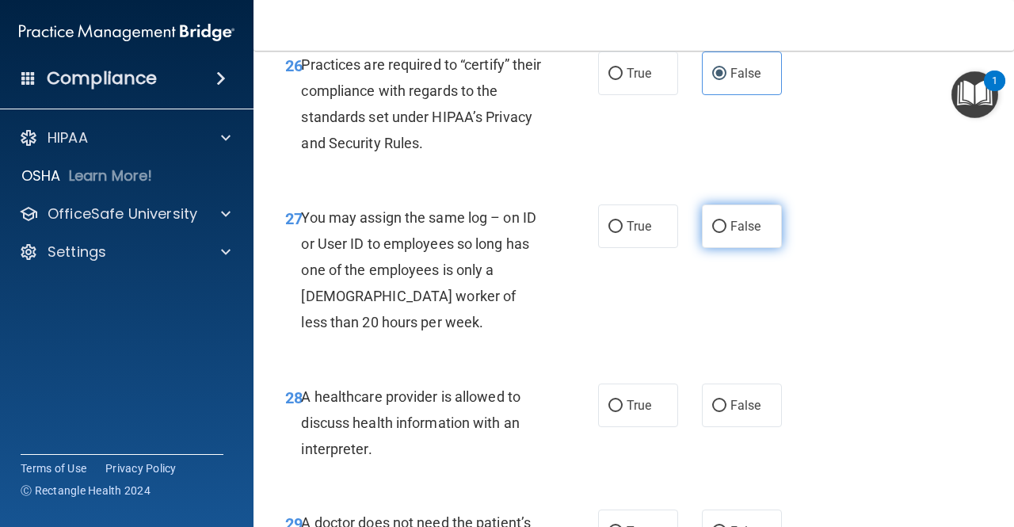
click at [730, 234] on span "False" at bounding box center [745, 226] width 31 height 15
click at [726, 233] on input "False" at bounding box center [719, 227] width 14 height 12
radio input "true"
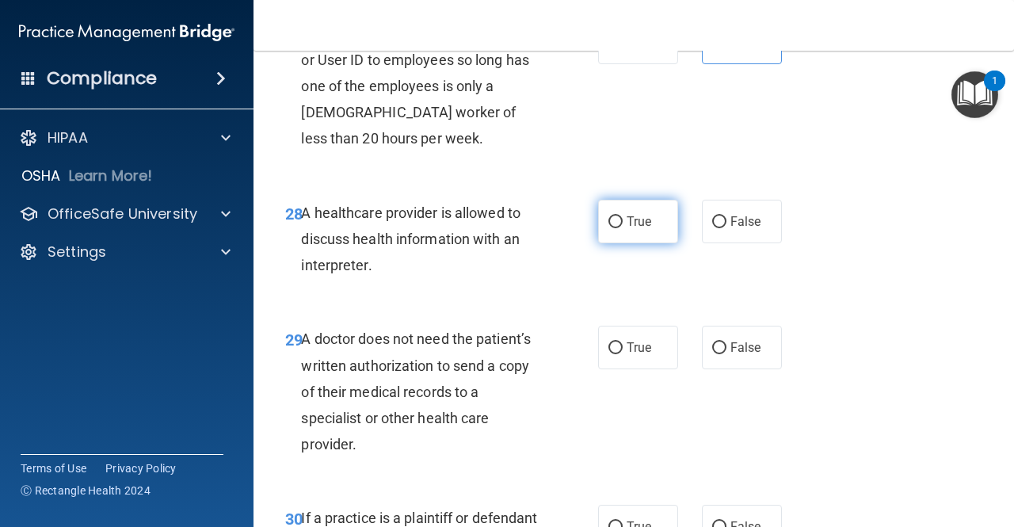
click at [640, 229] on span "True" at bounding box center [639, 221] width 25 height 15
click at [623, 228] on input "True" at bounding box center [615, 222] width 14 height 12
radio input "true"
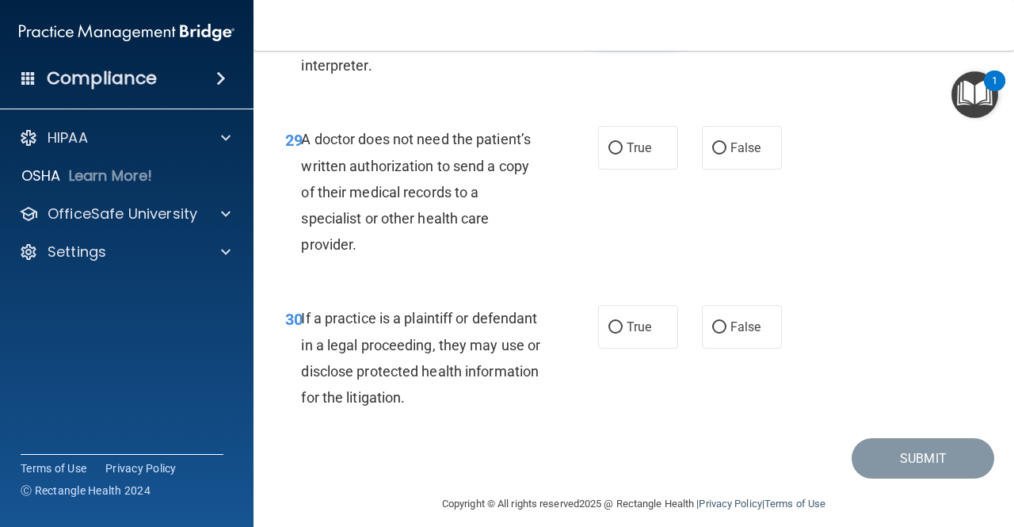
scroll to position [4575, 0]
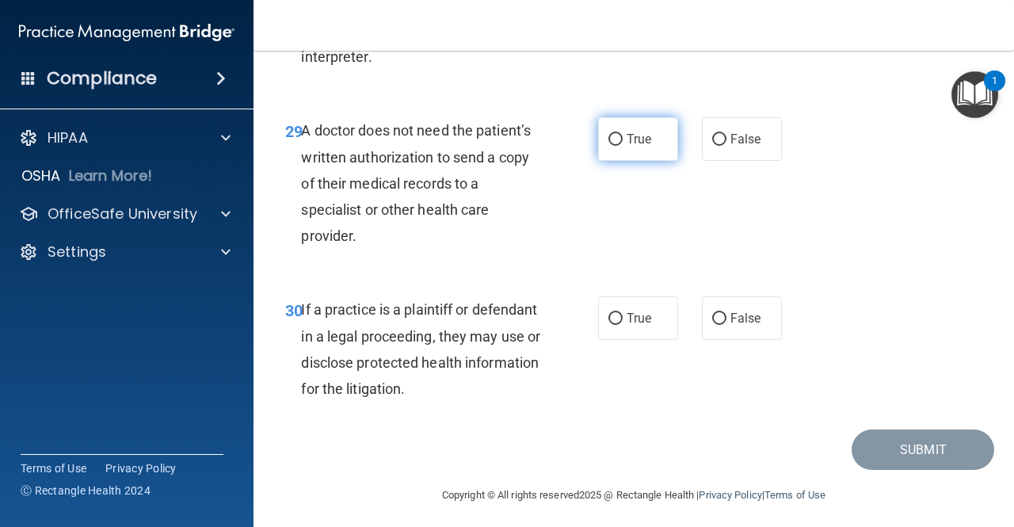
click at [622, 161] on label "True" at bounding box center [638, 139] width 80 height 44
click at [622, 146] on input "True" at bounding box center [615, 140] width 14 height 12
radio input "true"
click at [613, 340] on label "True" at bounding box center [638, 318] width 80 height 44
click at [613, 325] on input "True" at bounding box center [615, 319] width 14 height 12
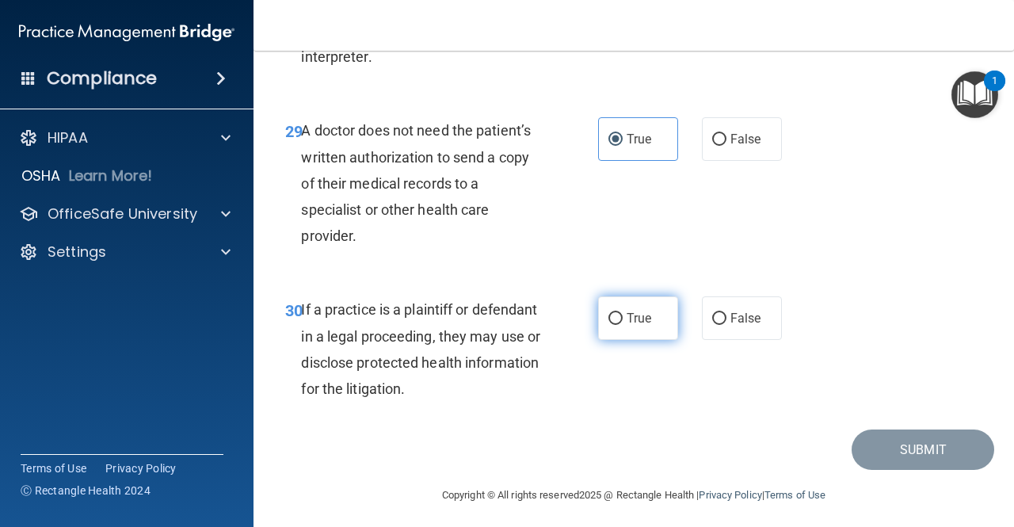
radio input "true"
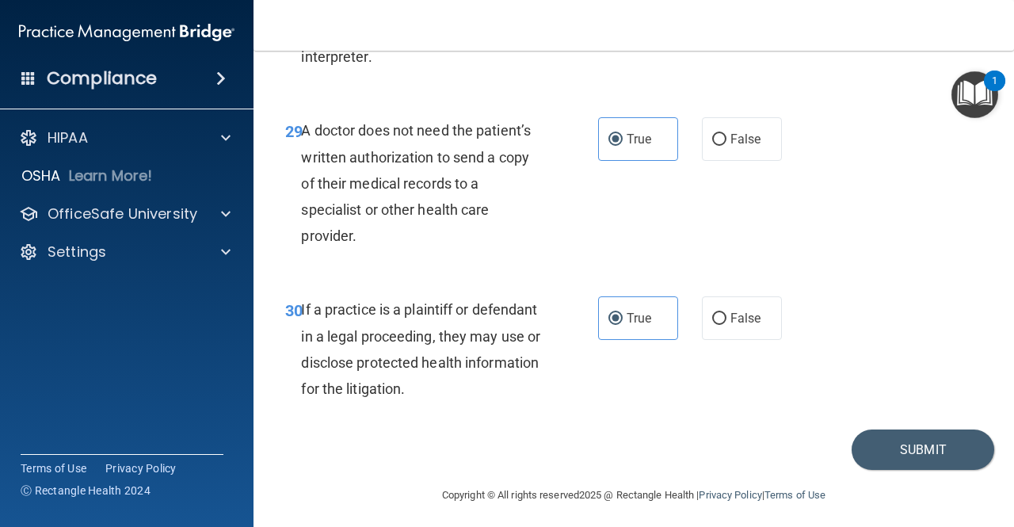
scroll to position [4633, 0]
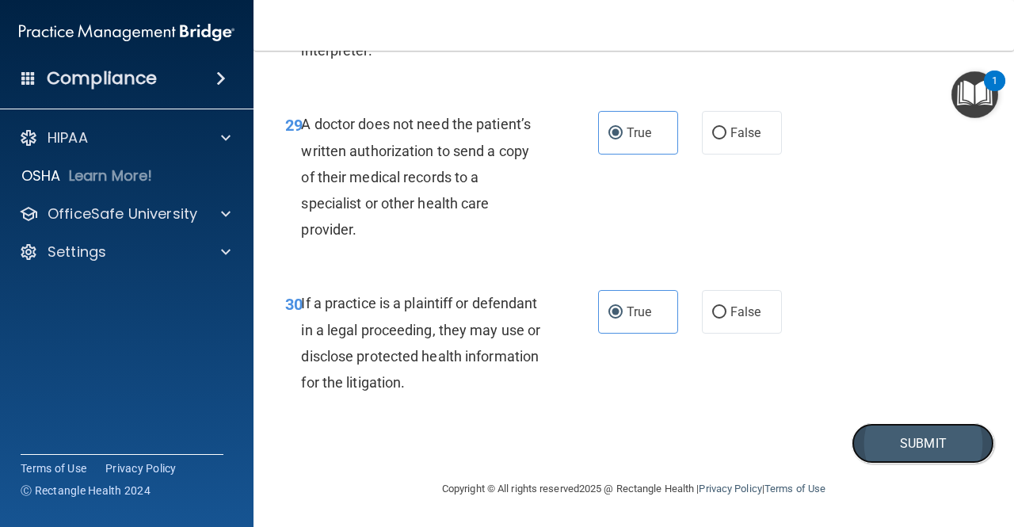
click at [878, 449] on button "Submit" at bounding box center [923, 443] width 143 height 40
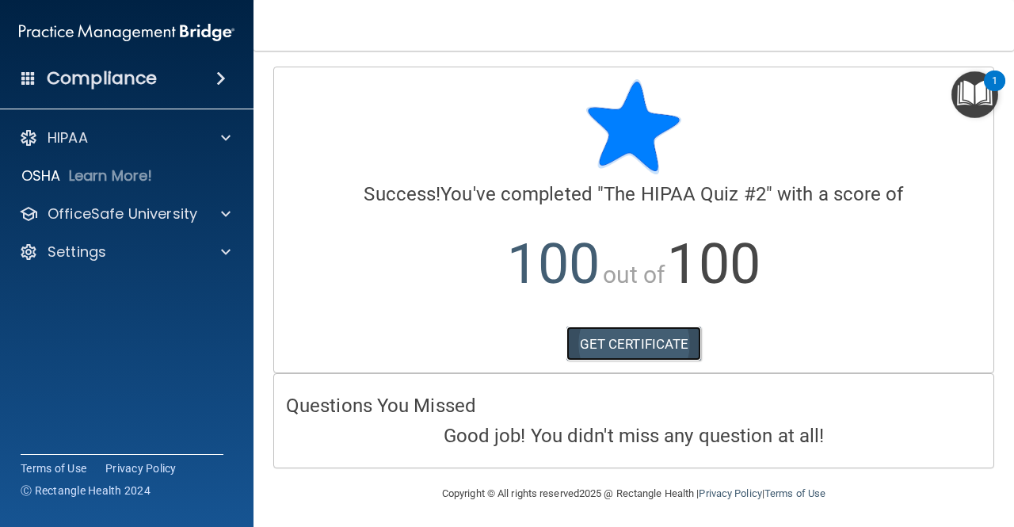
click at [613, 334] on link "GET CERTIFICATE" at bounding box center [633, 343] width 135 height 35
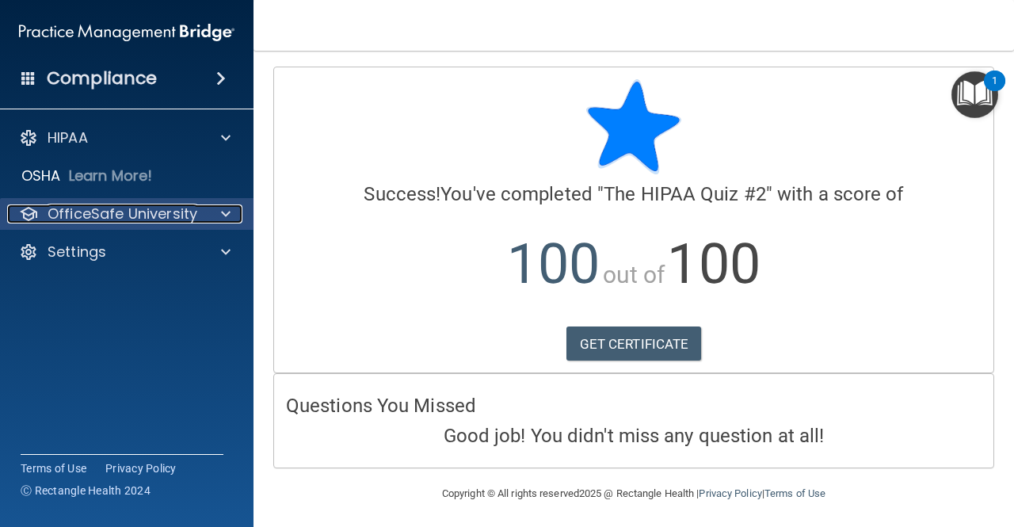
click at [224, 215] on span at bounding box center [226, 213] width 10 height 19
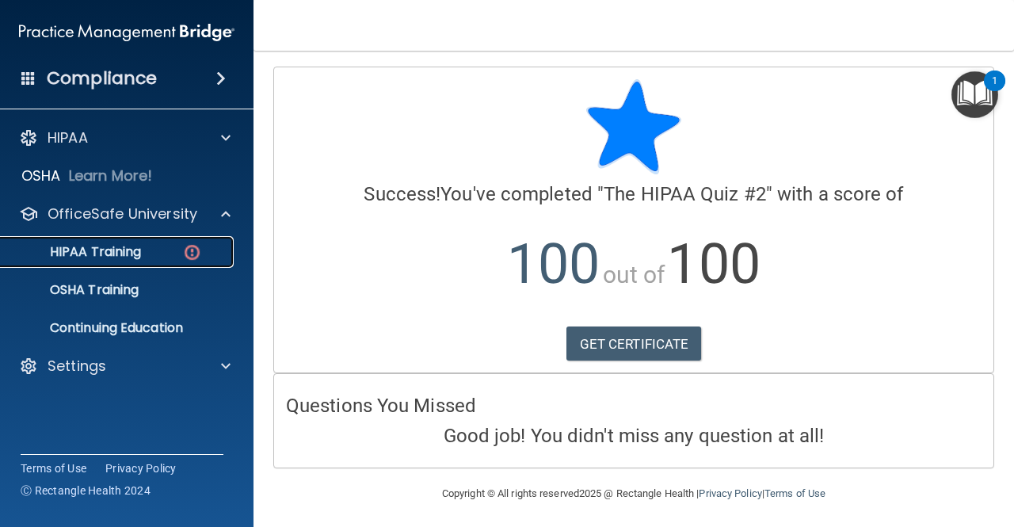
click at [143, 250] on div "HIPAA Training" at bounding box center [118, 252] width 216 height 16
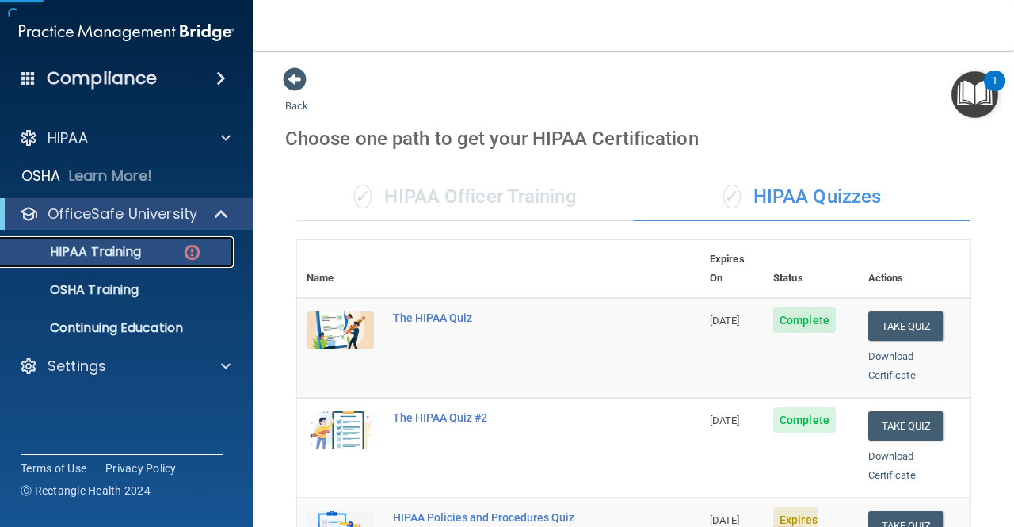
scroll to position [242, 0]
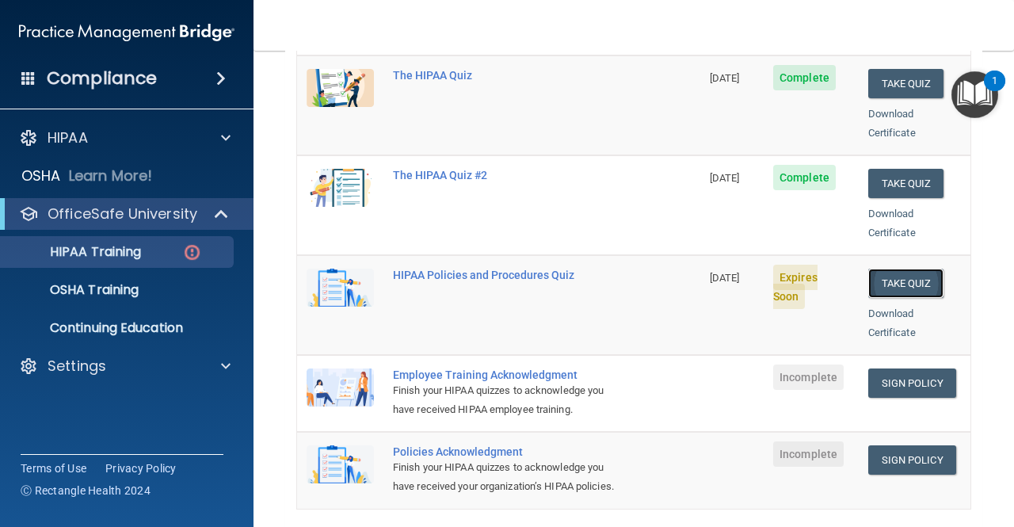
click at [878, 272] on button "Take Quiz" at bounding box center [906, 283] width 76 height 29
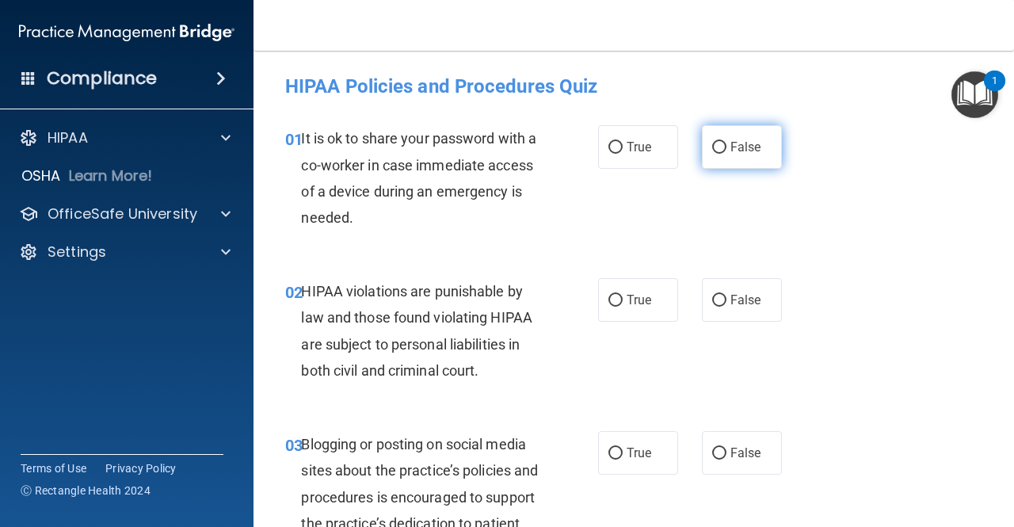
click at [719, 150] on label "False" at bounding box center [742, 147] width 80 height 44
click at [719, 150] on input "False" at bounding box center [719, 148] width 14 height 12
radio input "true"
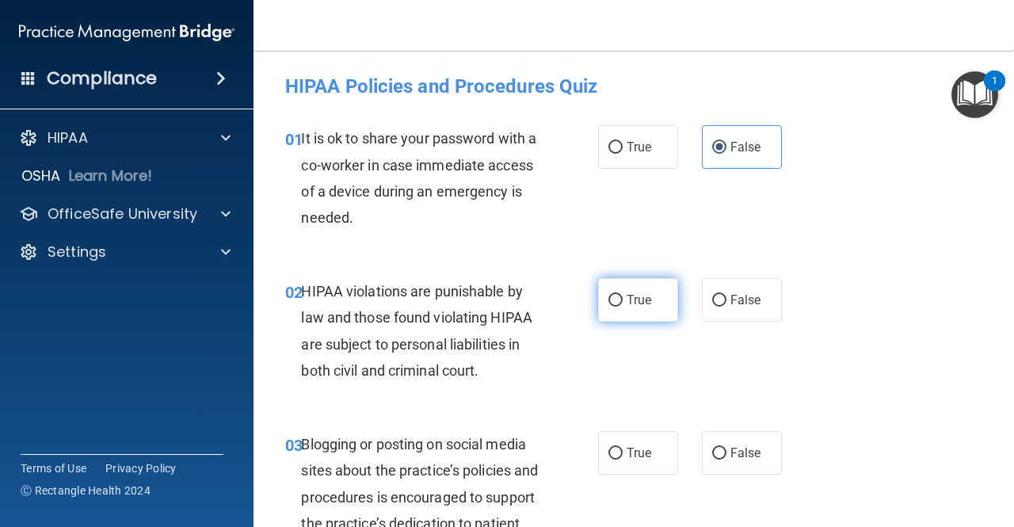
click at [623, 317] on label "True" at bounding box center [638, 300] width 80 height 44
click at [623, 307] on input "True" at bounding box center [615, 301] width 14 height 12
radio input "true"
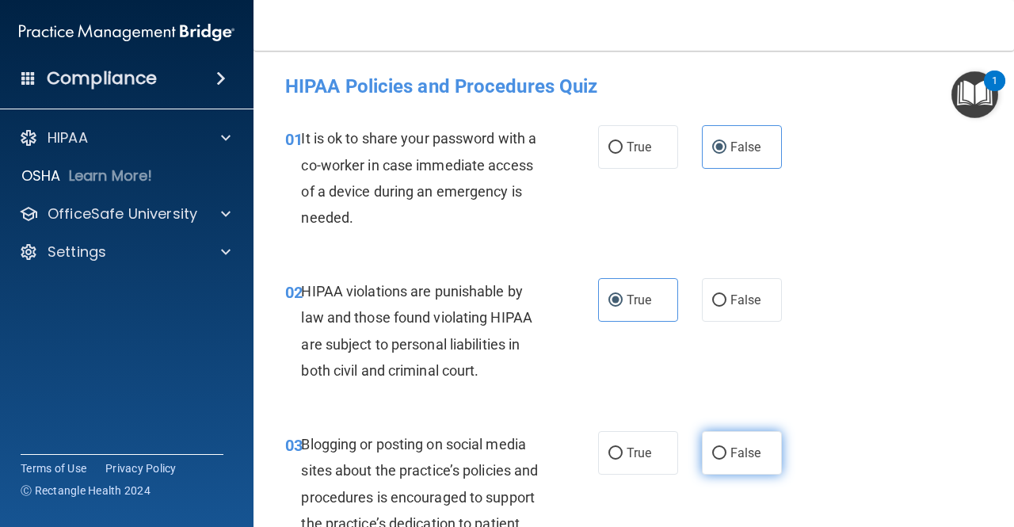
click at [730, 458] on span "False" at bounding box center [745, 452] width 31 height 15
click at [726, 458] on input "False" at bounding box center [719, 454] width 14 height 12
radio input "true"
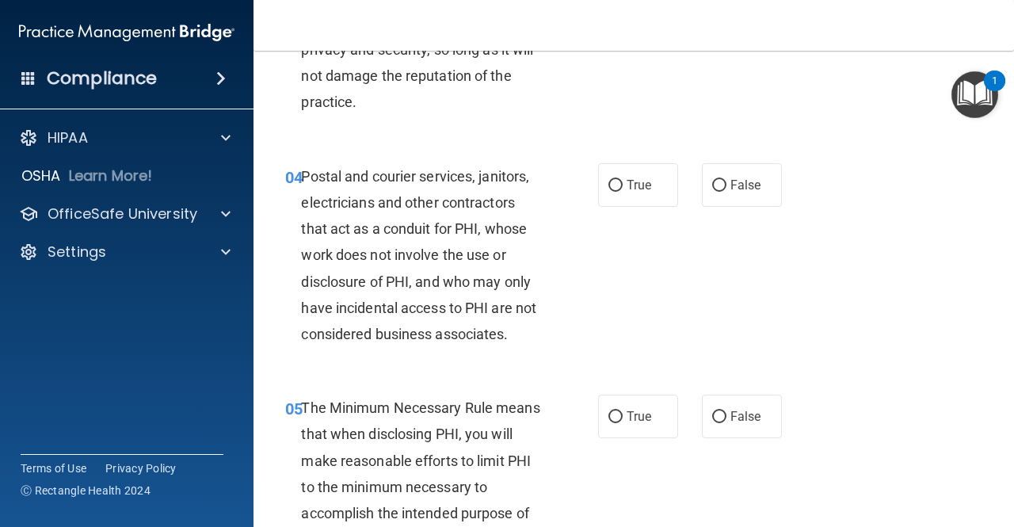
scroll to position [501, 0]
click at [612, 180] on input "True" at bounding box center [615, 185] width 14 height 12
radio input "true"
click at [621, 425] on label "True" at bounding box center [638, 416] width 80 height 44
click at [621, 422] on input "True" at bounding box center [615, 416] width 14 height 12
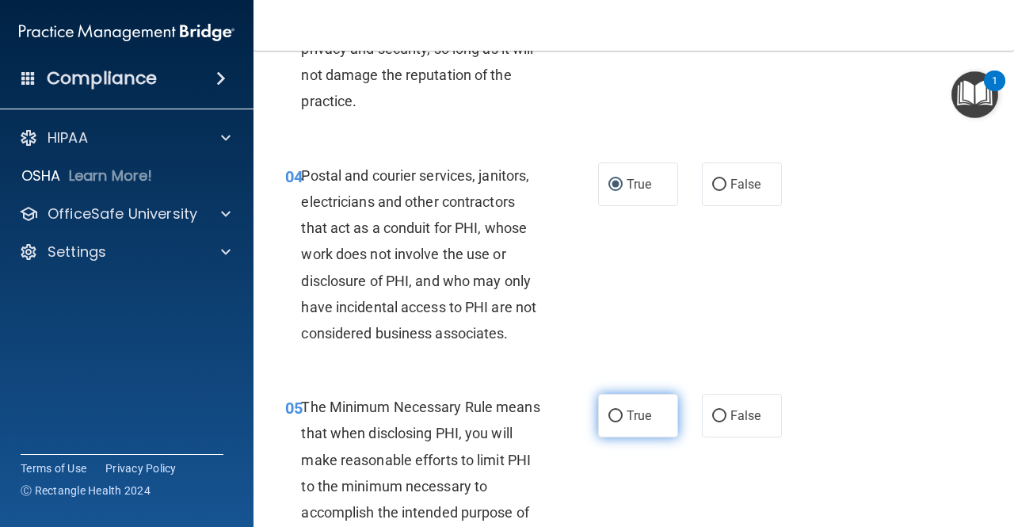
radio input "true"
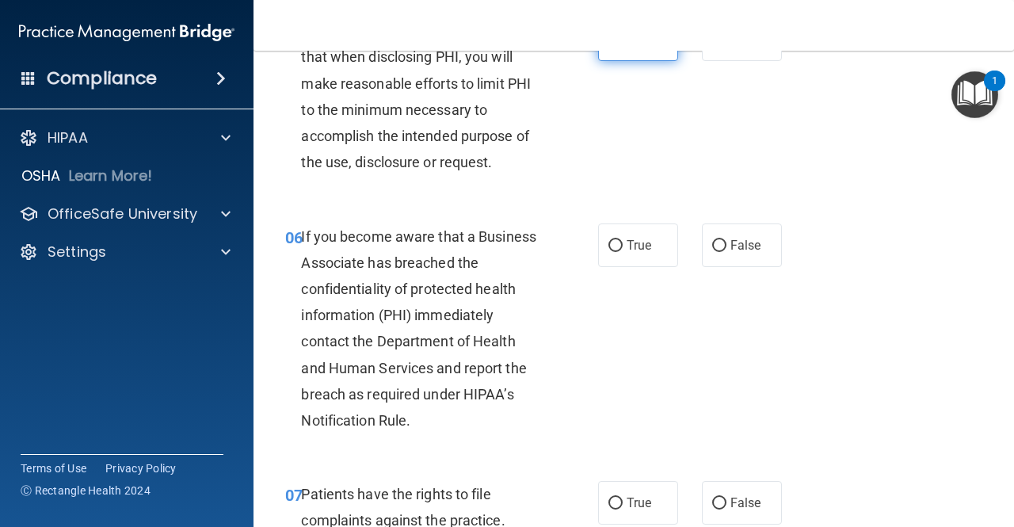
scroll to position [878, 0]
click at [719, 246] on label "False" at bounding box center [742, 245] width 80 height 44
click at [719, 246] on input "False" at bounding box center [719, 245] width 14 height 12
radio input "true"
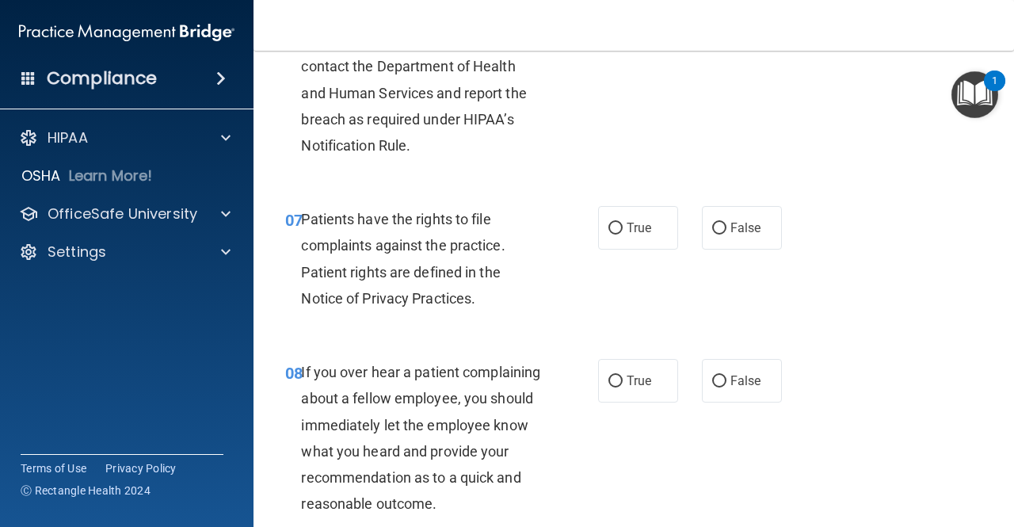
scroll to position [1153, 0]
click at [627, 224] on span "True" at bounding box center [639, 226] width 25 height 15
click at [623, 224] on input "True" at bounding box center [615, 228] width 14 height 12
radio input "true"
click at [751, 366] on label "False" at bounding box center [742, 380] width 80 height 44
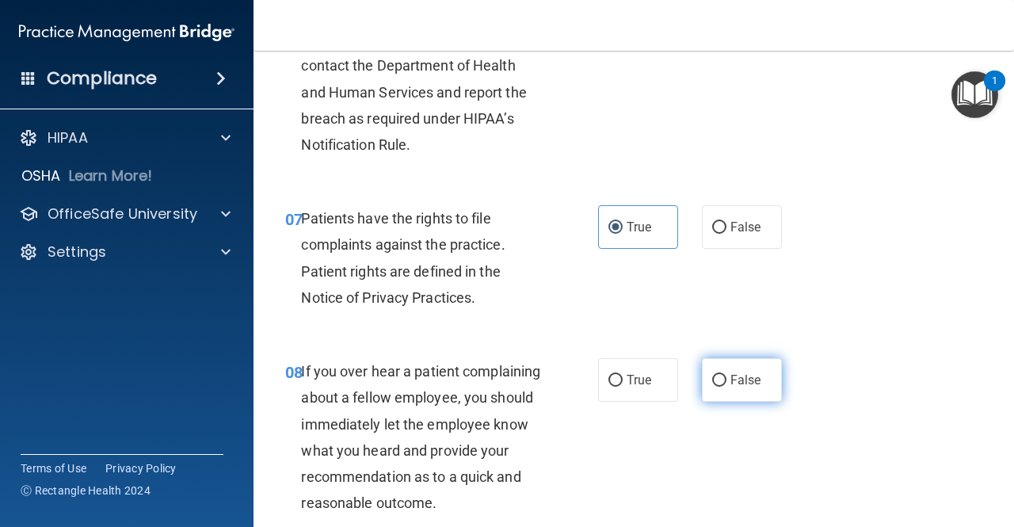
click at [726, 375] on input "False" at bounding box center [719, 381] width 14 height 12
radio input "true"
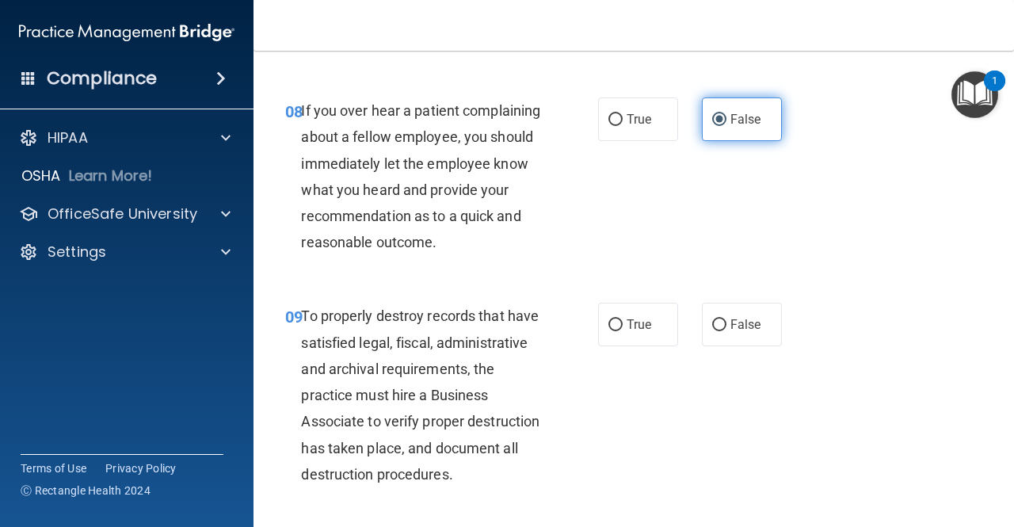
scroll to position [1414, 0]
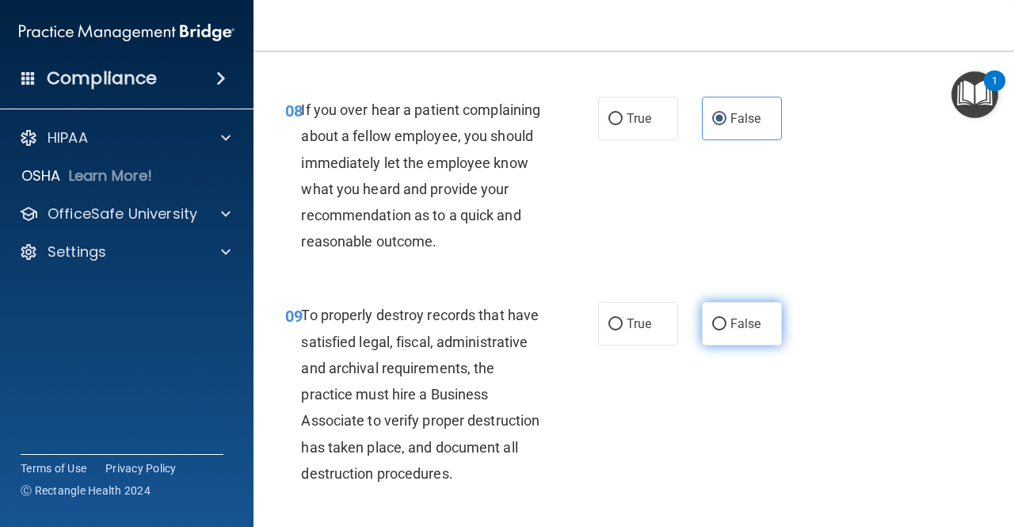
click at [730, 331] on span "False" at bounding box center [745, 323] width 31 height 15
click at [726, 330] on input "False" at bounding box center [719, 324] width 14 height 12
radio input "true"
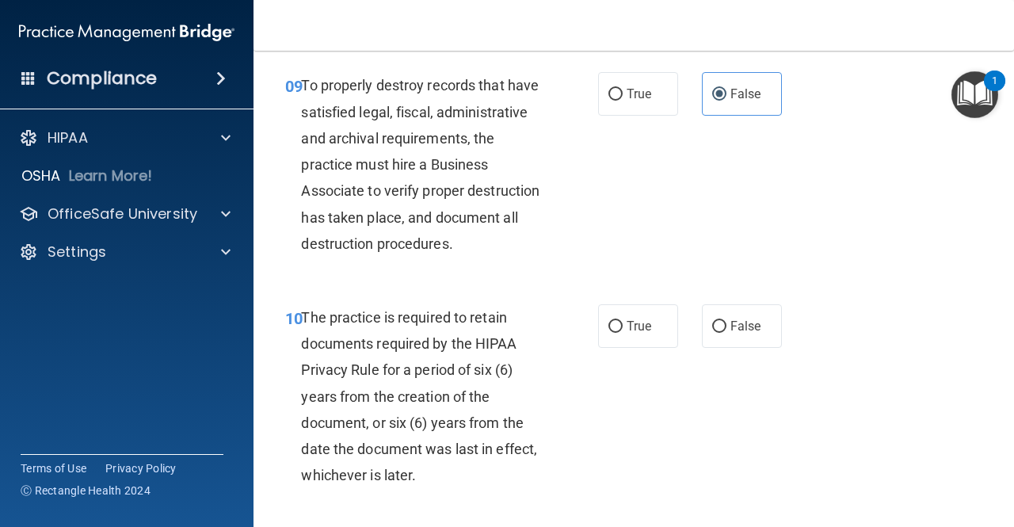
scroll to position [1816, 0]
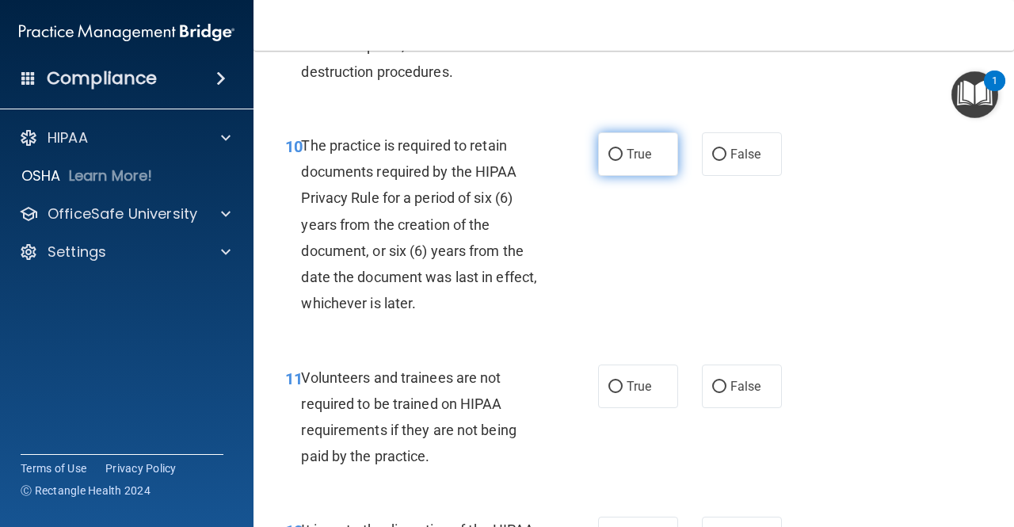
click at [624, 176] on label "True" at bounding box center [638, 154] width 80 height 44
click at [623, 161] on input "True" at bounding box center [615, 155] width 14 height 12
radio input "true"
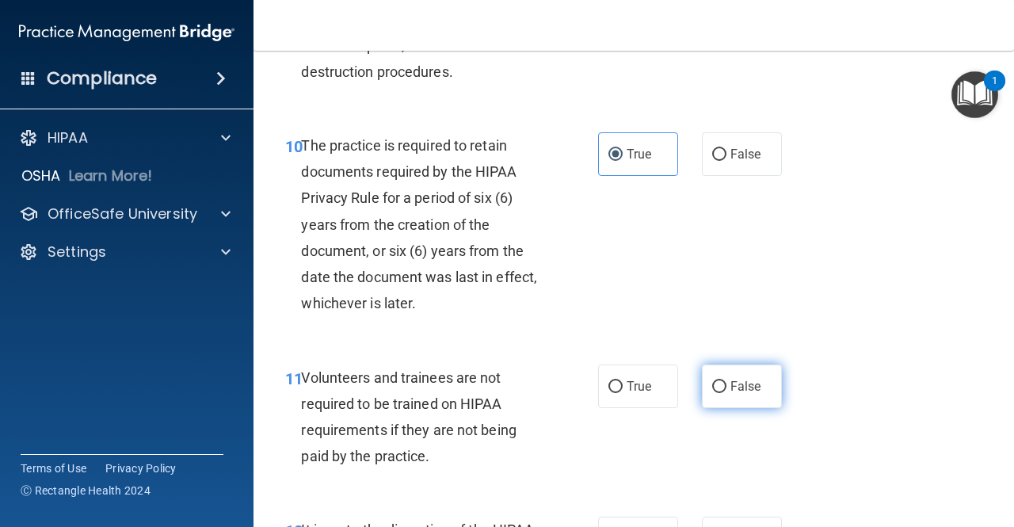
click at [732, 408] on label "False" at bounding box center [742, 386] width 80 height 44
click at [726, 393] on input "False" at bounding box center [719, 387] width 14 height 12
radio input "true"
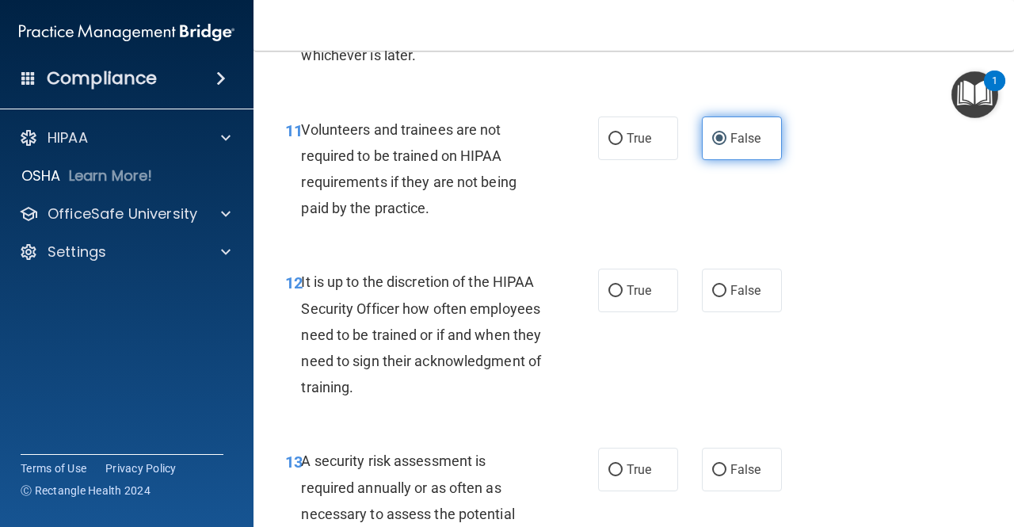
scroll to position [2080, 0]
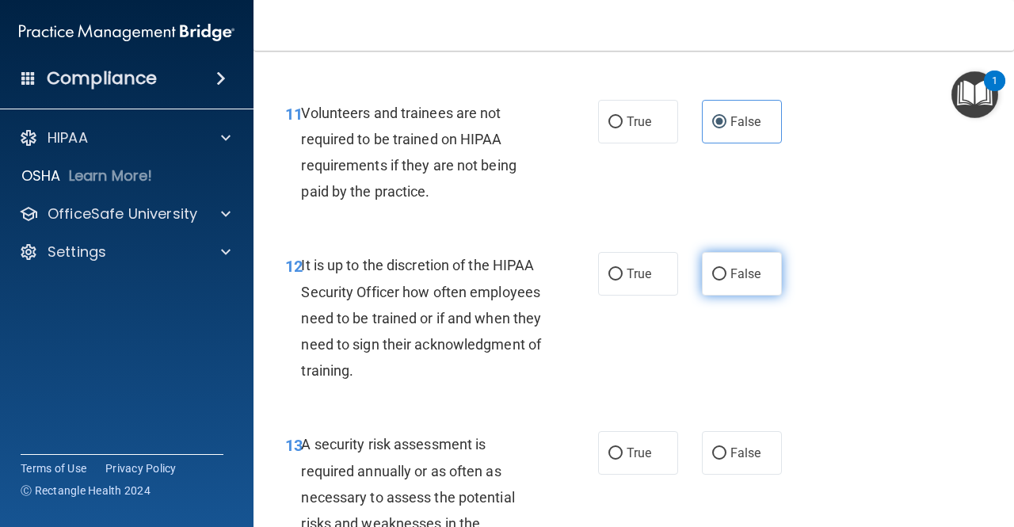
click at [730, 281] on span "False" at bounding box center [745, 273] width 31 height 15
click at [726, 280] on input "False" at bounding box center [719, 275] width 14 height 12
radio input "true"
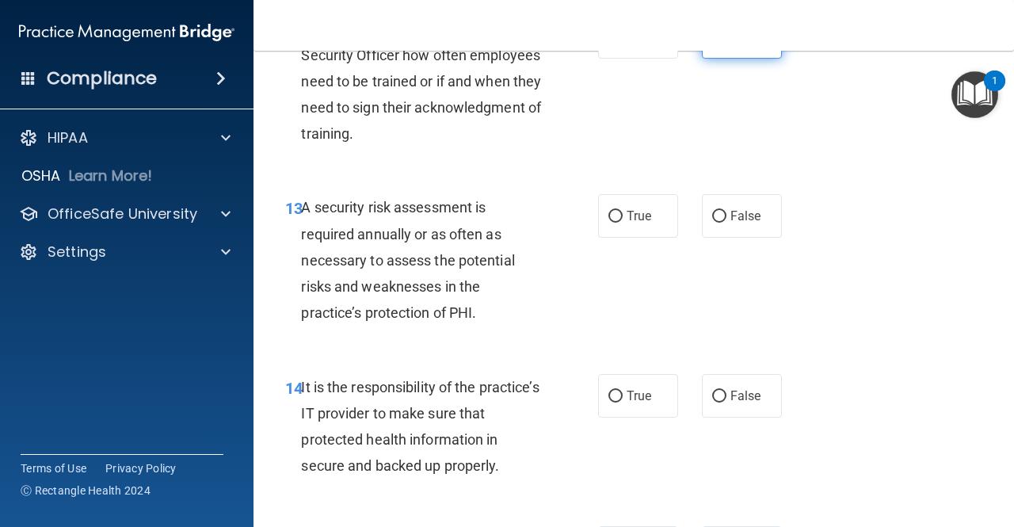
scroll to position [2411, 0]
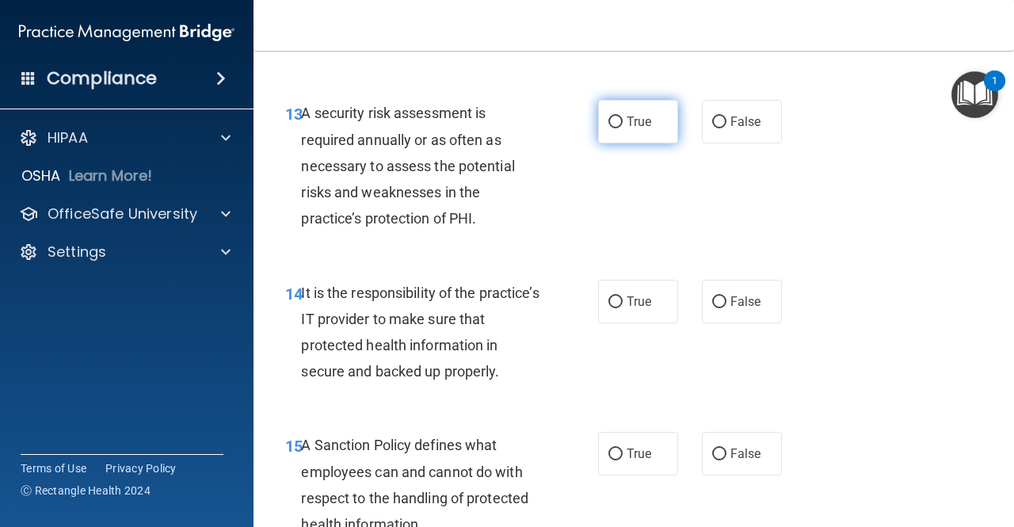
click at [619, 143] on label "True" at bounding box center [638, 122] width 80 height 44
click at [619, 128] on input "True" at bounding box center [615, 122] width 14 height 12
radio input "true"
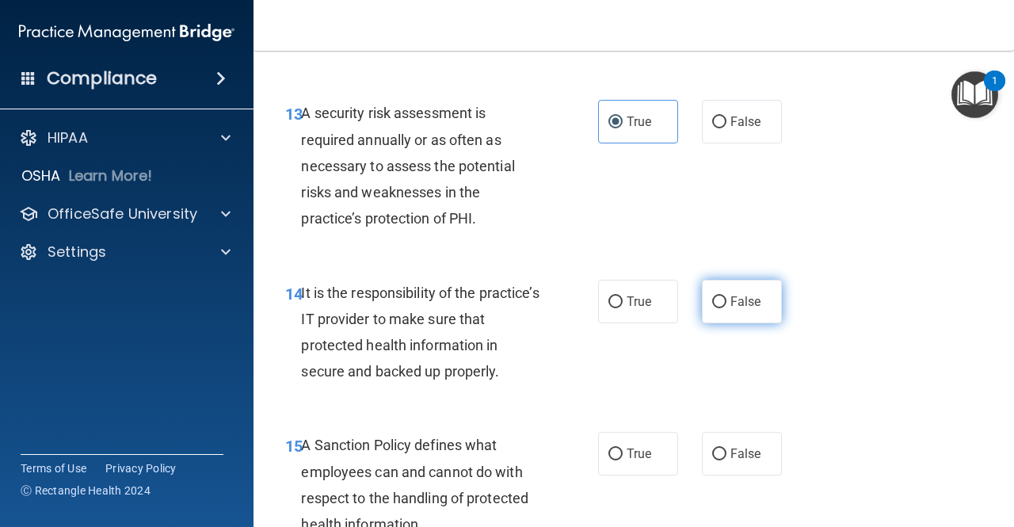
click at [726, 323] on label "False" at bounding box center [742, 302] width 80 height 44
click at [726, 308] on input "False" at bounding box center [719, 302] width 14 height 12
radio input "true"
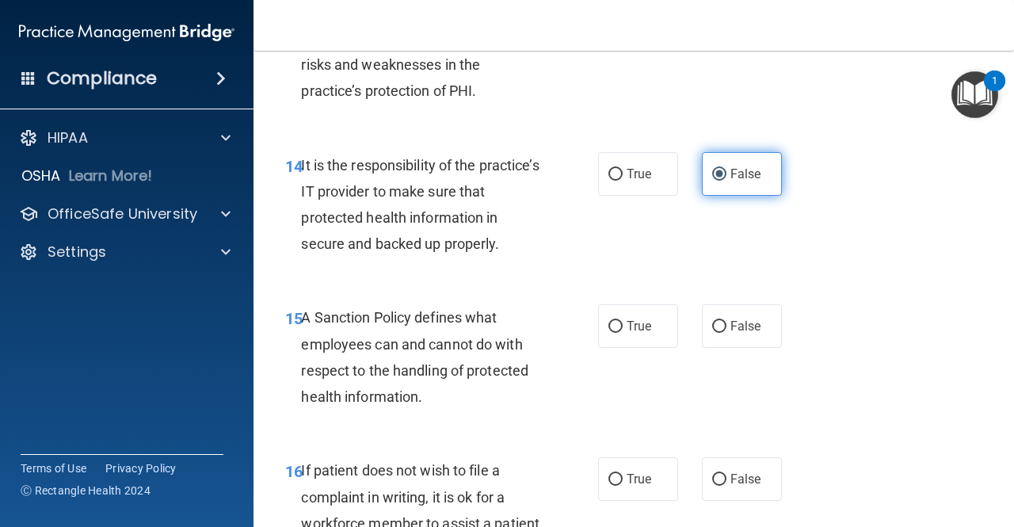
scroll to position [2540, 0]
click at [730, 333] on span "False" at bounding box center [745, 325] width 31 height 15
click at [726, 332] on input "False" at bounding box center [719, 326] width 14 height 12
radio input "true"
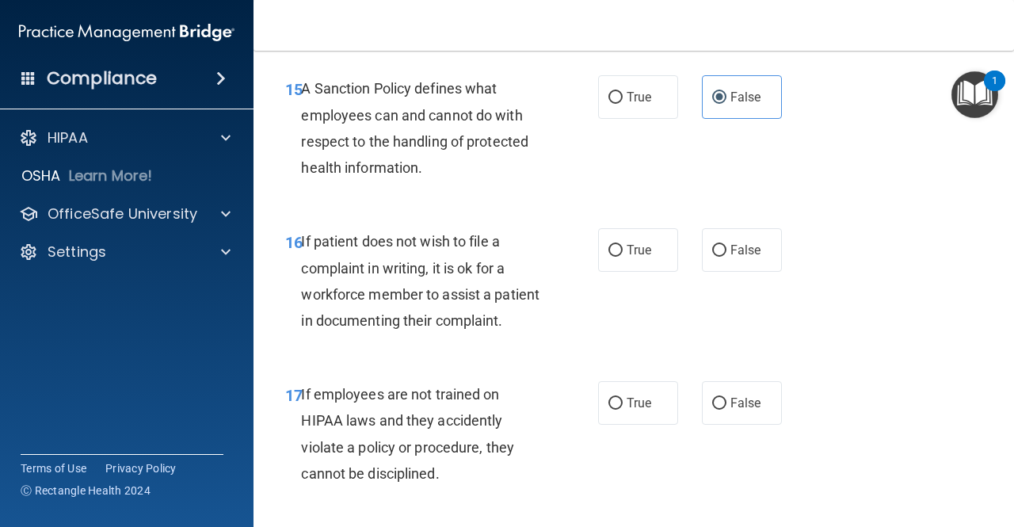
scroll to position [2953, 0]
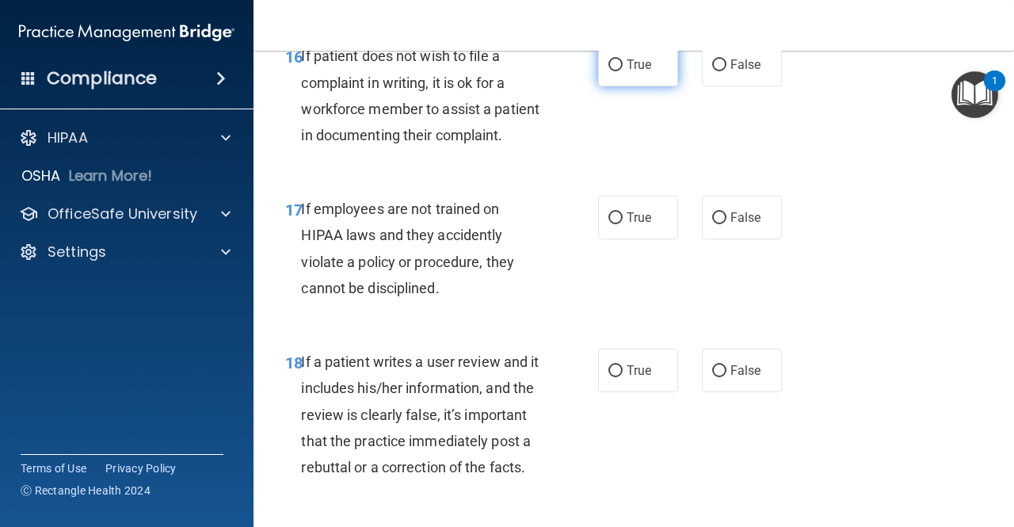
click at [627, 72] on span "True" at bounding box center [639, 64] width 25 height 15
click at [623, 71] on input "True" at bounding box center [615, 65] width 14 height 12
radio input "true"
click at [741, 239] on label "False" at bounding box center [742, 218] width 80 height 44
click at [726, 224] on input "False" at bounding box center [719, 218] width 14 height 12
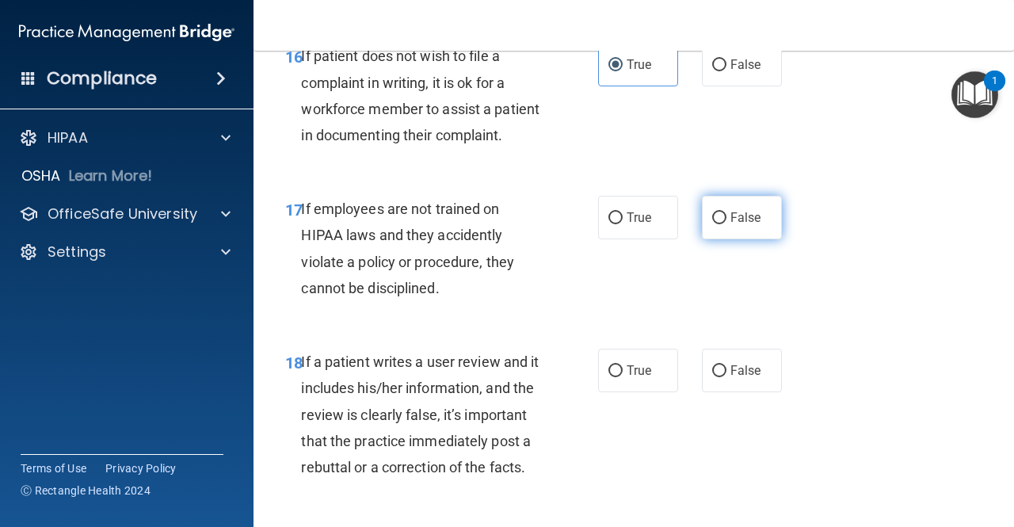
radio input "true"
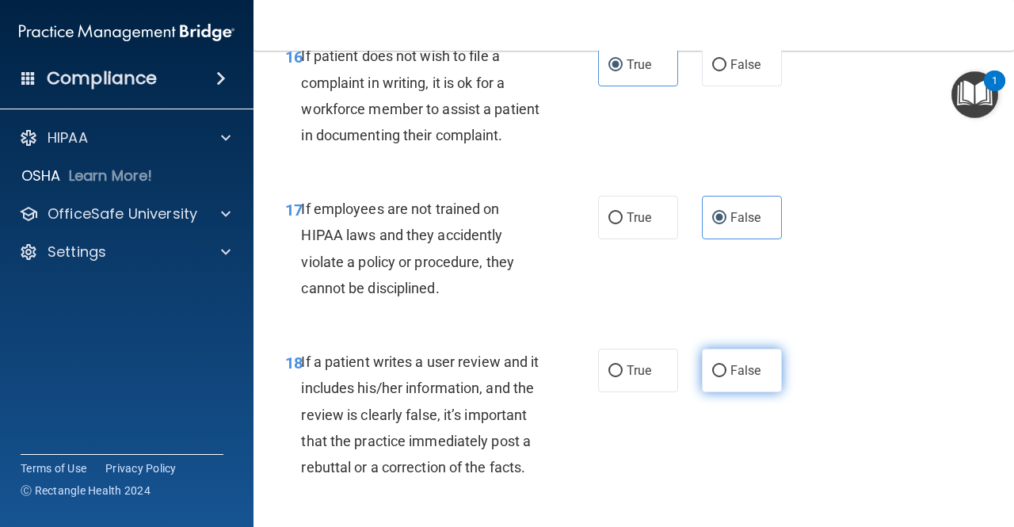
click at [737, 378] on span "False" at bounding box center [745, 370] width 31 height 15
click at [726, 377] on input "False" at bounding box center [719, 371] width 14 height 12
radio input "true"
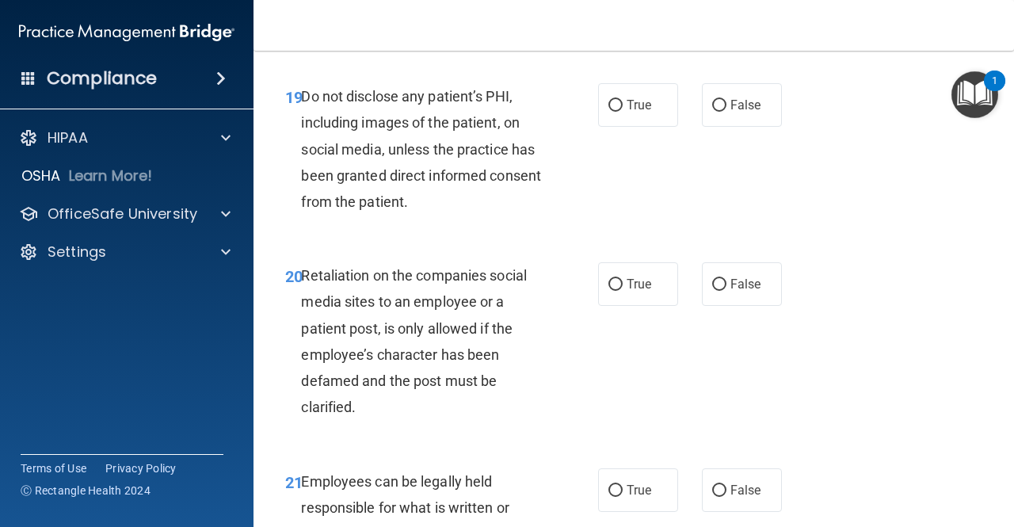
scroll to position [3398, 0]
click at [612, 126] on label "True" at bounding box center [638, 104] width 80 height 44
click at [612, 111] on input "True" at bounding box center [615, 105] width 14 height 12
radio input "true"
click at [730, 305] on label "False" at bounding box center [742, 283] width 80 height 44
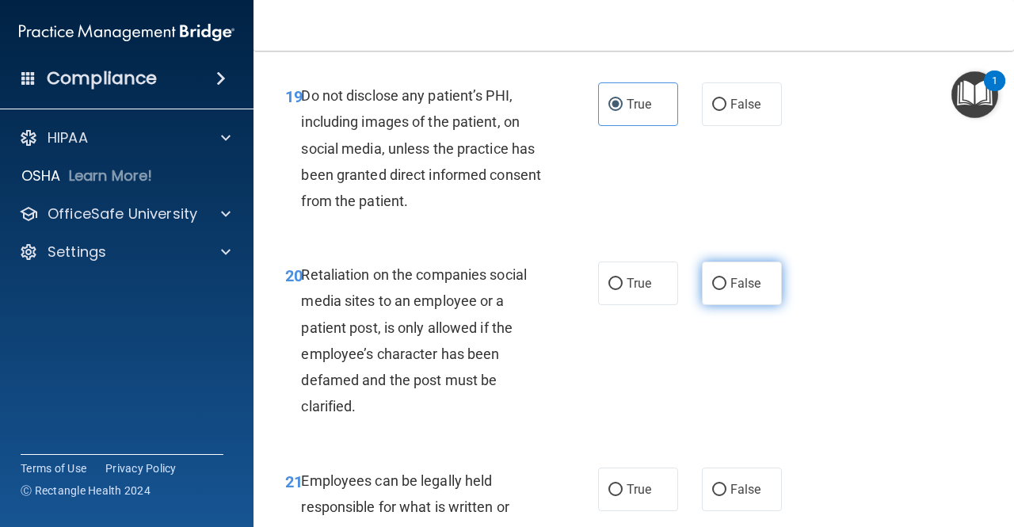
click at [726, 290] on input "False" at bounding box center [719, 284] width 14 height 12
radio input "true"
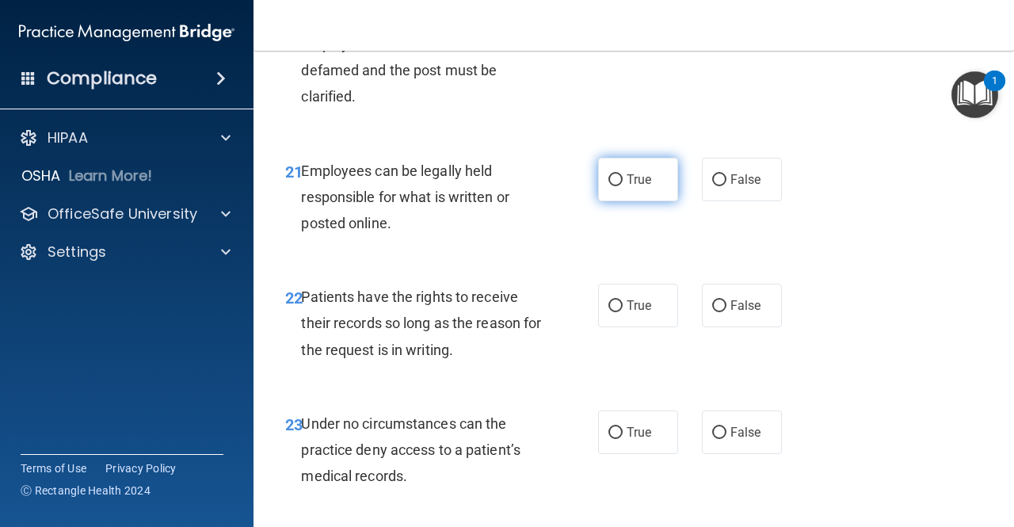
click at [627, 187] on span "True" at bounding box center [639, 179] width 25 height 15
click at [623, 186] on input "True" at bounding box center [615, 180] width 14 height 12
radio input "true"
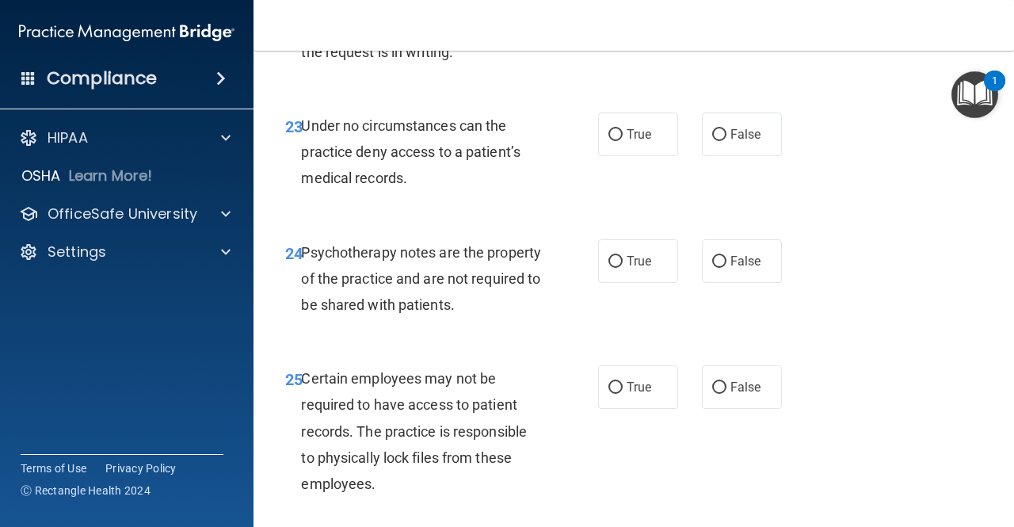
scroll to position [4006, 0]
click at [741, 14] on span "False" at bounding box center [745, 6] width 31 height 15
click at [726, 13] on input "False" at bounding box center [719, 8] width 14 height 12
radio input "true"
click at [737, 141] on span "False" at bounding box center [745, 133] width 31 height 15
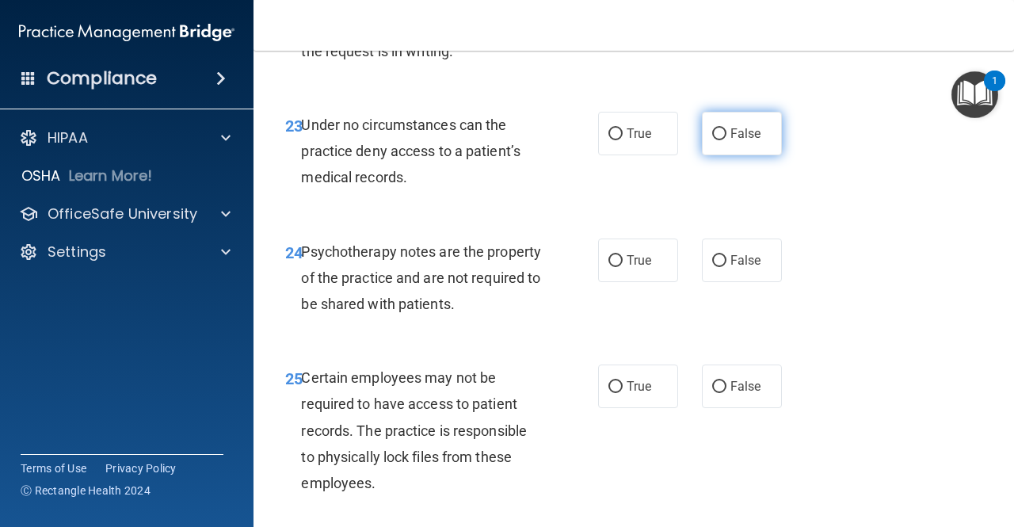
click at [726, 140] on input "False" at bounding box center [719, 134] width 14 height 12
radio input "true"
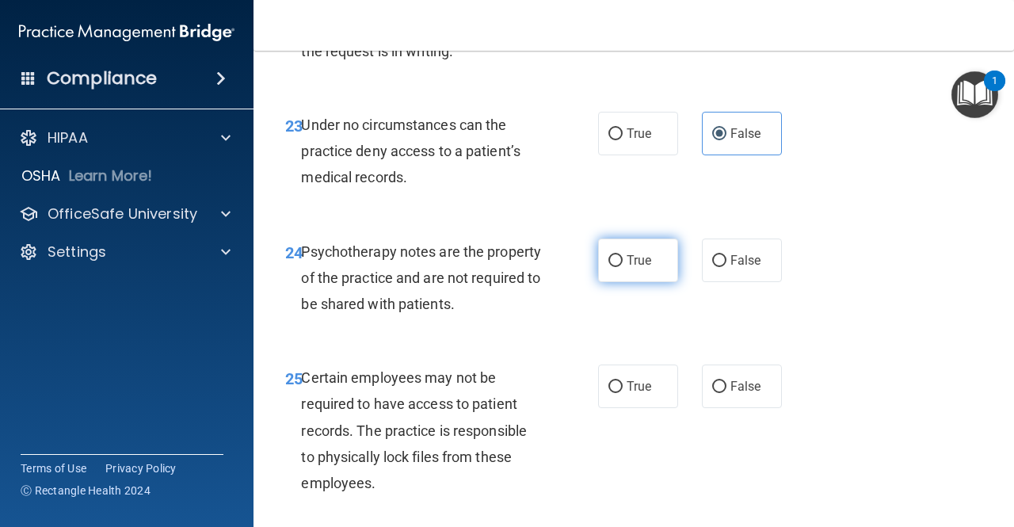
click at [614, 282] on label "True" at bounding box center [638, 260] width 80 height 44
click at [614, 267] on input "True" at bounding box center [615, 261] width 14 height 12
radio input "true"
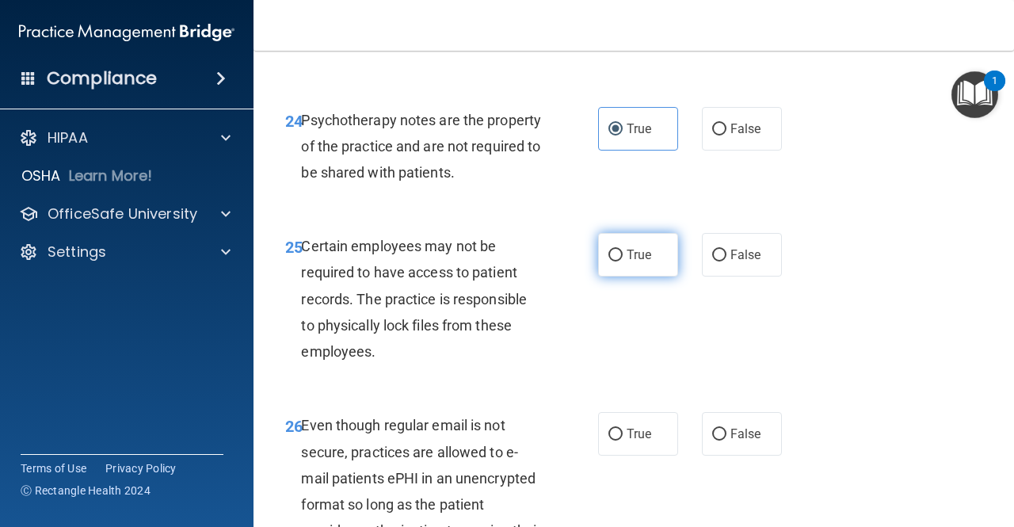
click at [618, 276] on label "True" at bounding box center [638, 255] width 80 height 44
click at [618, 261] on input "True" at bounding box center [615, 256] width 14 height 12
radio input "true"
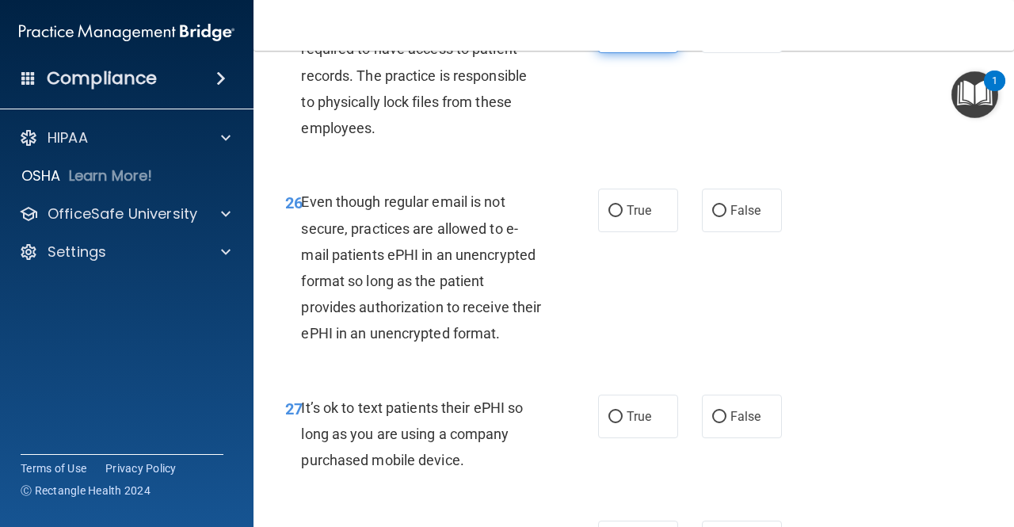
scroll to position [4366, 0]
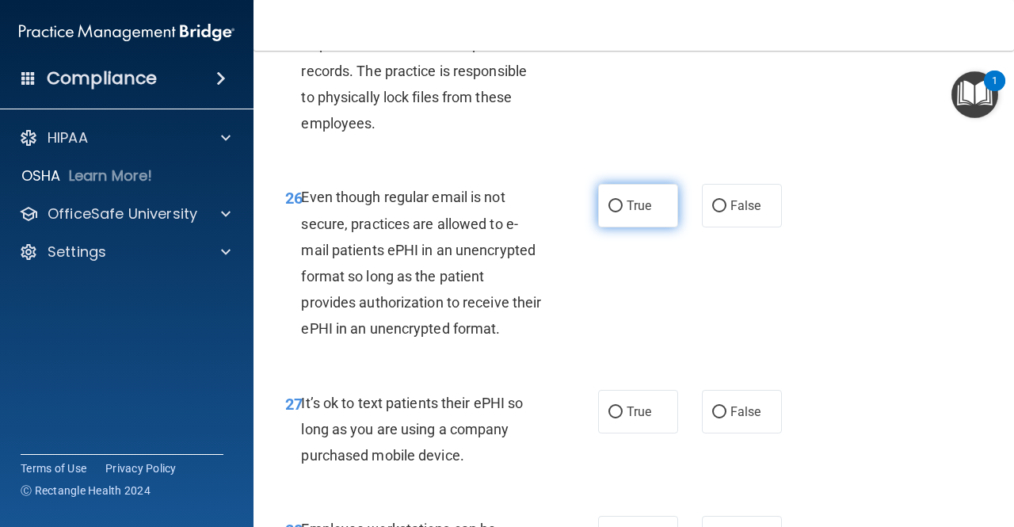
click at [608, 212] on input "True" at bounding box center [615, 206] width 14 height 12
radio input "true"
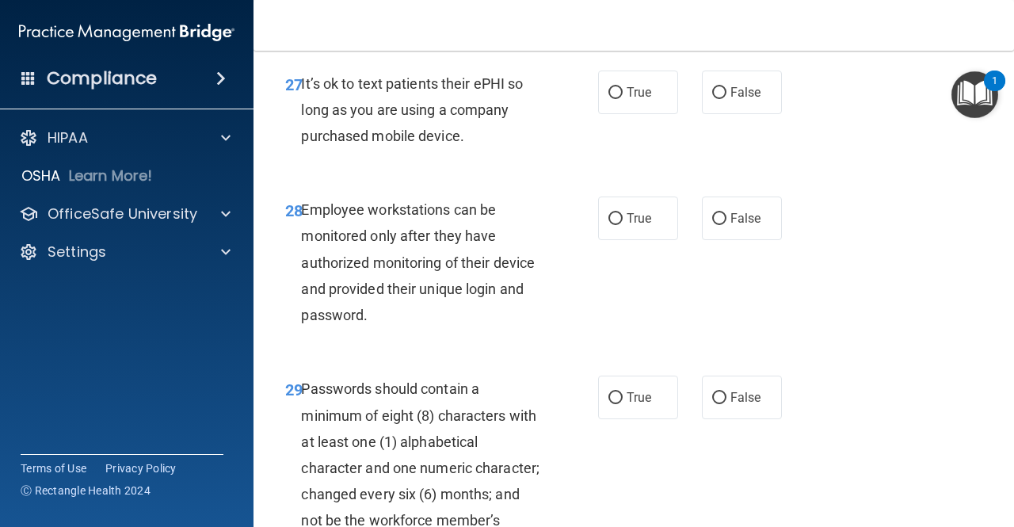
click at [711, 177] on div "27 It’s ok to text patients their ePHI so long as you are using a company purch…" at bounding box center [633, 114] width 721 height 127
click at [730, 100] on span "False" at bounding box center [745, 92] width 31 height 15
click at [726, 99] on input "False" at bounding box center [719, 93] width 14 height 12
radio input "true"
click at [741, 240] on label "False" at bounding box center [742, 218] width 80 height 44
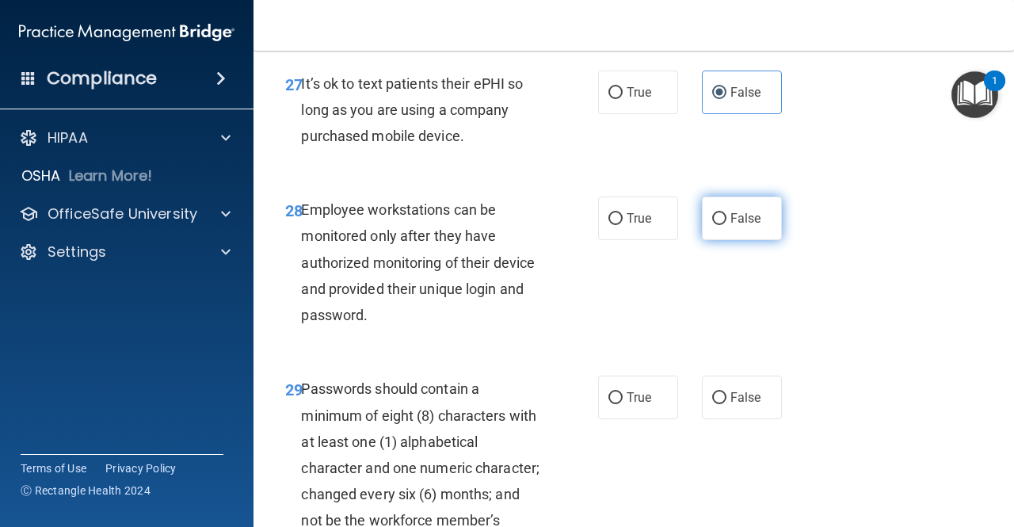
click at [726, 225] on input "False" at bounding box center [719, 219] width 14 height 12
radio input "true"
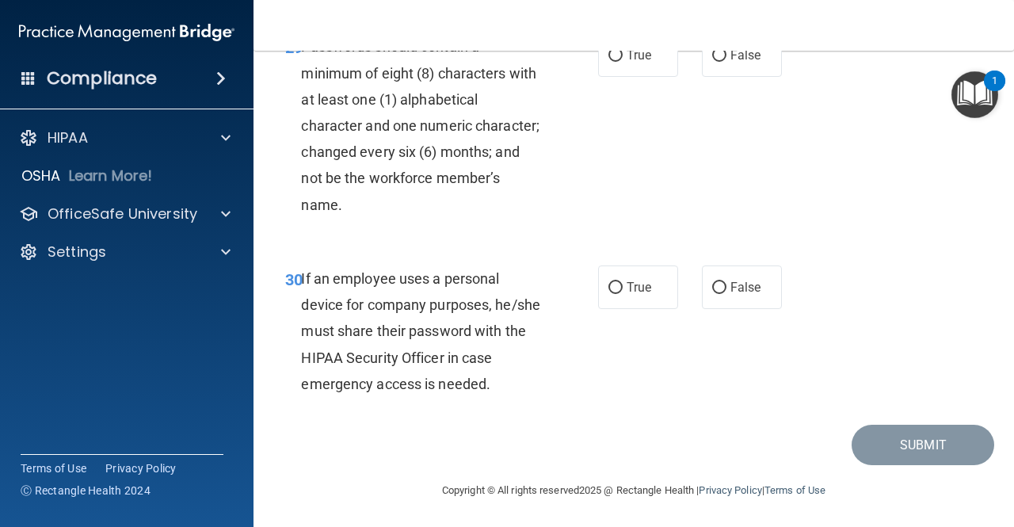
scroll to position [5039, 0]
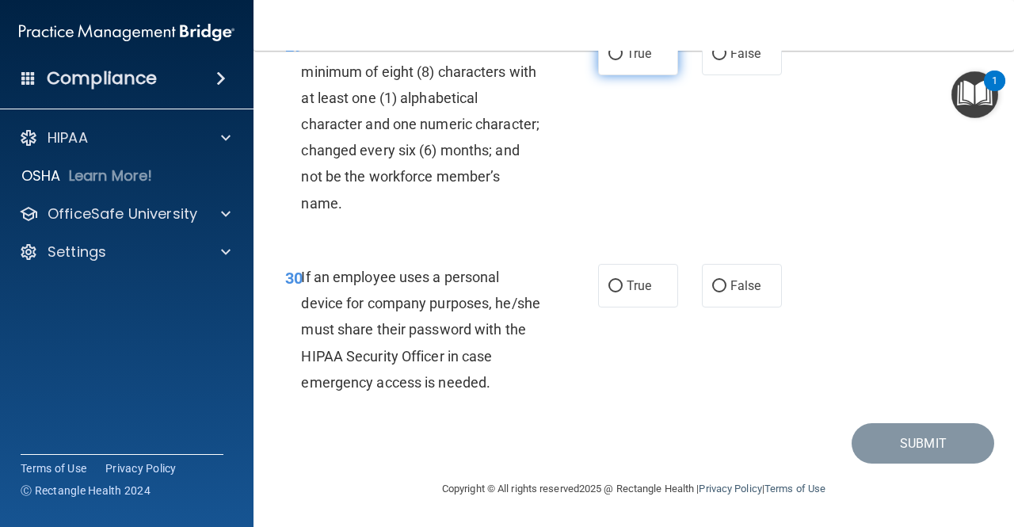
click at [626, 75] on label "True" at bounding box center [638, 54] width 80 height 44
click at [623, 60] on input "True" at bounding box center [615, 54] width 14 height 12
radio input "true"
click at [730, 293] on span "False" at bounding box center [745, 285] width 31 height 15
click at [725, 292] on input "False" at bounding box center [719, 286] width 14 height 12
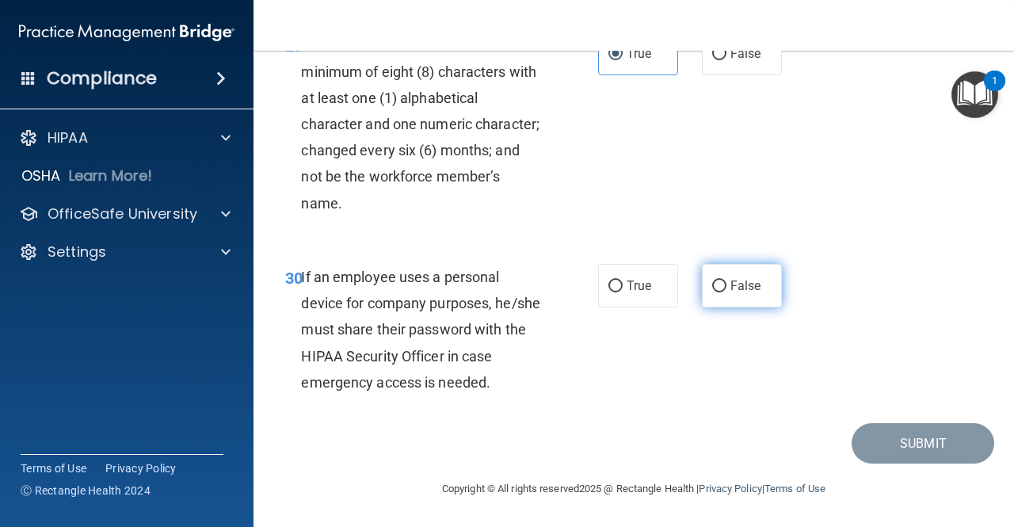
radio input "true"
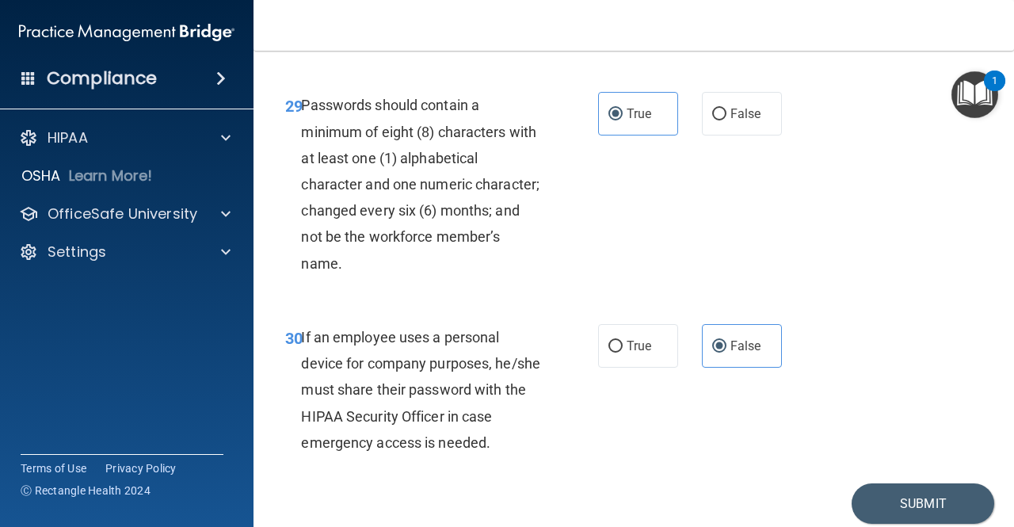
scroll to position [5133, 0]
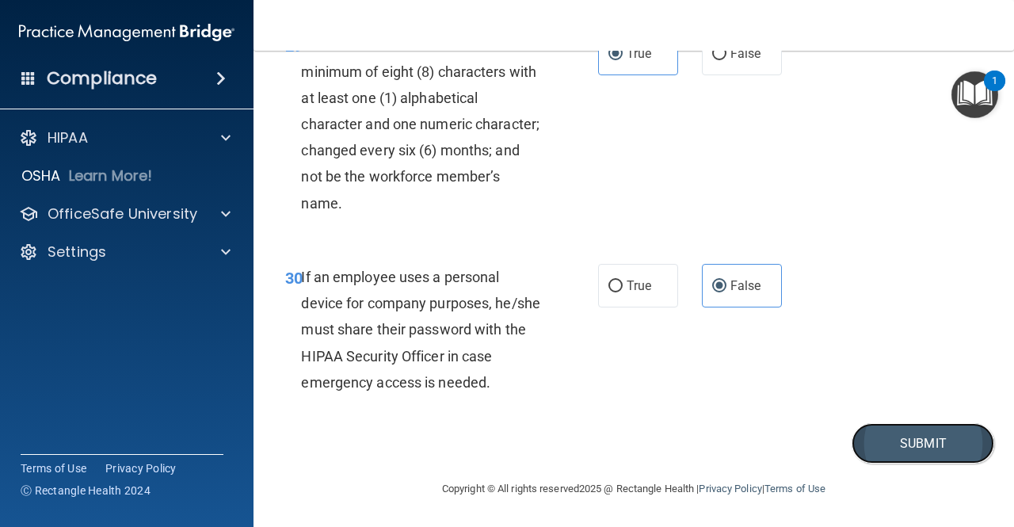
click at [879, 442] on button "Submit" at bounding box center [923, 443] width 143 height 40
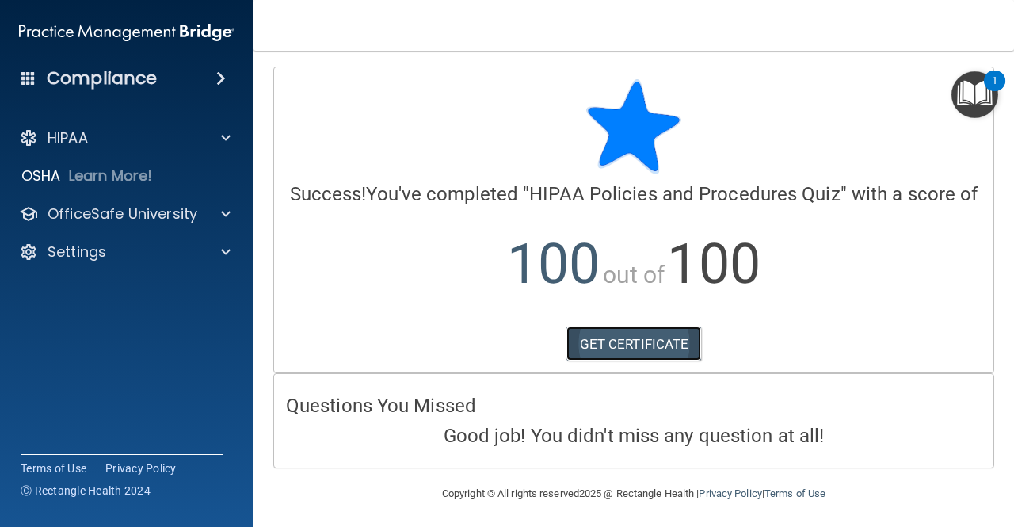
click at [623, 359] on link "GET CERTIFICATE" at bounding box center [633, 343] width 135 height 35
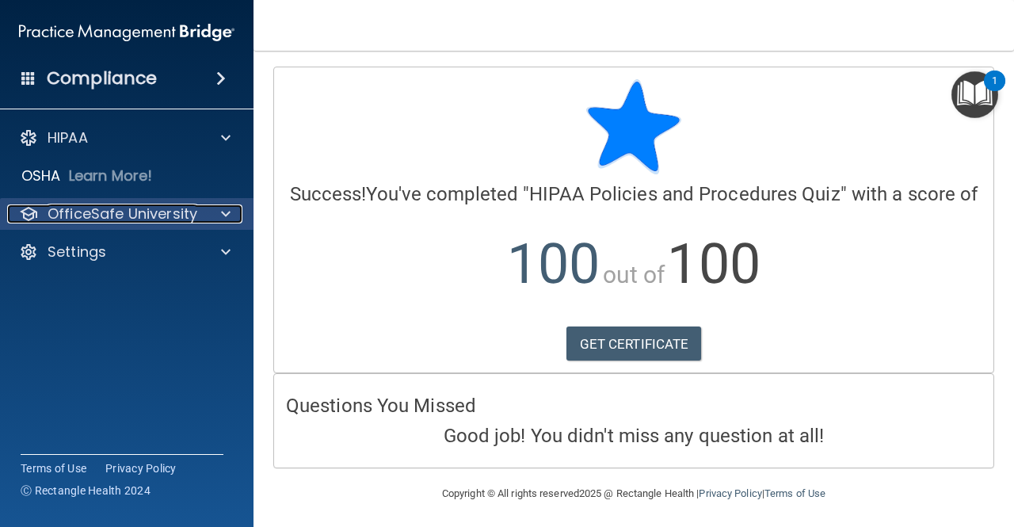
click at [211, 211] on div at bounding box center [224, 213] width 40 height 19
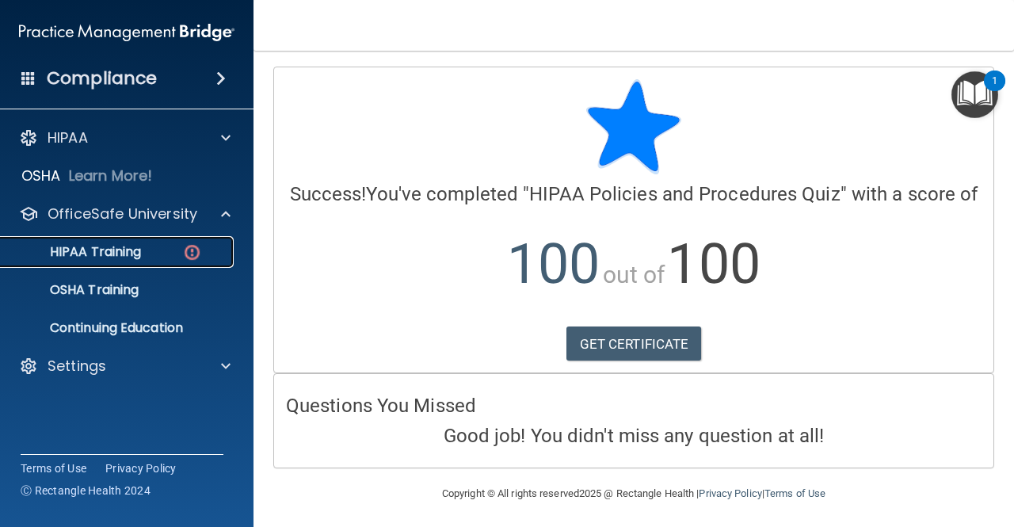
click at [134, 250] on p "HIPAA Training" at bounding box center [75, 252] width 131 height 16
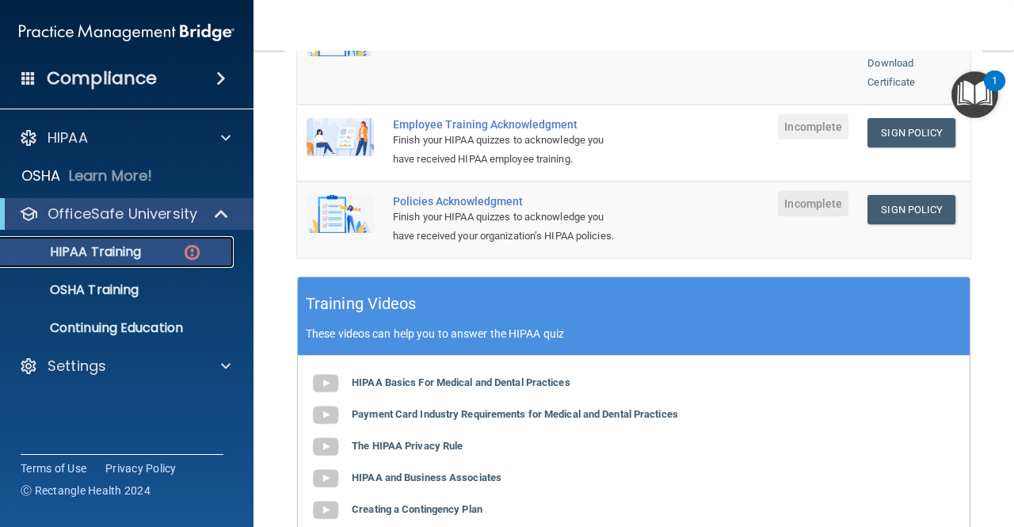
scroll to position [441, 0]
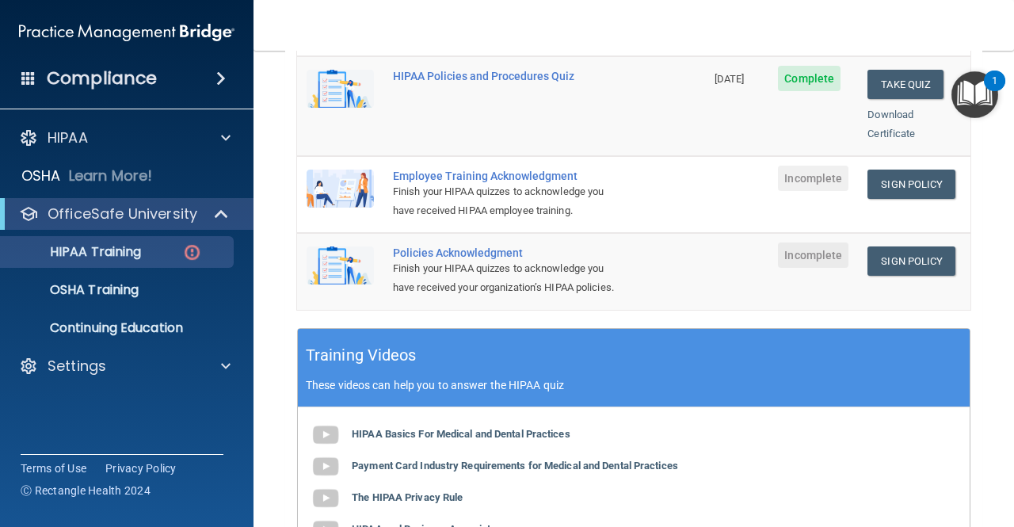
click at [866, 183] on td "Sign Policy Sign Policy Download Policy" at bounding box center [914, 194] width 112 height 77
click at [879, 170] on link "Sign Policy" at bounding box center [911, 184] width 88 height 29
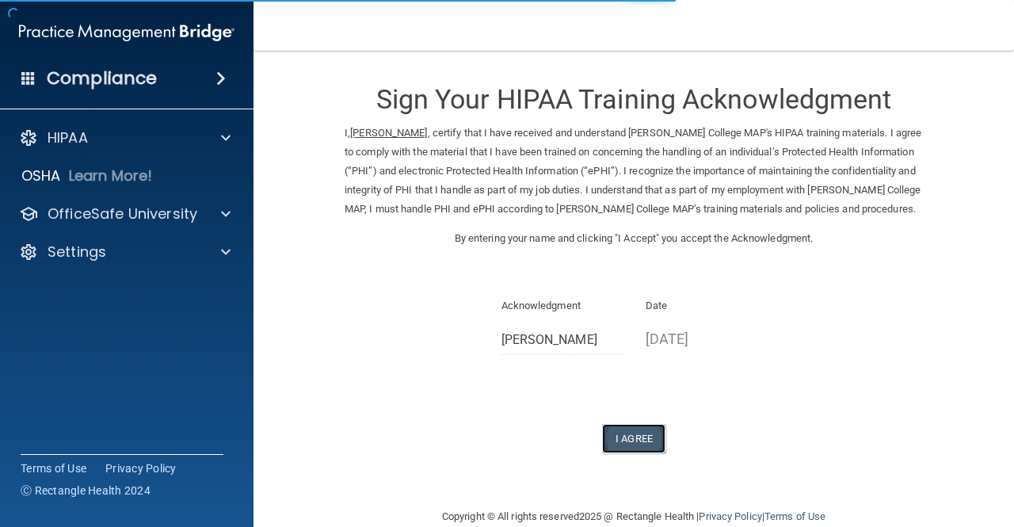
click at [631, 425] on button "I Agree" at bounding box center [633, 438] width 63 height 29
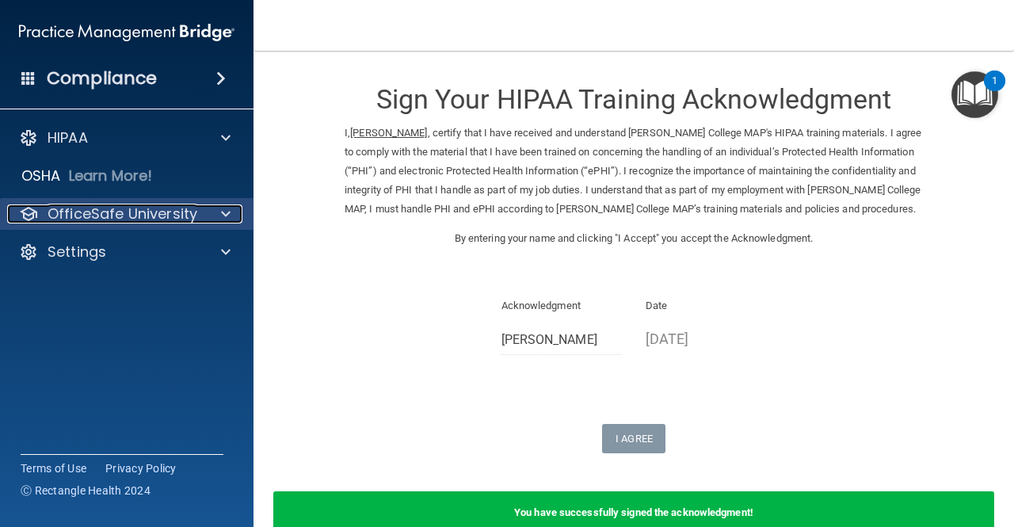
click at [196, 212] on div "OfficeSafe University" at bounding box center [105, 213] width 196 height 19
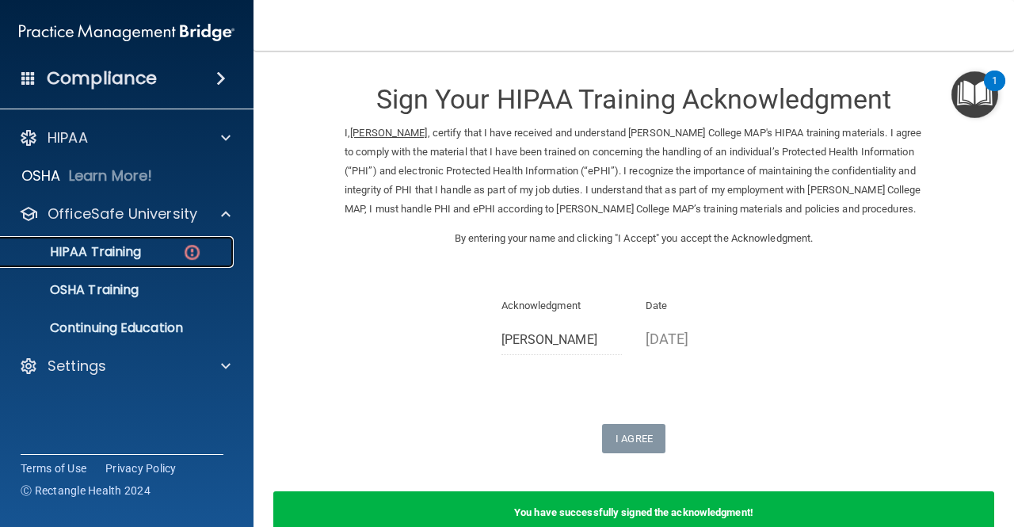
click at [160, 246] on div "HIPAA Training" at bounding box center [118, 252] width 216 height 16
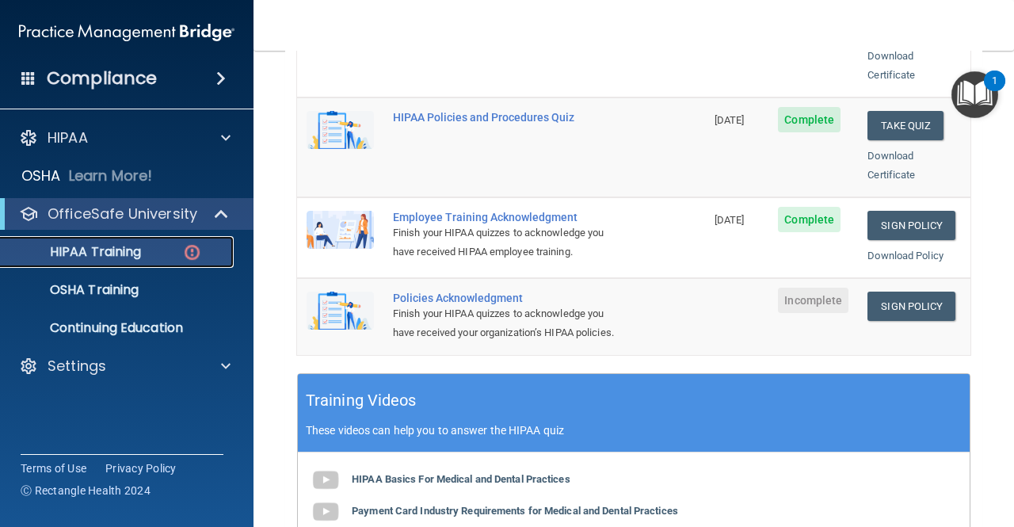
scroll to position [402, 0]
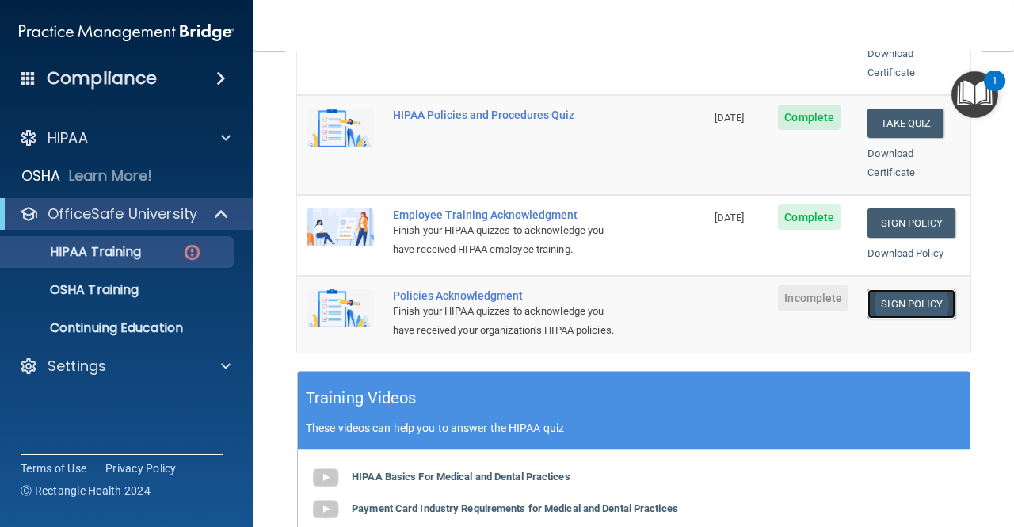
click at [903, 289] on link "Sign Policy" at bounding box center [911, 303] width 88 height 29
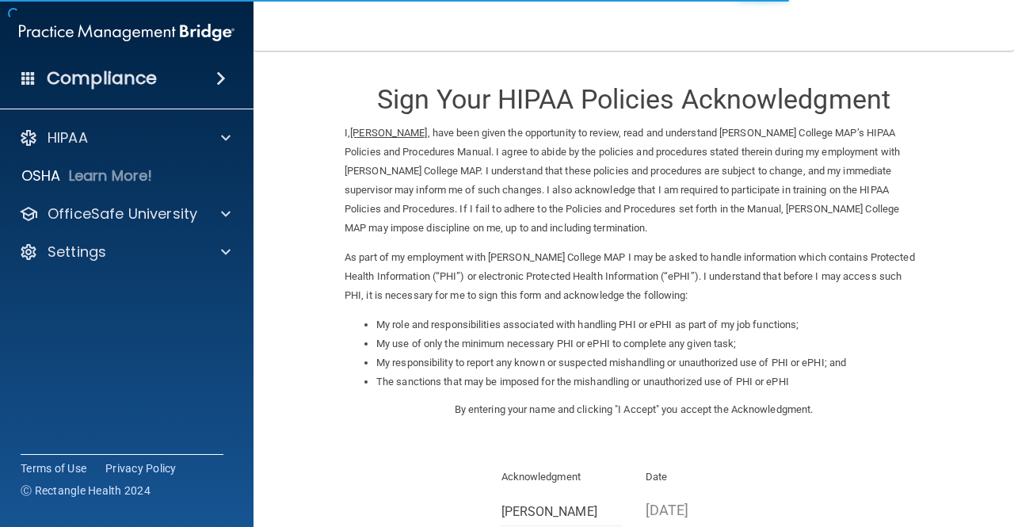
scroll to position [198, 0]
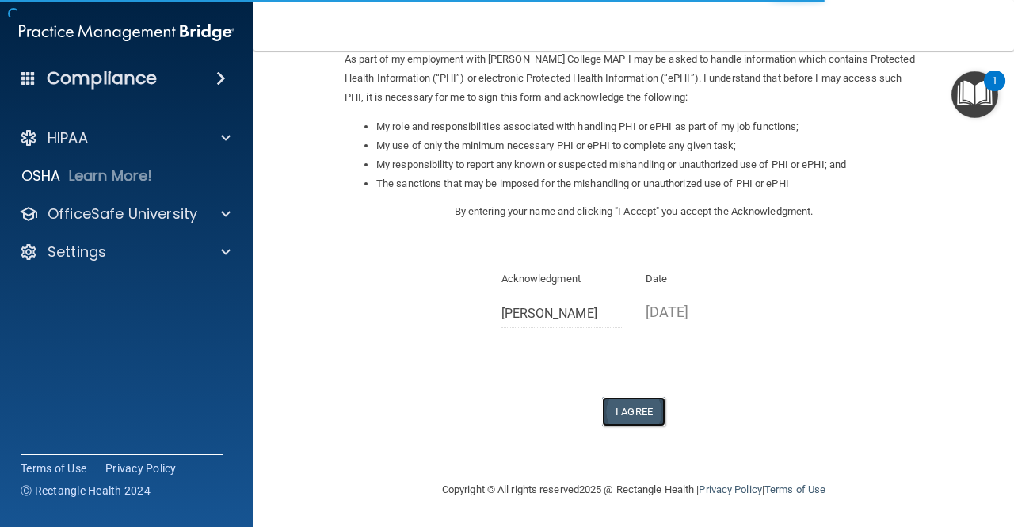
click at [631, 414] on button "I Agree" at bounding box center [633, 411] width 63 height 29
